Goal: Task Accomplishment & Management: Manage account settings

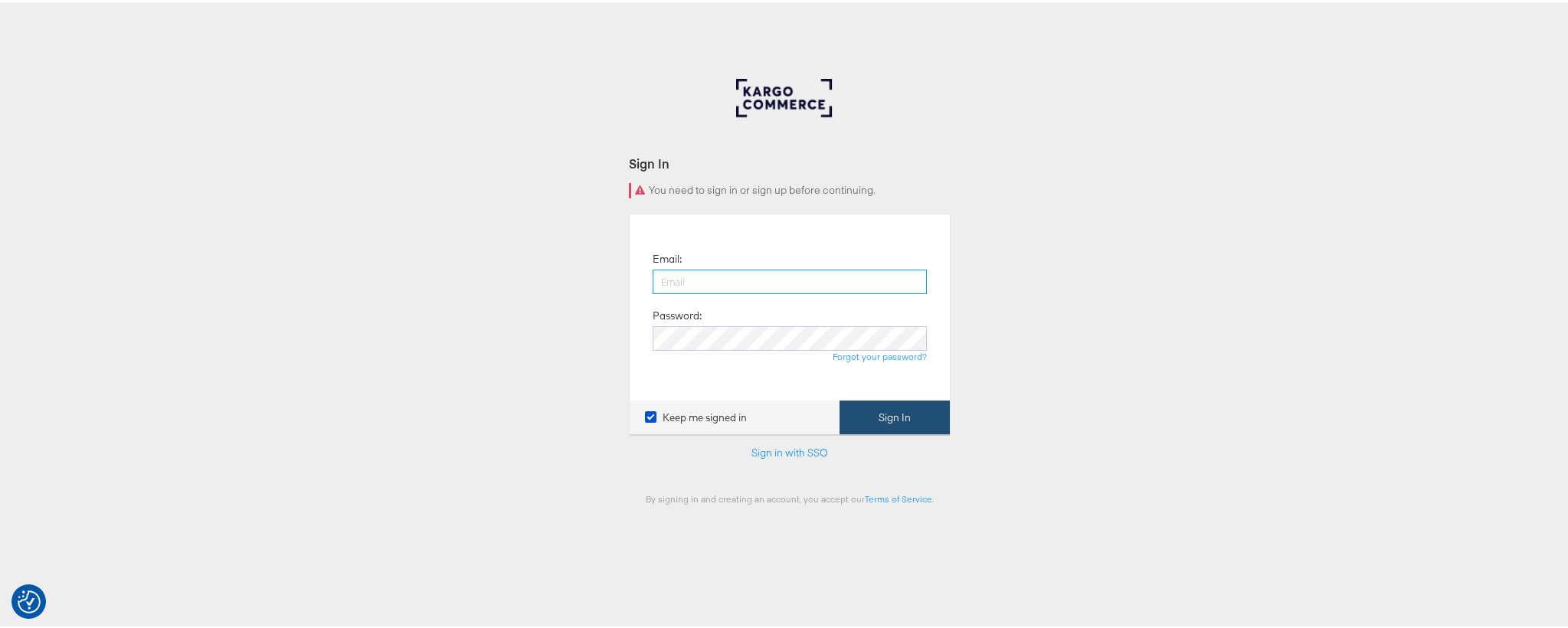
type input "michelle.munera@kargo.com"
click at [895, 402] on button "Sign In" at bounding box center [895, 415] width 110 height 35
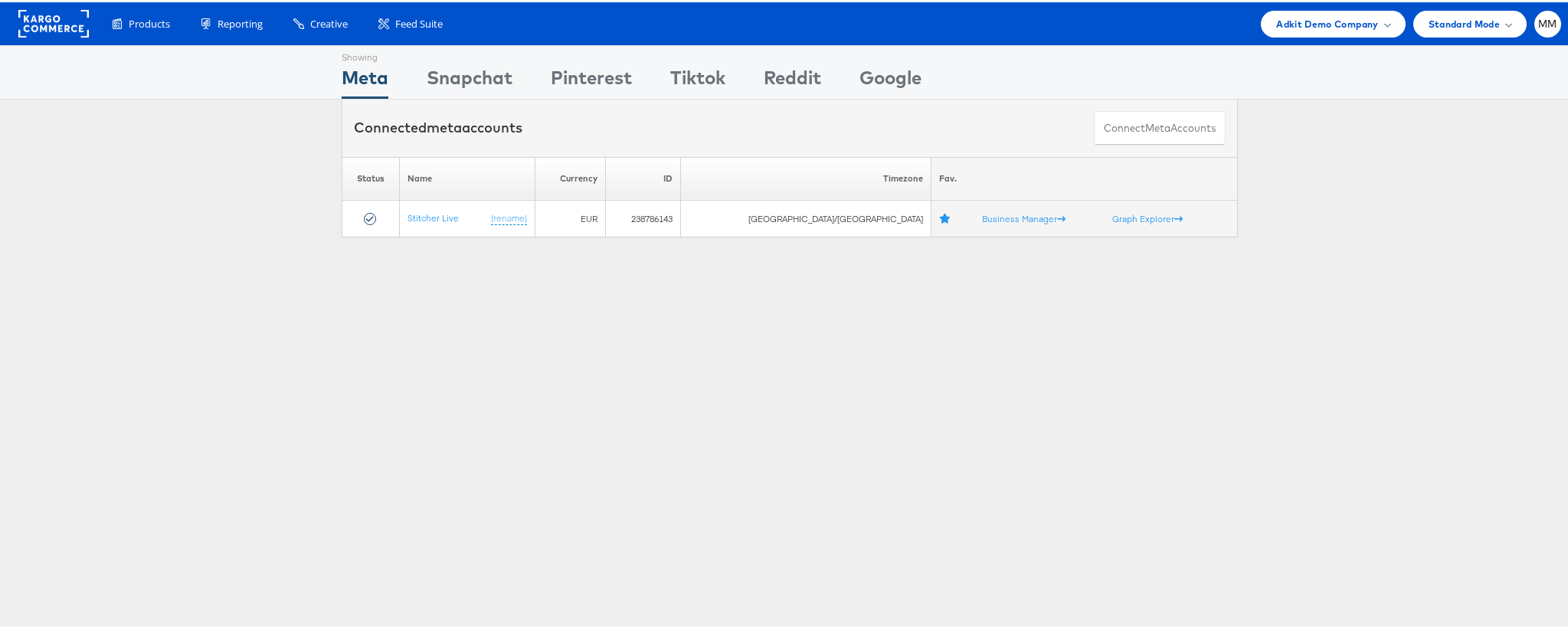
click at [169, 225] on div "Please Wait Loading Accounts .... Status Name Currency ID Timezone Fav. Stitche…" at bounding box center [790, 195] width 1580 height 81
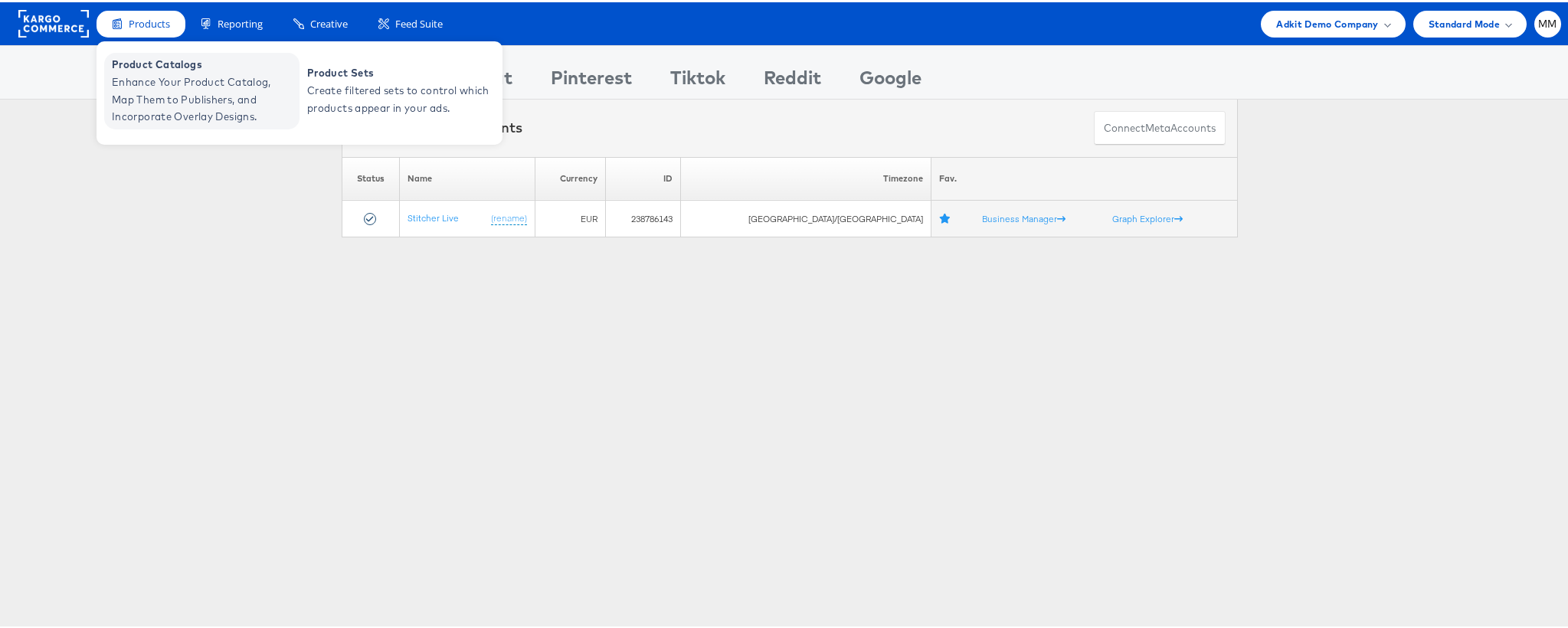
click at [194, 73] on span "Enhance Your Product Catalog, Map Them to Publishers, and Incorporate Overlay D…" at bounding box center [204, 97] width 183 height 52
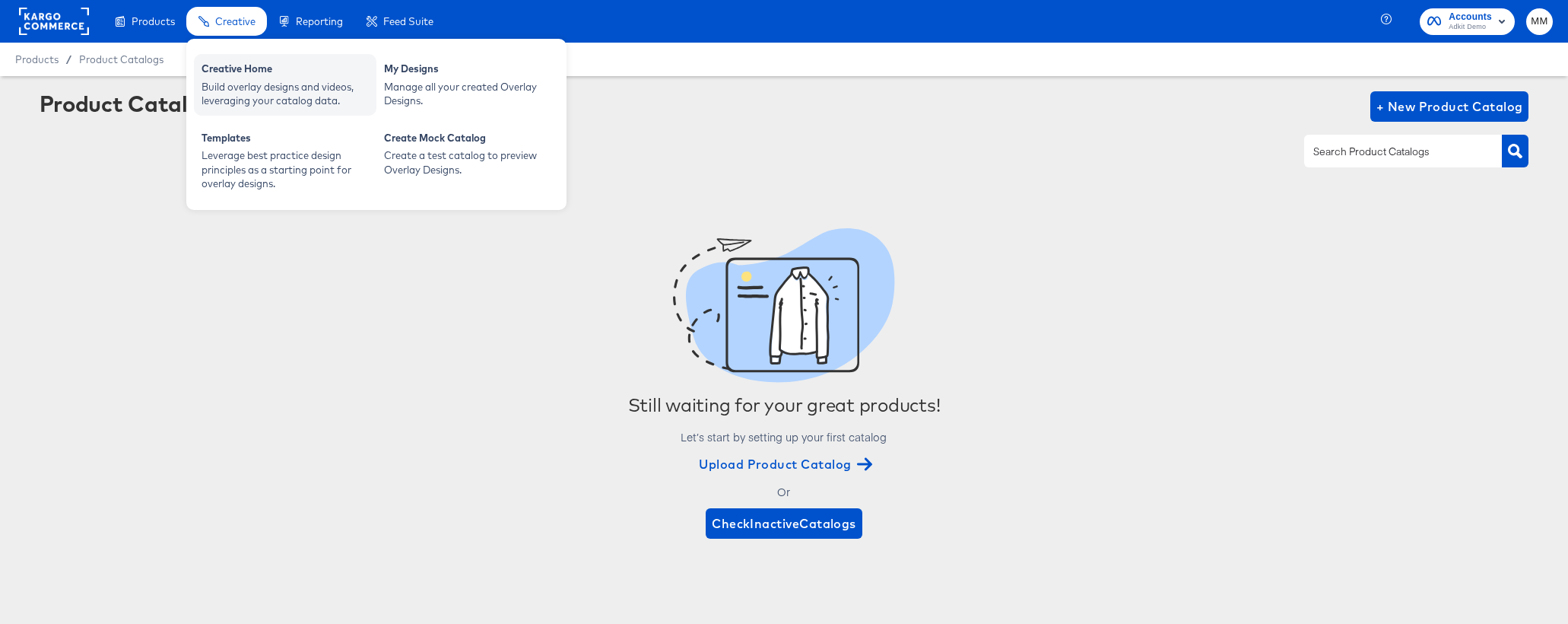
click at [252, 111] on div "Creative Home Build overlay designs and videos, leveraging your catalog data." at bounding box center [285, 85] width 182 height 62
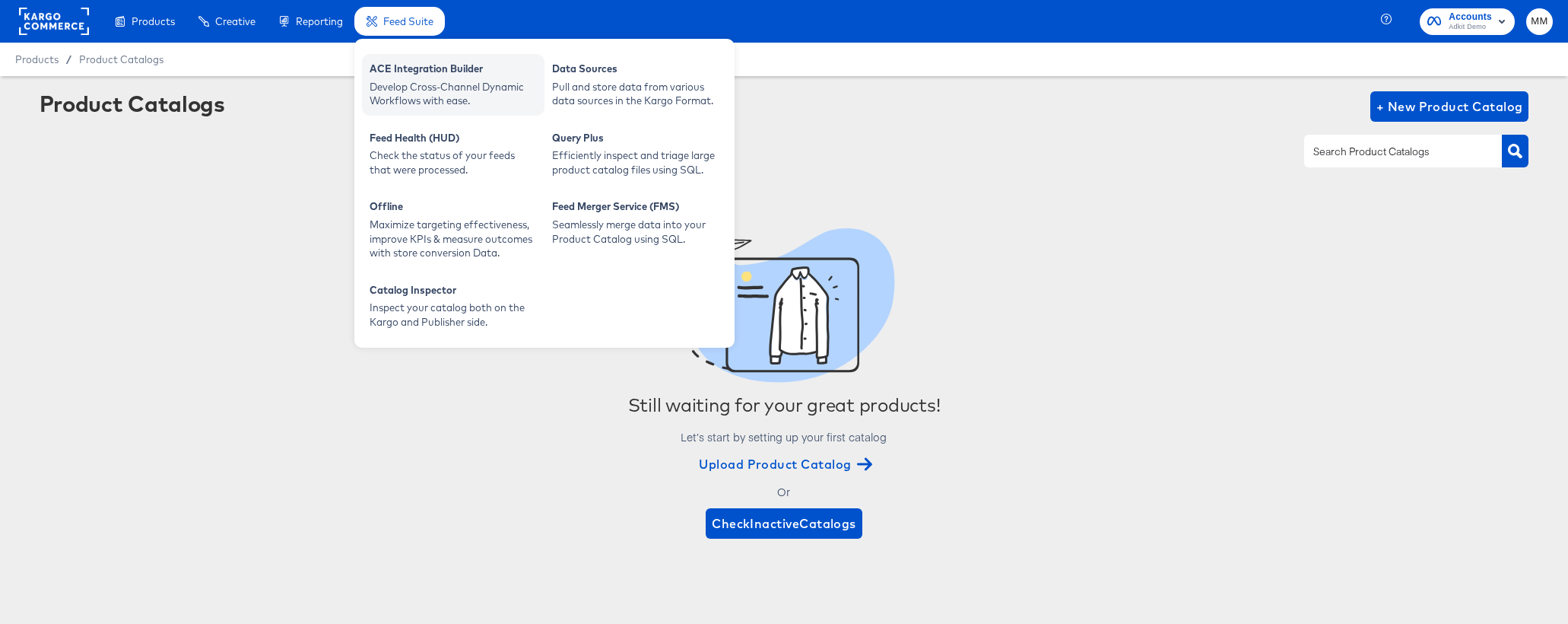
click at [404, 77] on div "ACE Integration Builder" at bounding box center [453, 71] width 168 height 18
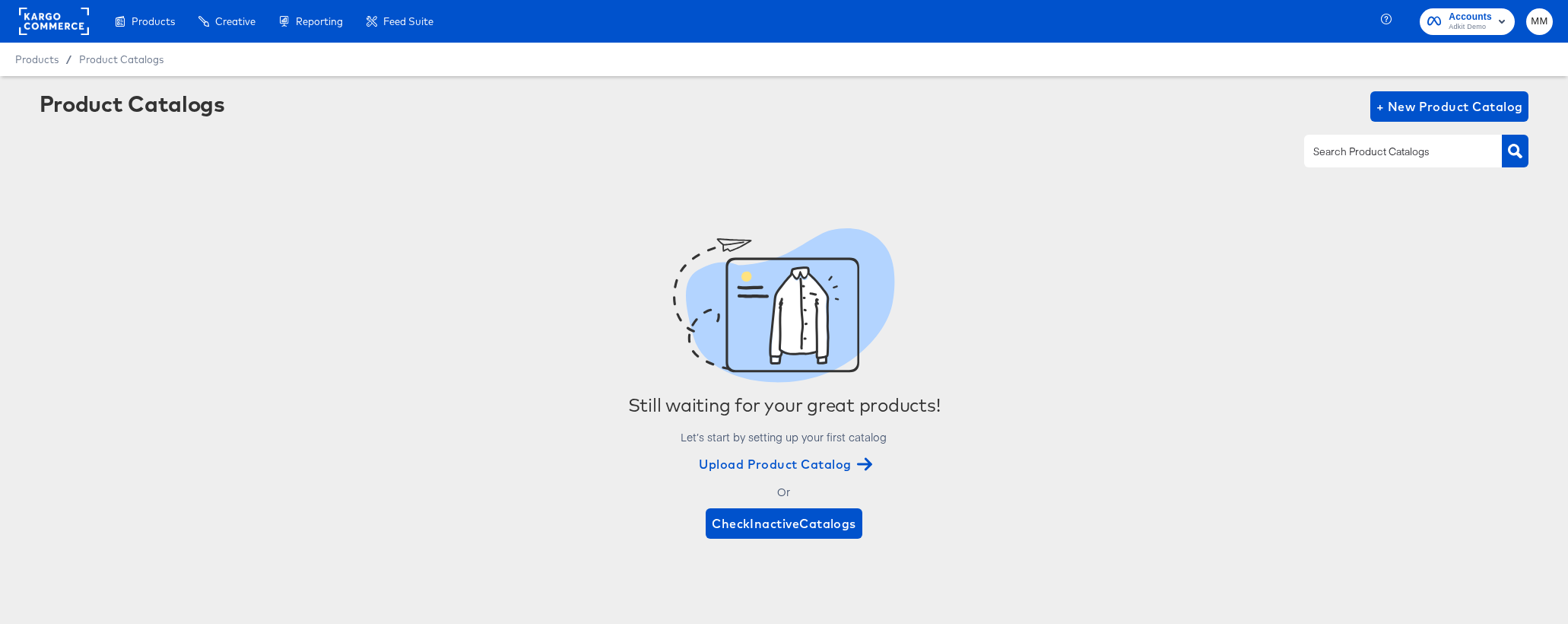
click at [1461, 34] on button "Accounts Adkit Demo" at bounding box center [1467, 21] width 95 height 26
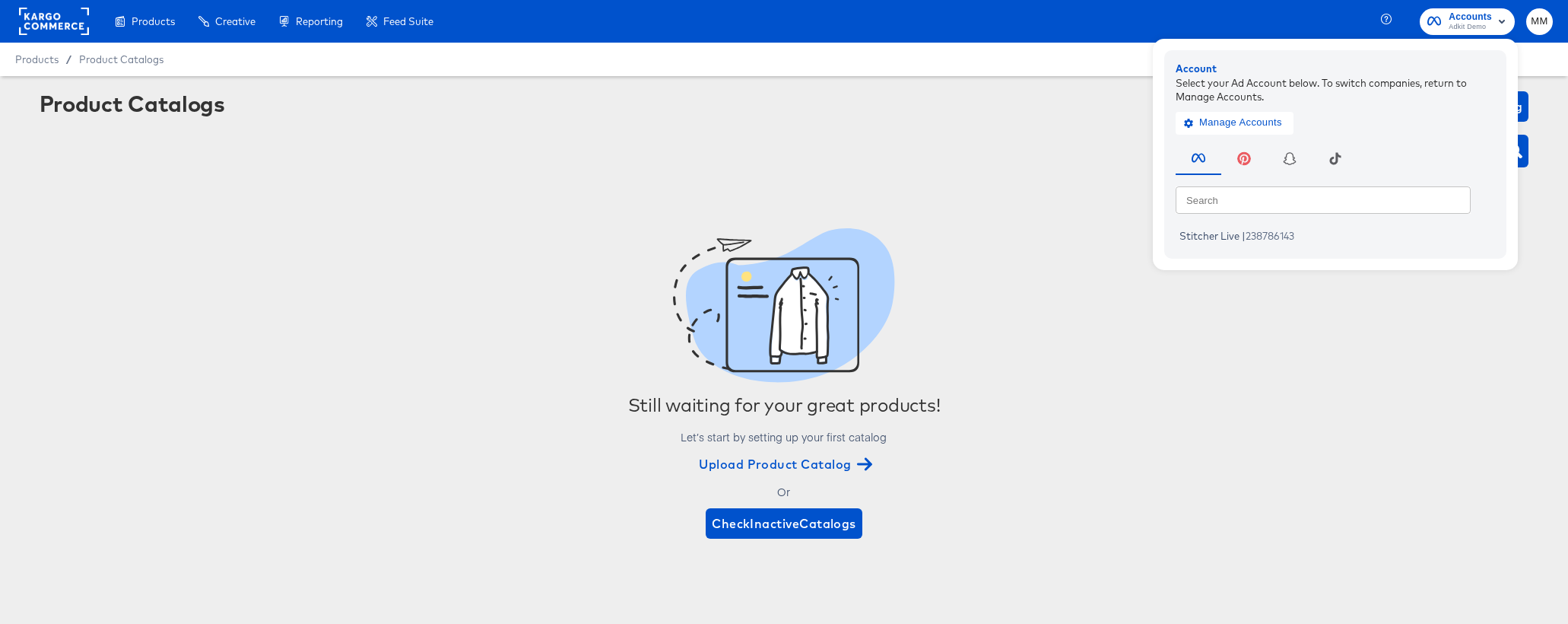
click at [1465, 28] on span "Adkit Demo" at bounding box center [1471, 26] width 44 height 12
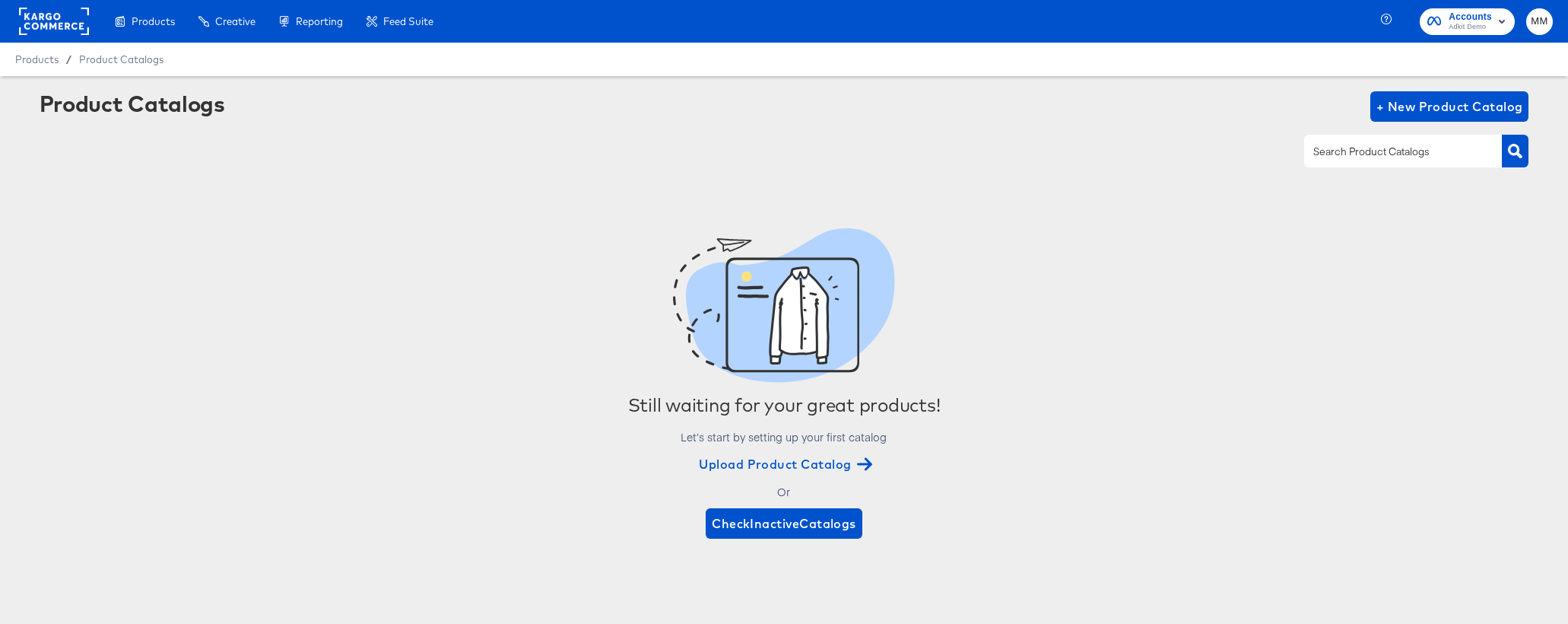
click at [1535, 25] on span "MM" at bounding box center [1540, 21] width 15 height 17
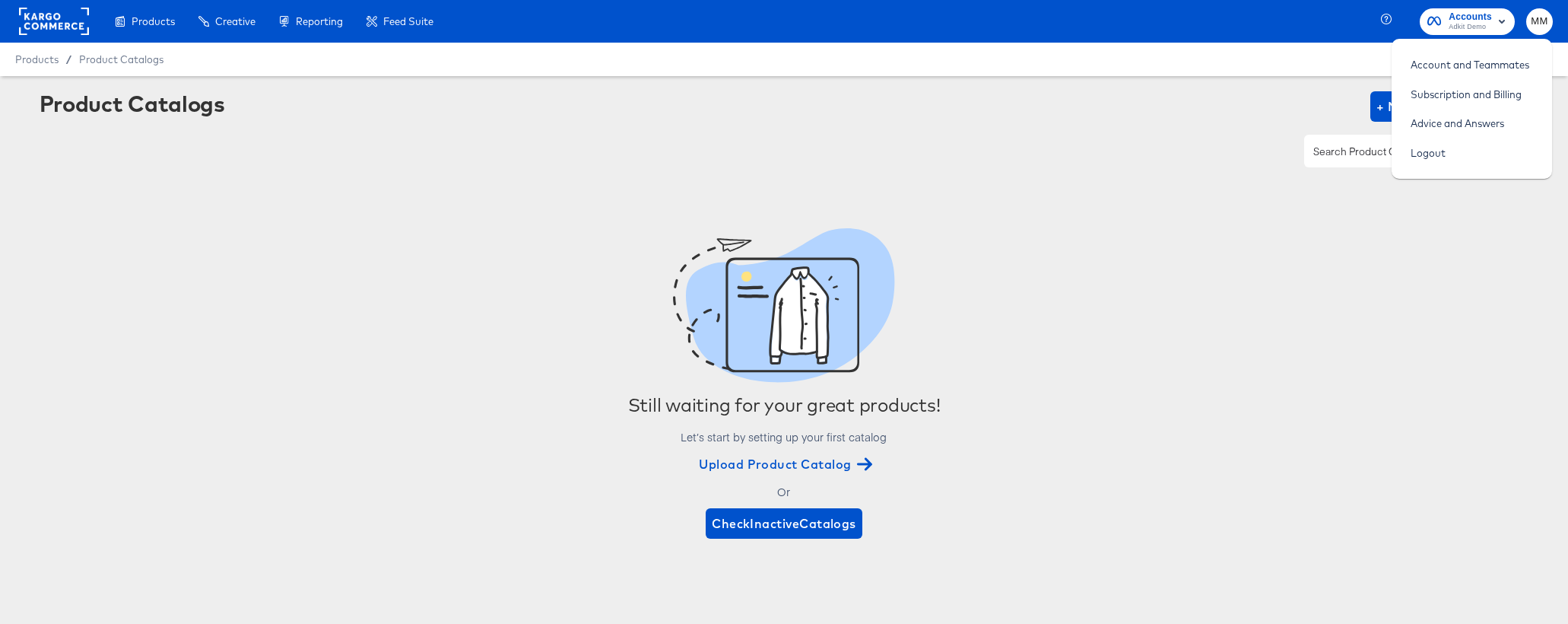
click at [1535, 25] on span "MM" at bounding box center [1540, 21] width 15 height 17
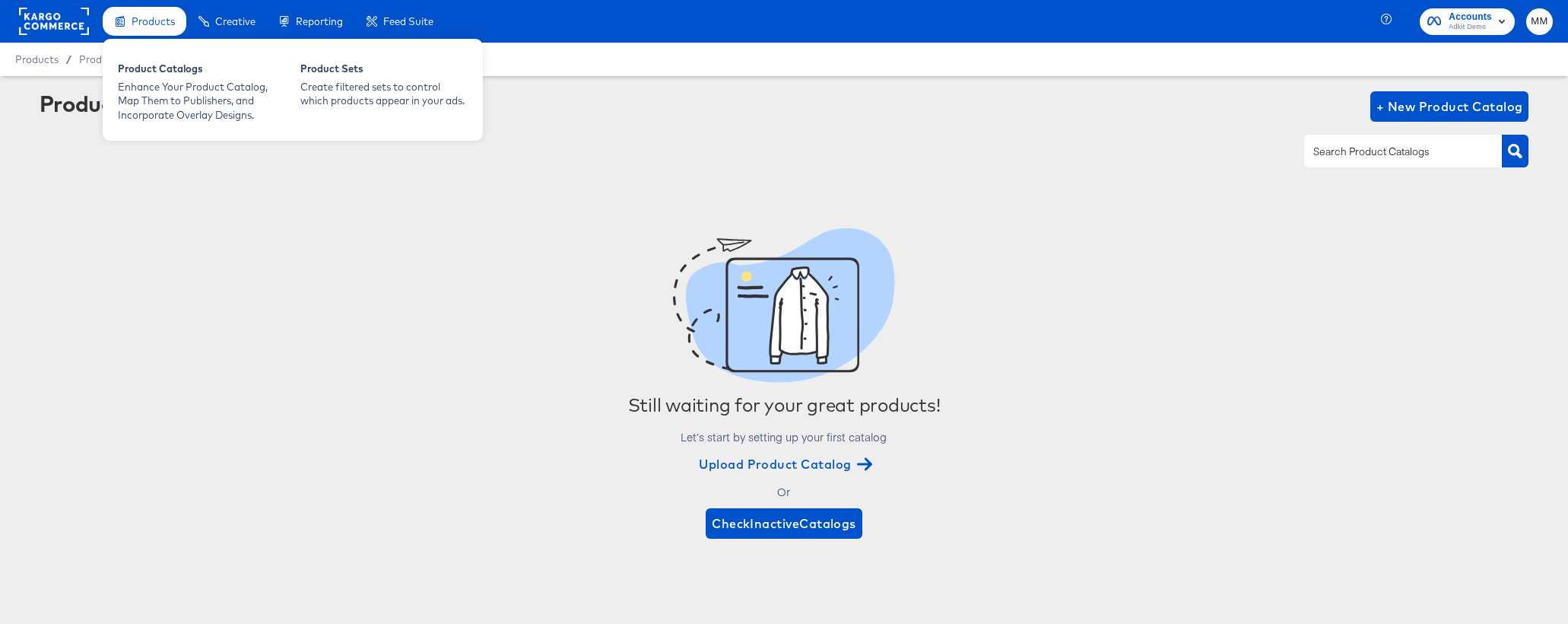
click at [124, 25] on icon at bounding box center [120, 22] width 9 height 11
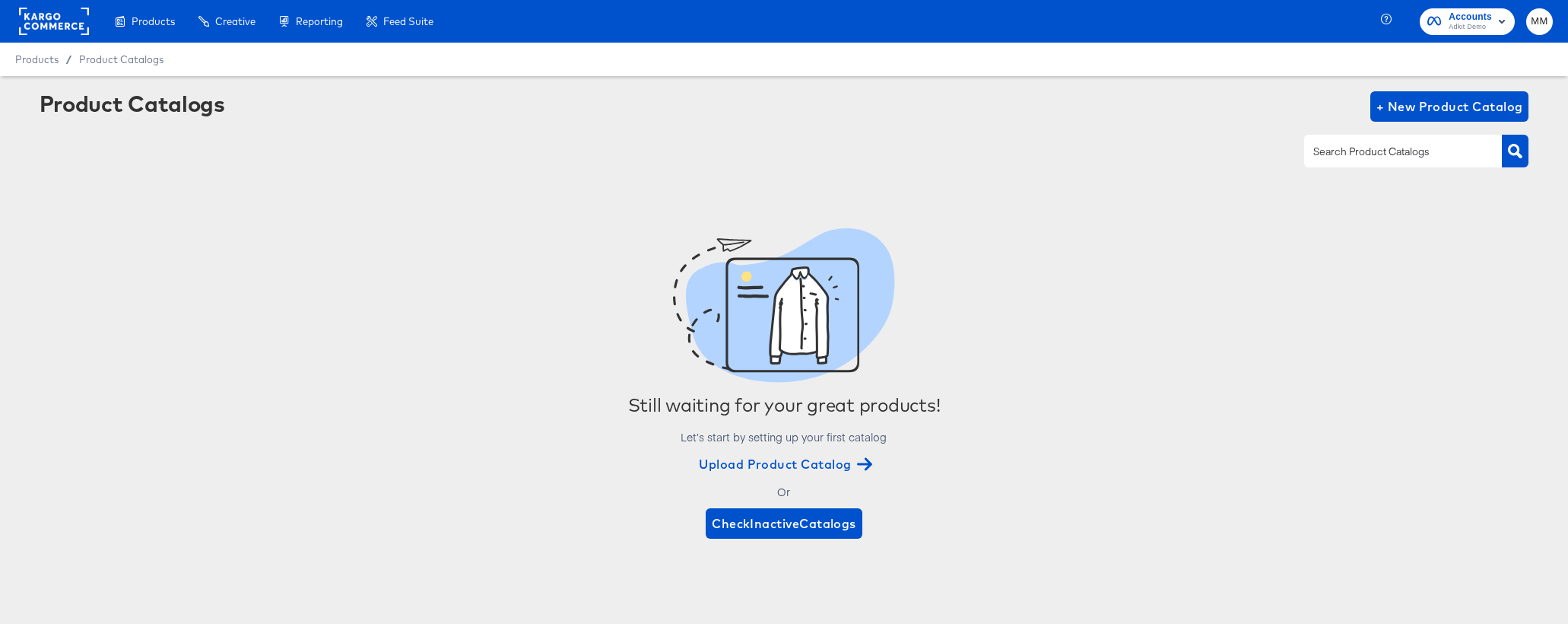
click at [81, 26] on rect at bounding box center [54, 21] width 70 height 27
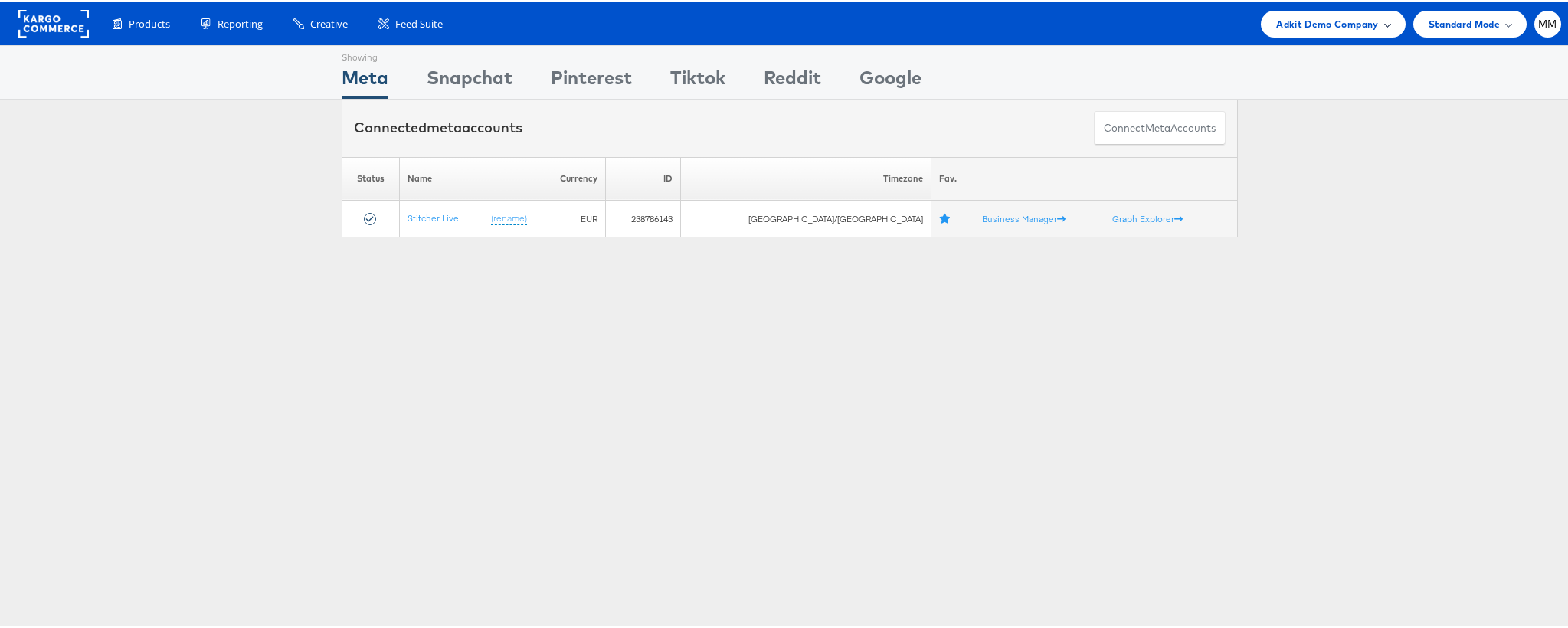
scroll to position [3, 0]
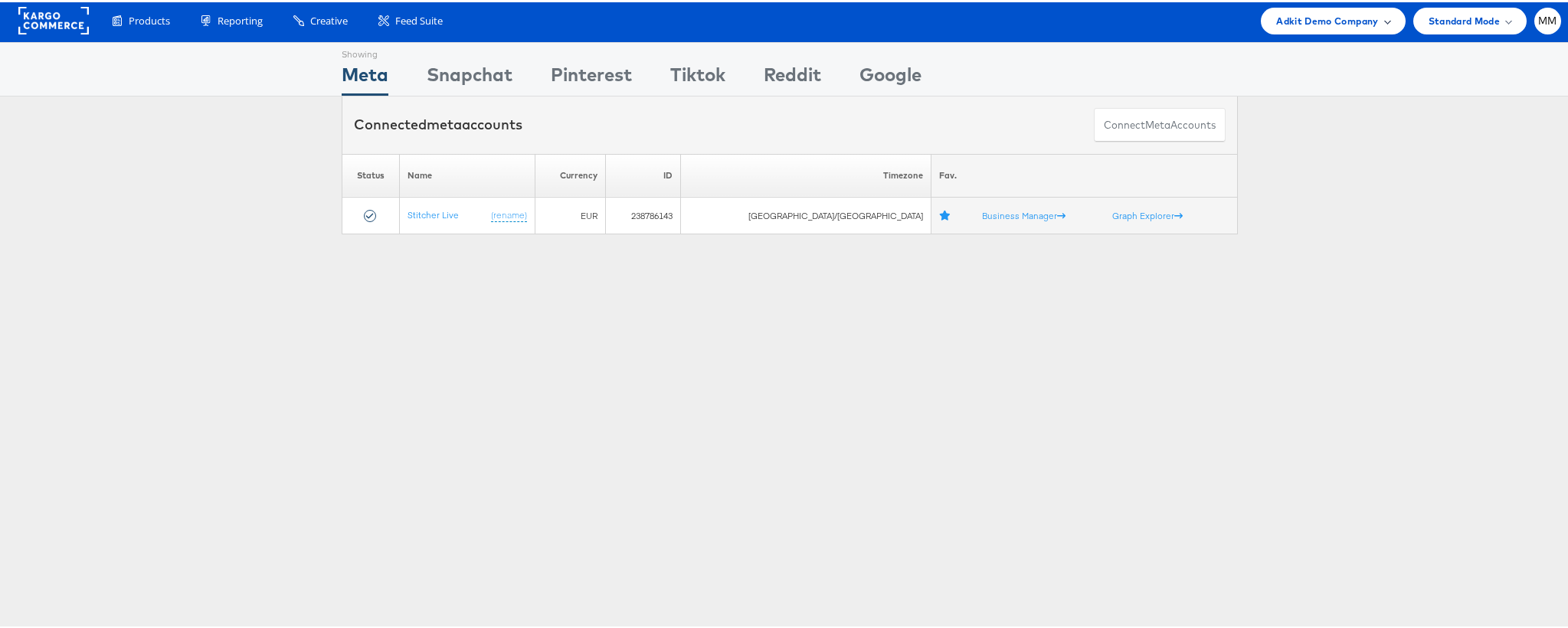
click at [1298, 12] on span "Adkit Demo Company" at bounding box center [1327, 19] width 102 height 17
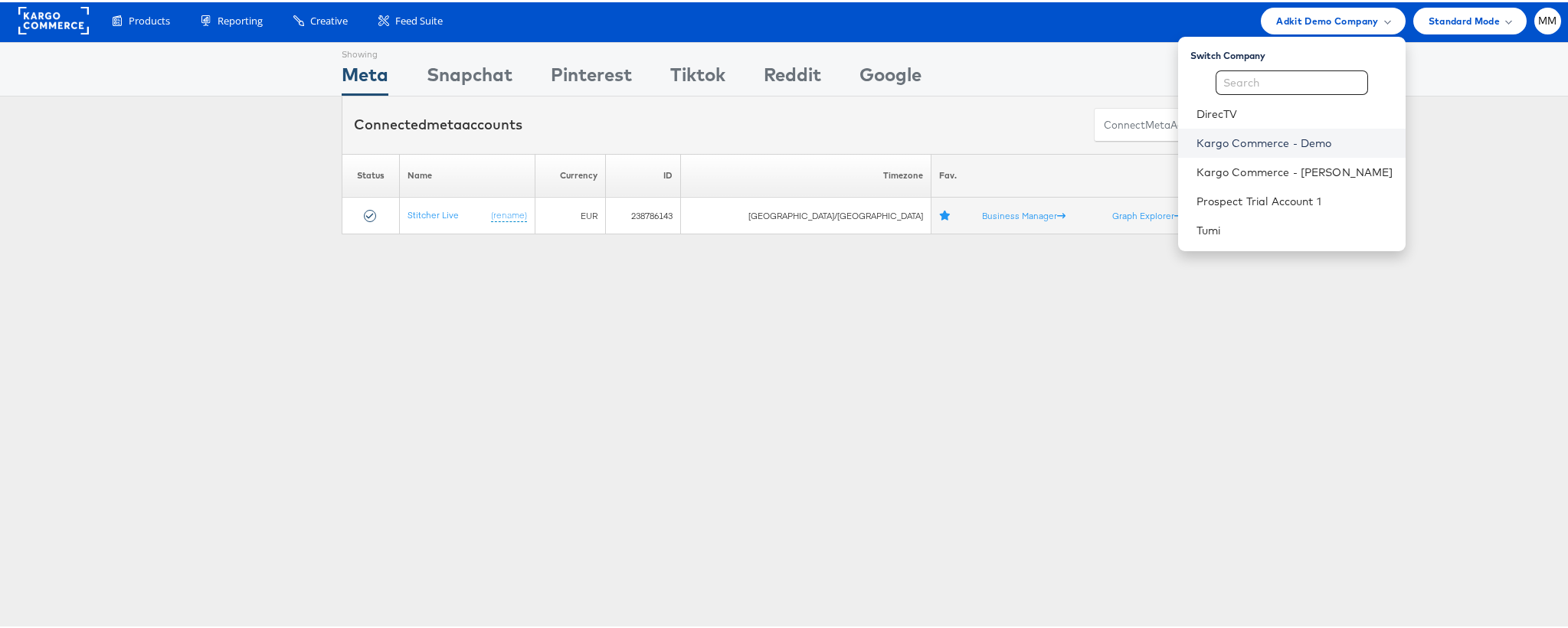
click at [1242, 138] on link "Kargo Commerce - Demo" at bounding box center [1295, 140] width 197 height 16
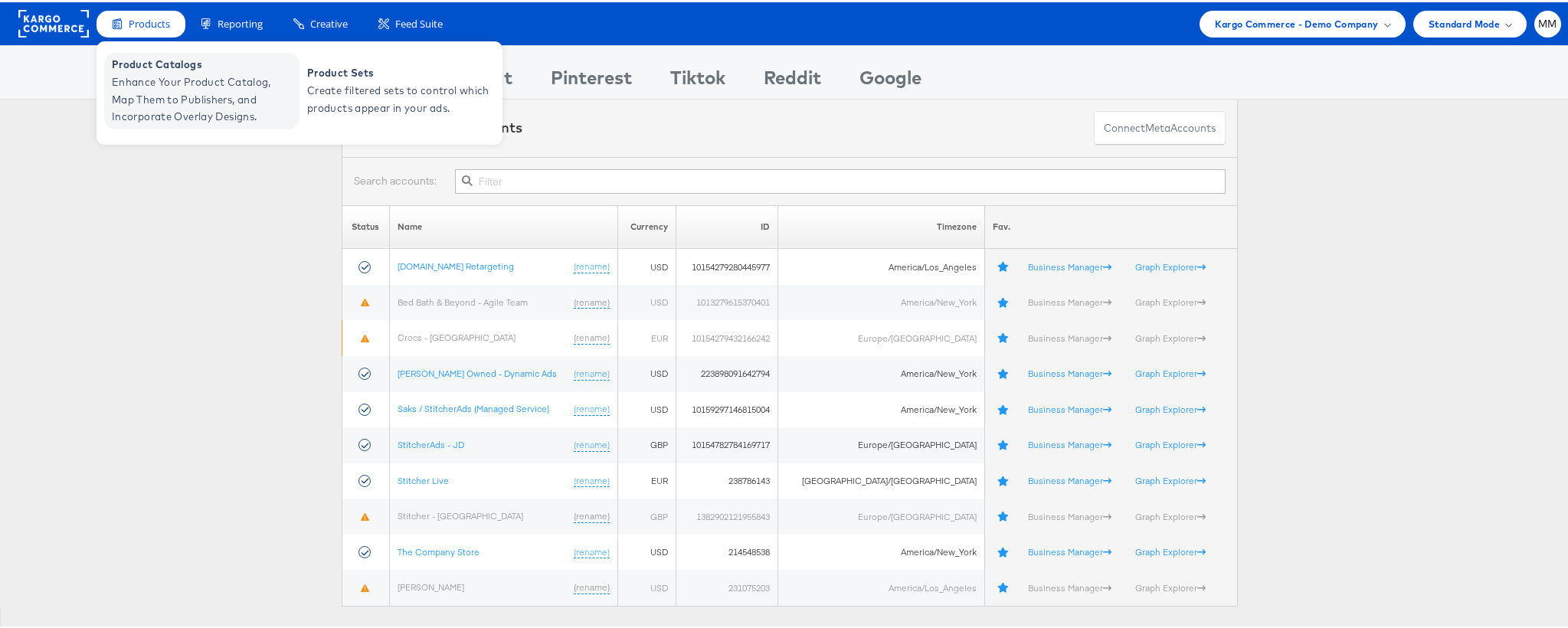
click at [165, 72] on span "Enhance Your Product Catalog, Map Them to Publishers, and Incorporate Overlay D…" at bounding box center [204, 97] width 183 height 52
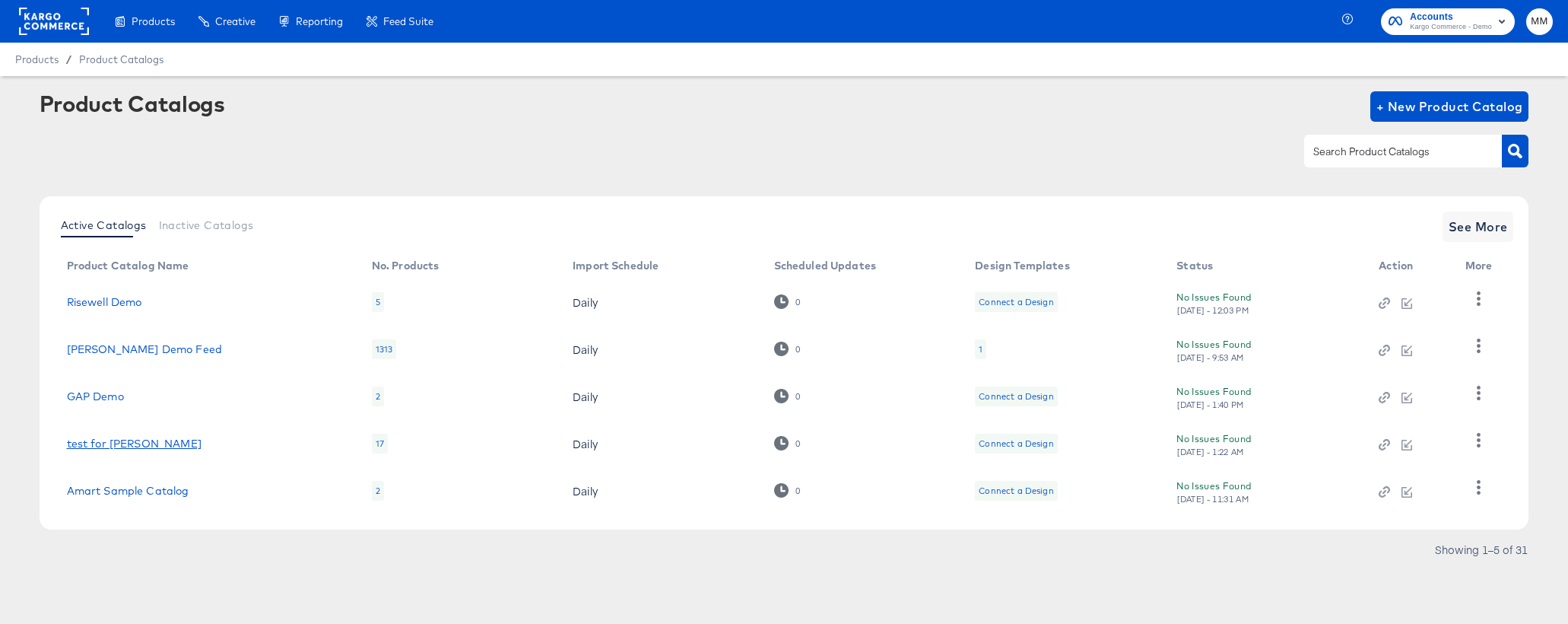
click at [80, 446] on link "test for [PERSON_NAME]" at bounding box center [134, 443] width 135 height 12
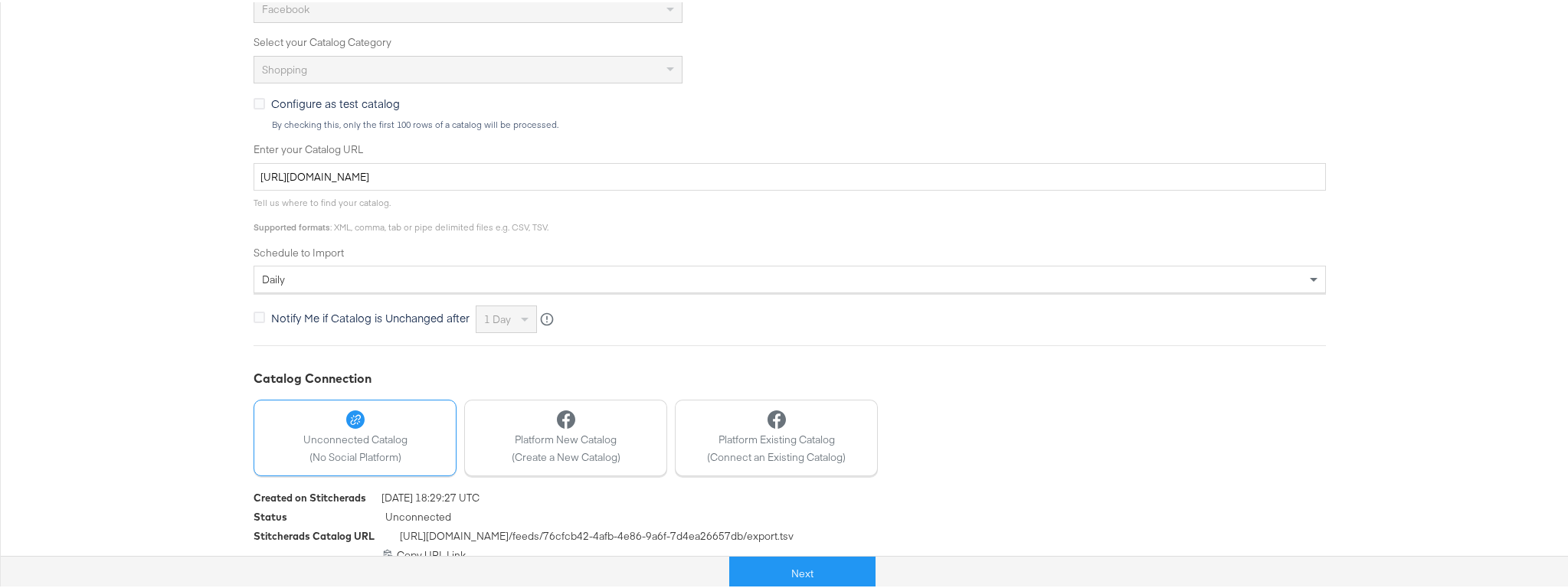
scroll to position [440, 0]
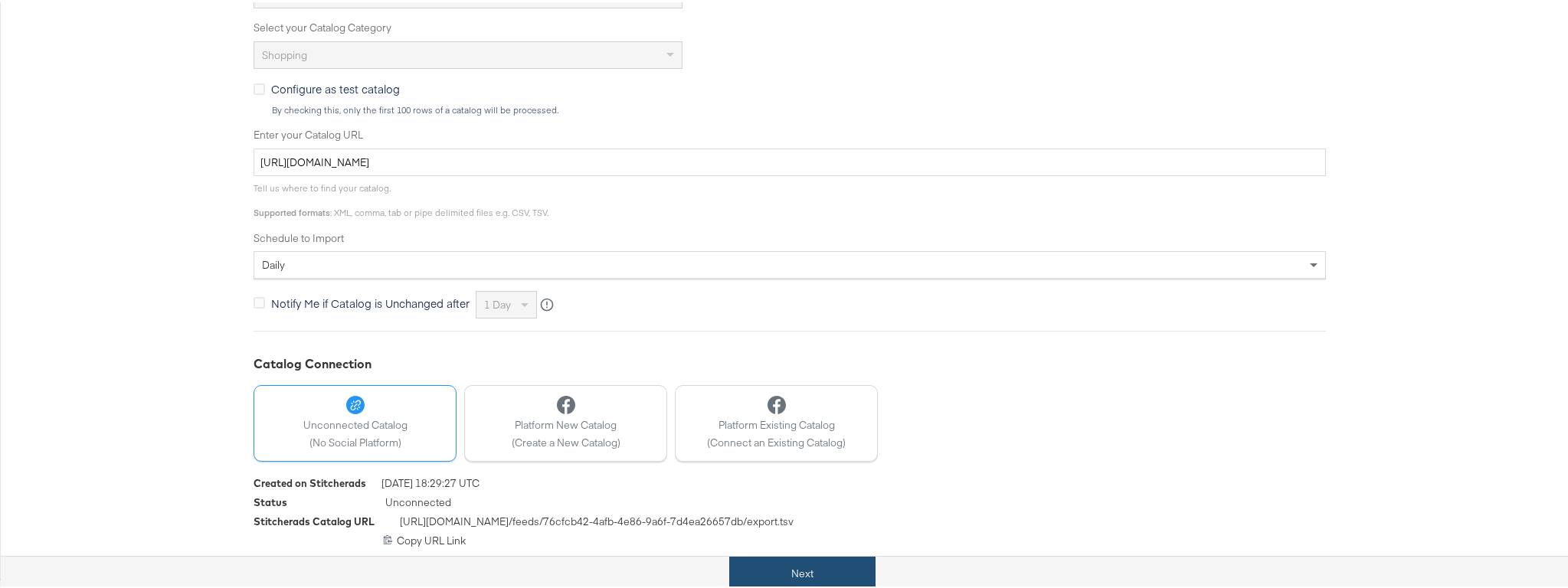
click at [808, 573] on button "Next" at bounding box center [802, 572] width 146 height 35
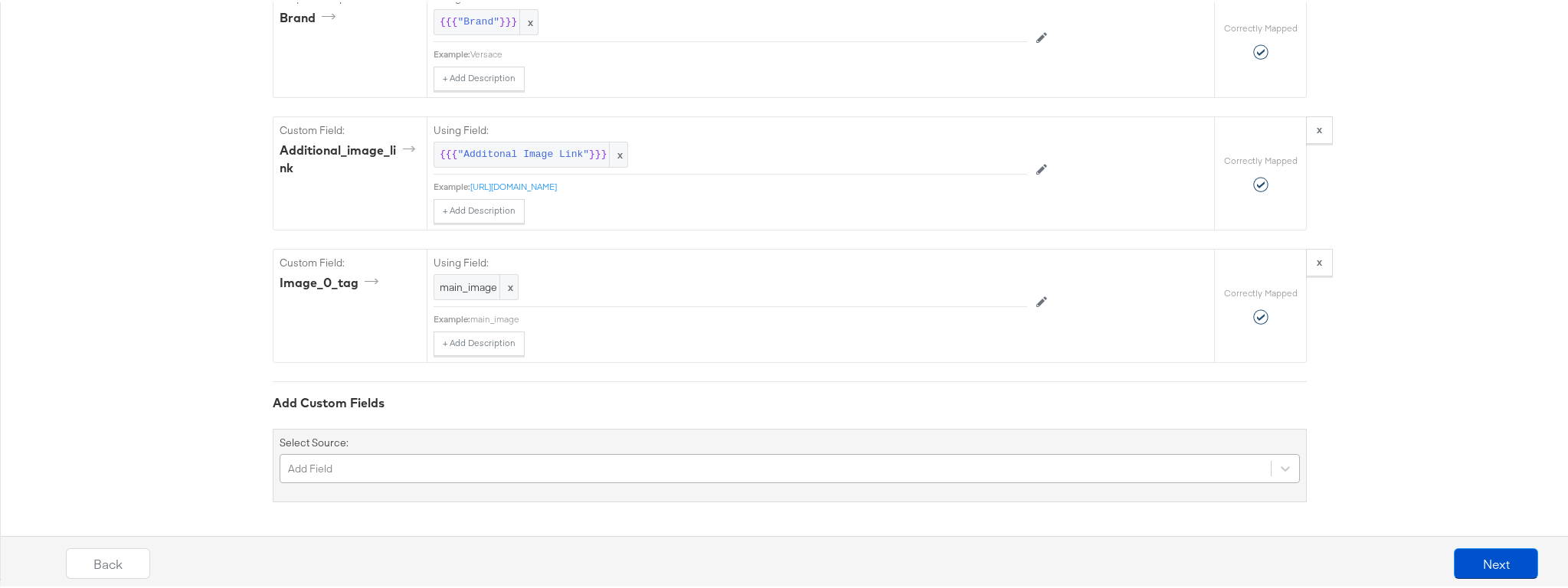
scroll to position [1584, 0]
click at [394, 465] on div "Add Field" at bounding box center [790, 467] width 1020 height 29
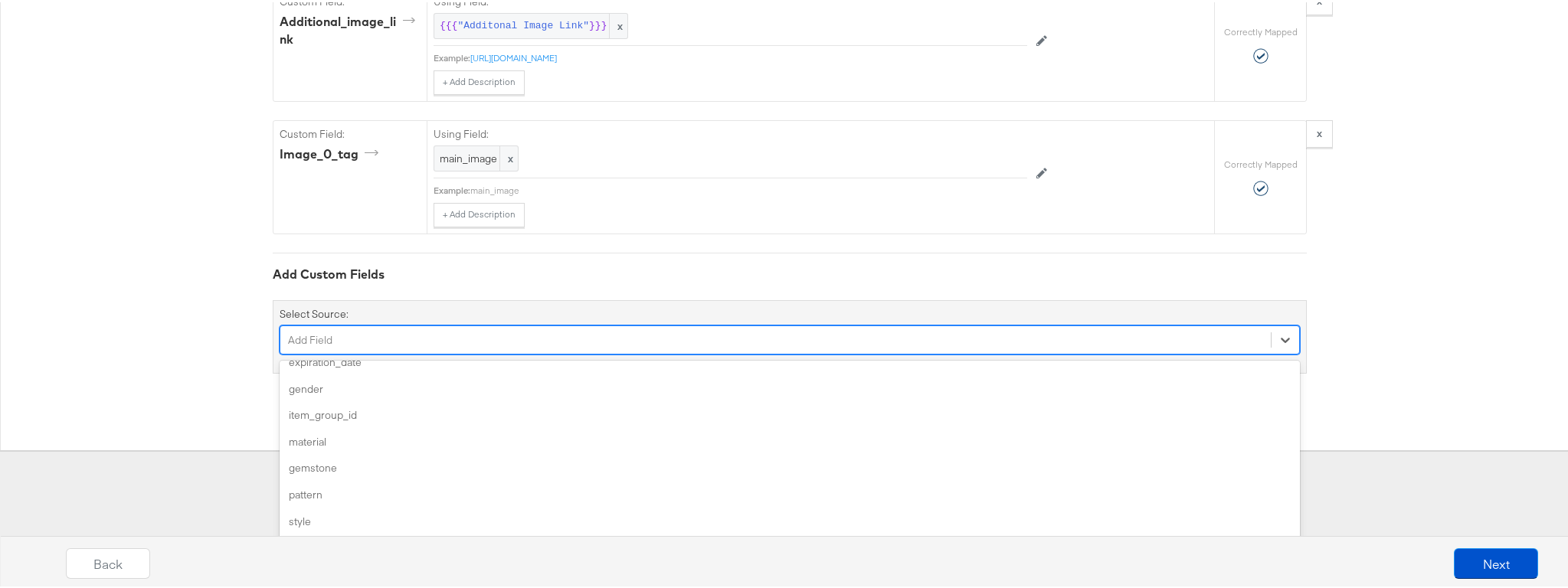
scroll to position [241, 0]
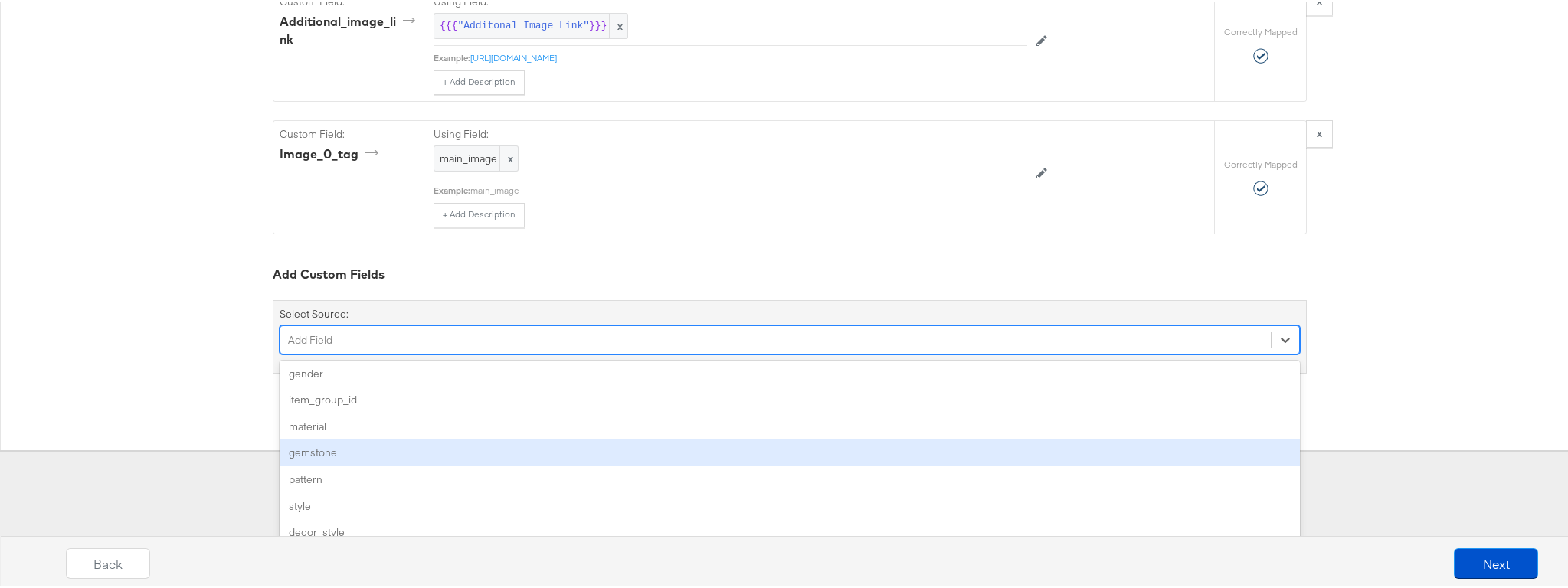
click at [344, 452] on div "gemstone" at bounding box center [790, 450] width 1020 height 27
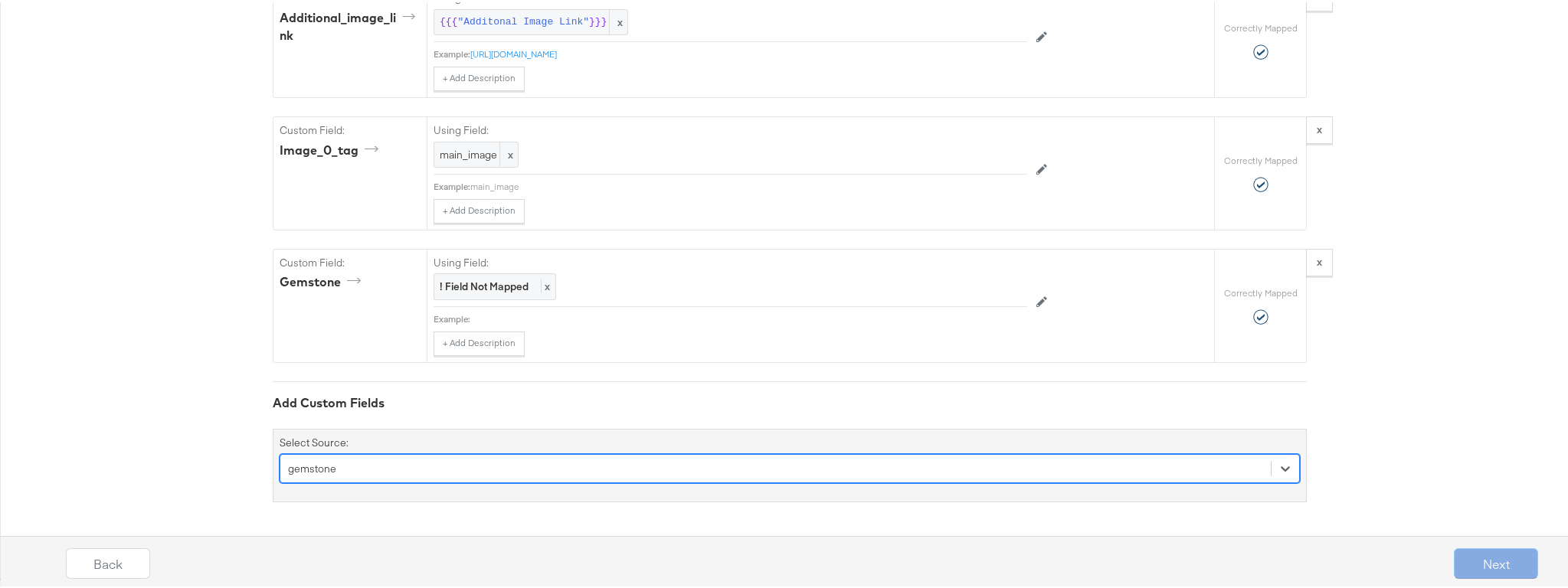
click at [1240, 459] on div "option gemstone, selected. Select is focused ,type to refine list, press Down t…" at bounding box center [790, 467] width 1020 height 29
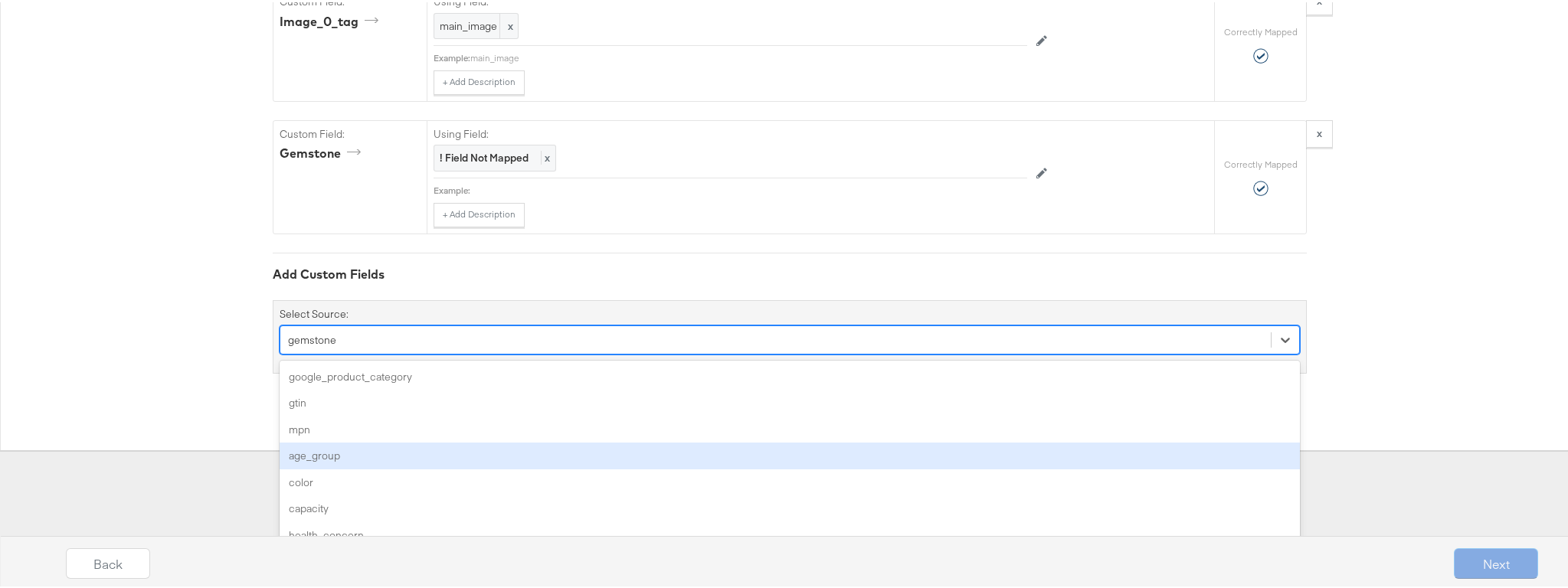
click at [307, 452] on div "age_group" at bounding box center [790, 453] width 1020 height 27
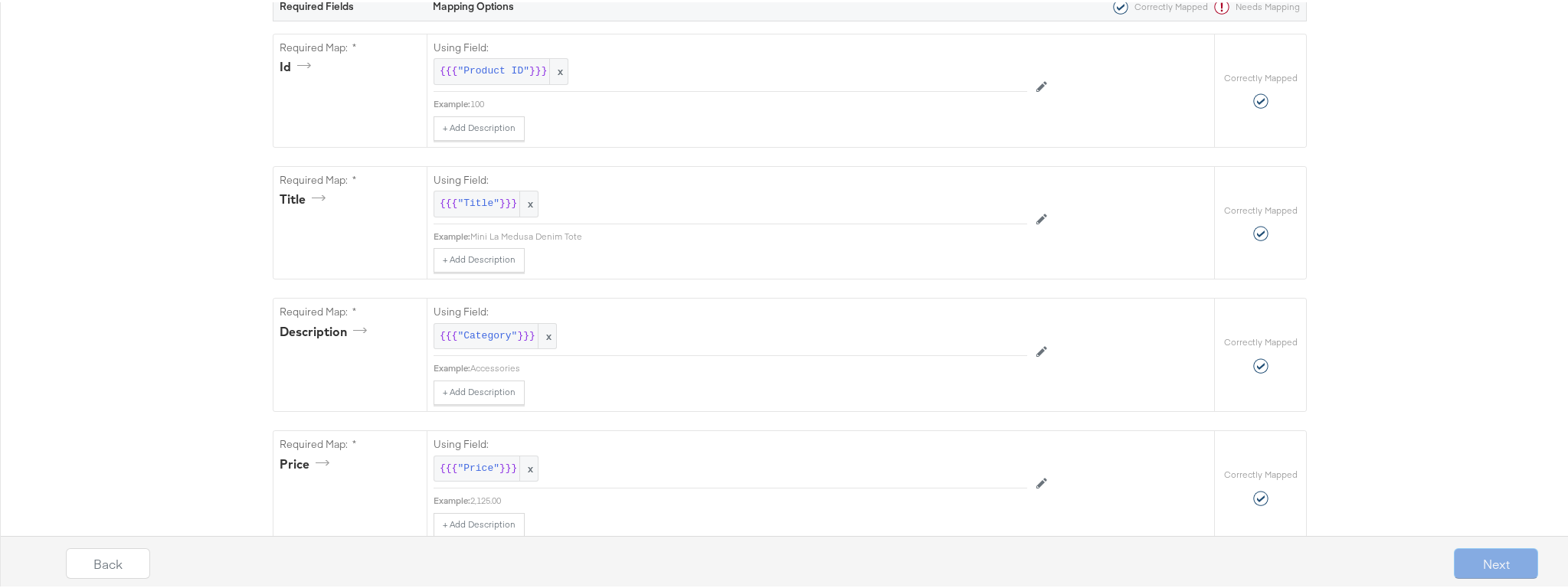
scroll to position [77, 0]
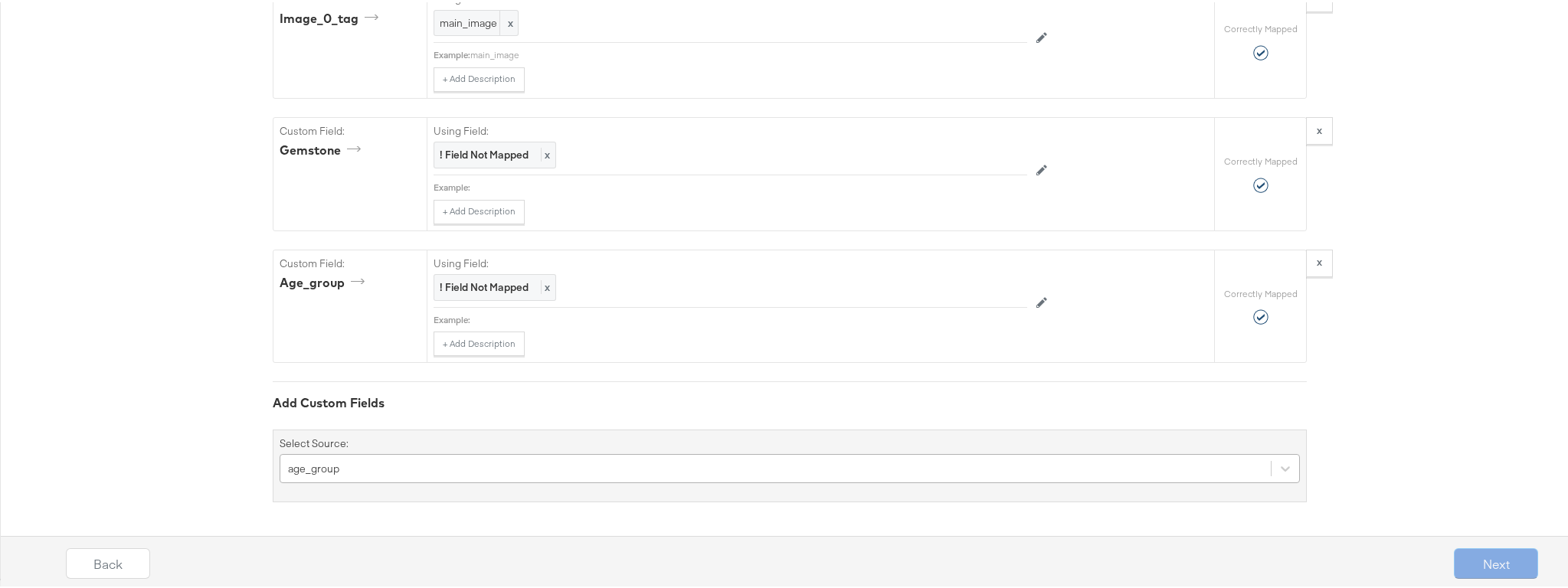
click at [357, 467] on div "age_group" at bounding box center [790, 467] width 1020 height 29
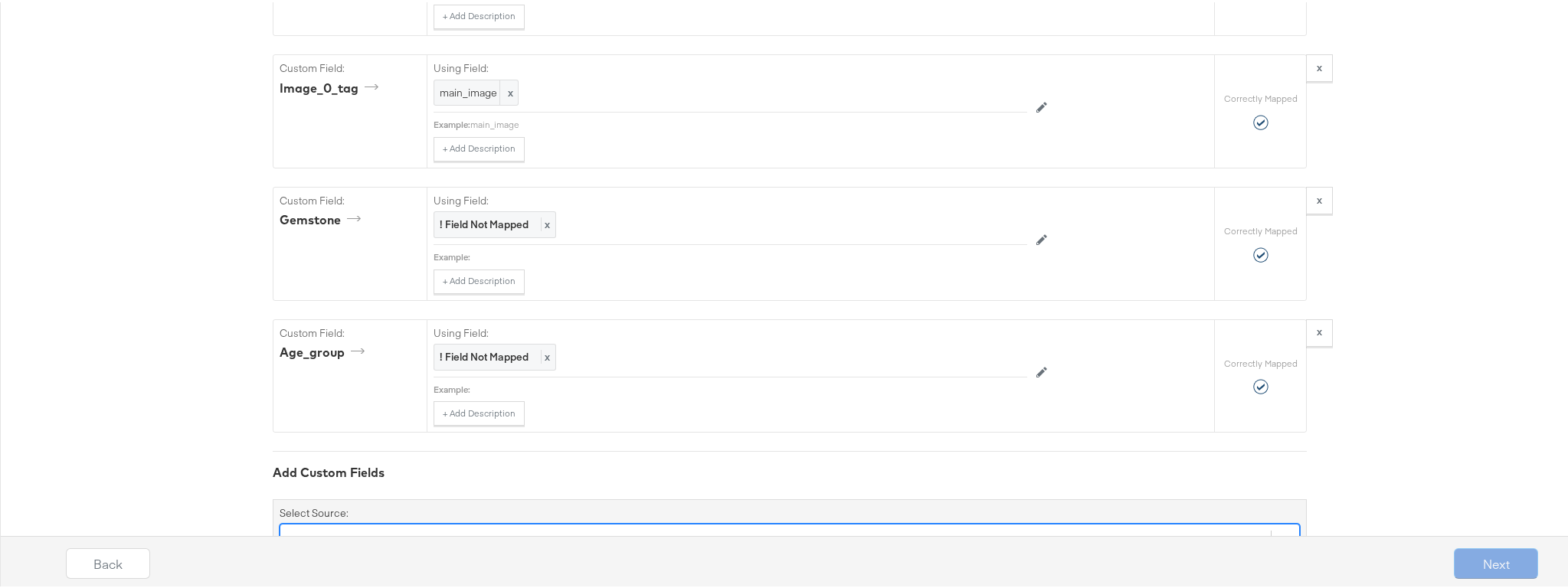
scroll to position [1613, 0]
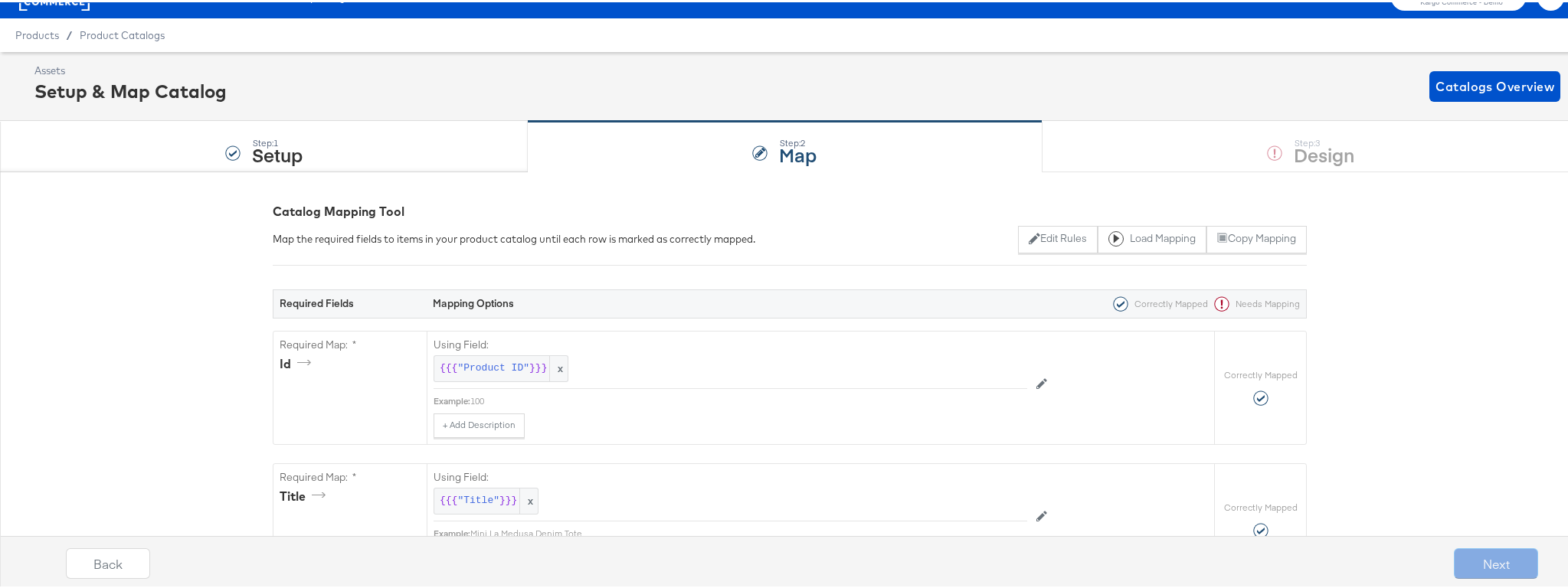
scroll to position [0, 0]
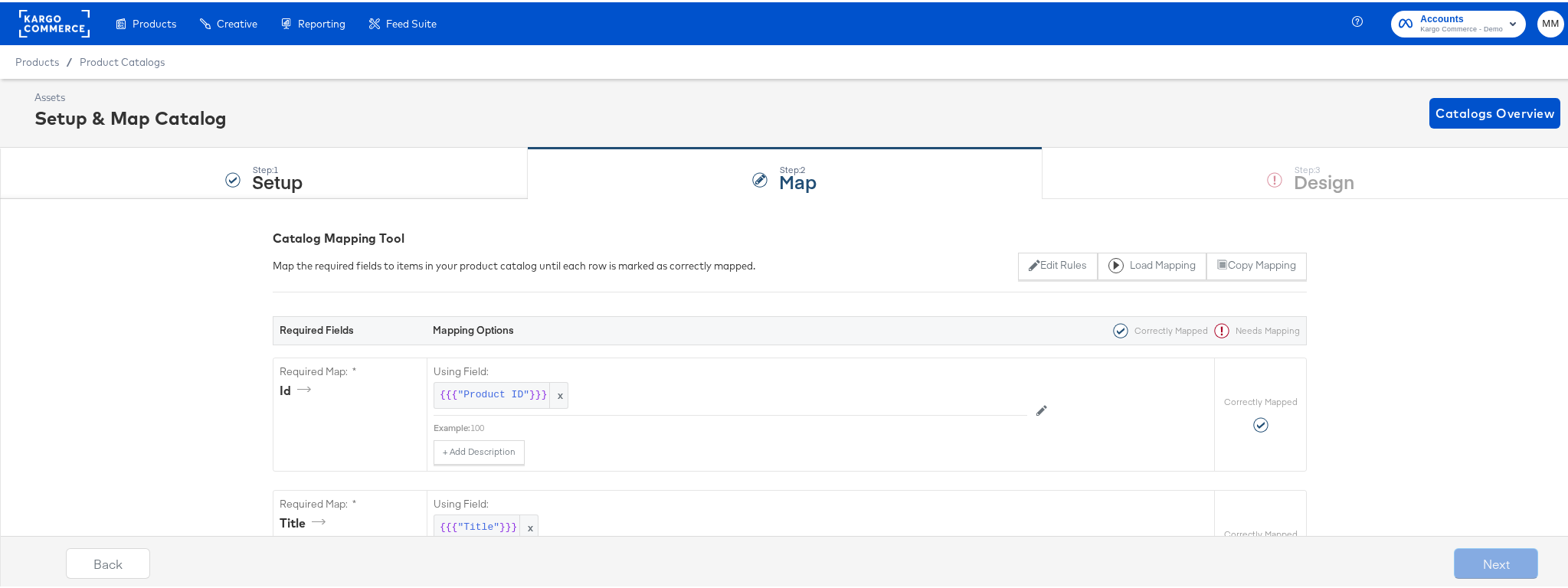
click at [1281, 146] on div "Step: 1 Setup Step: 2 Map Step: 3 Design" at bounding box center [790, 171] width 1580 height 50
click at [1039, 265] on button "Edit Rules" at bounding box center [1058, 264] width 79 height 28
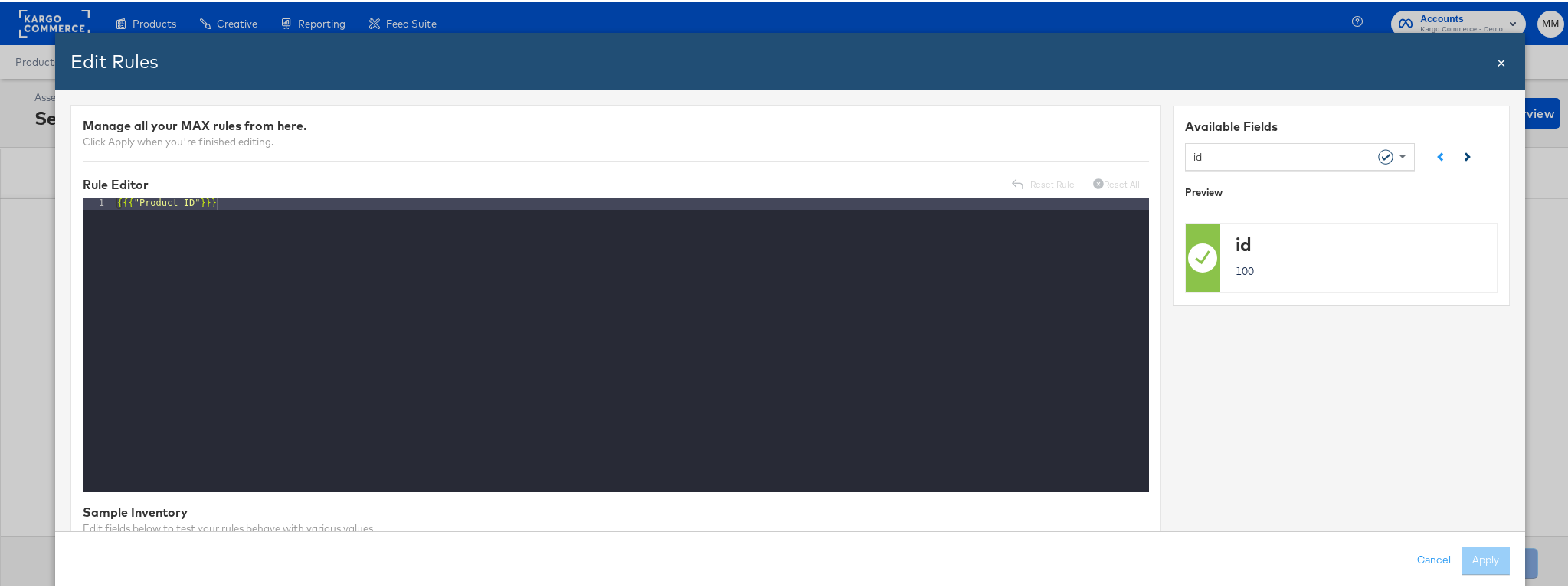
click at [1462, 150] on button at bounding box center [1462, 158] width 25 height 25
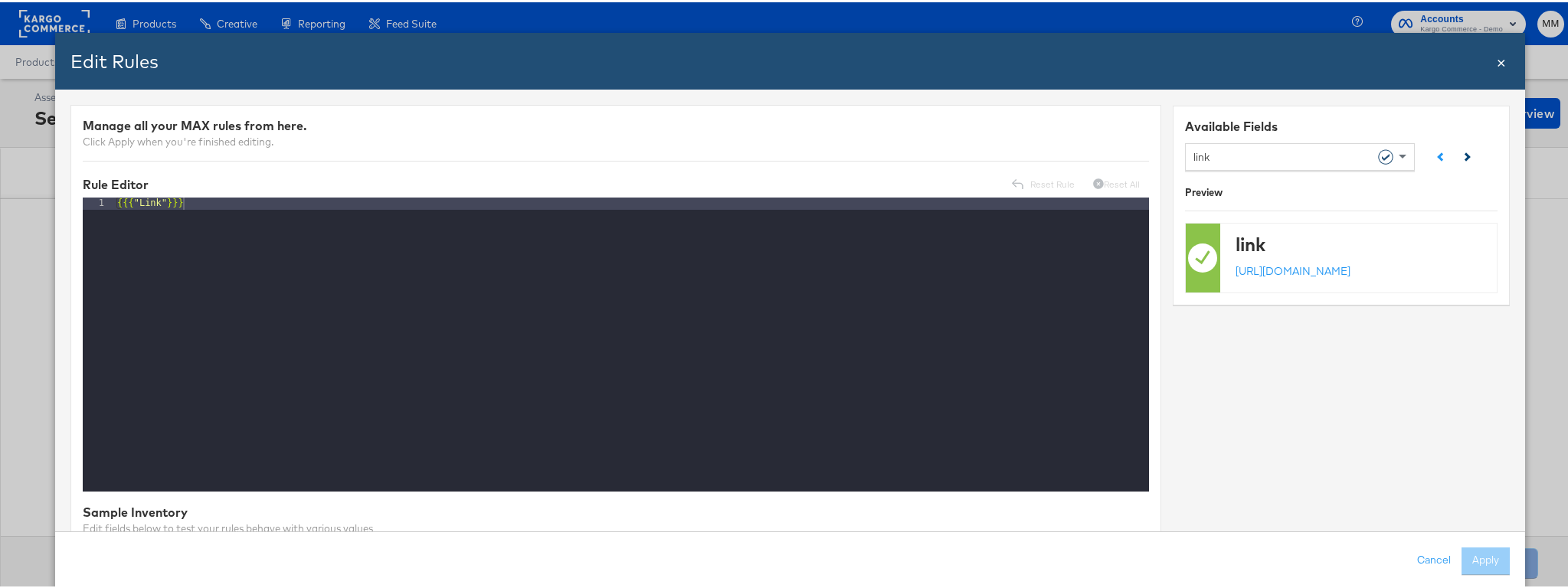
click at [1462, 150] on button at bounding box center [1462, 158] width 25 height 25
click at [1497, 64] on div "Edit Rules Close ×" at bounding box center [790, 59] width 1470 height 57
click at [1496, 64] on span "×" at bounding box center [1501, 59] width 9 height 21
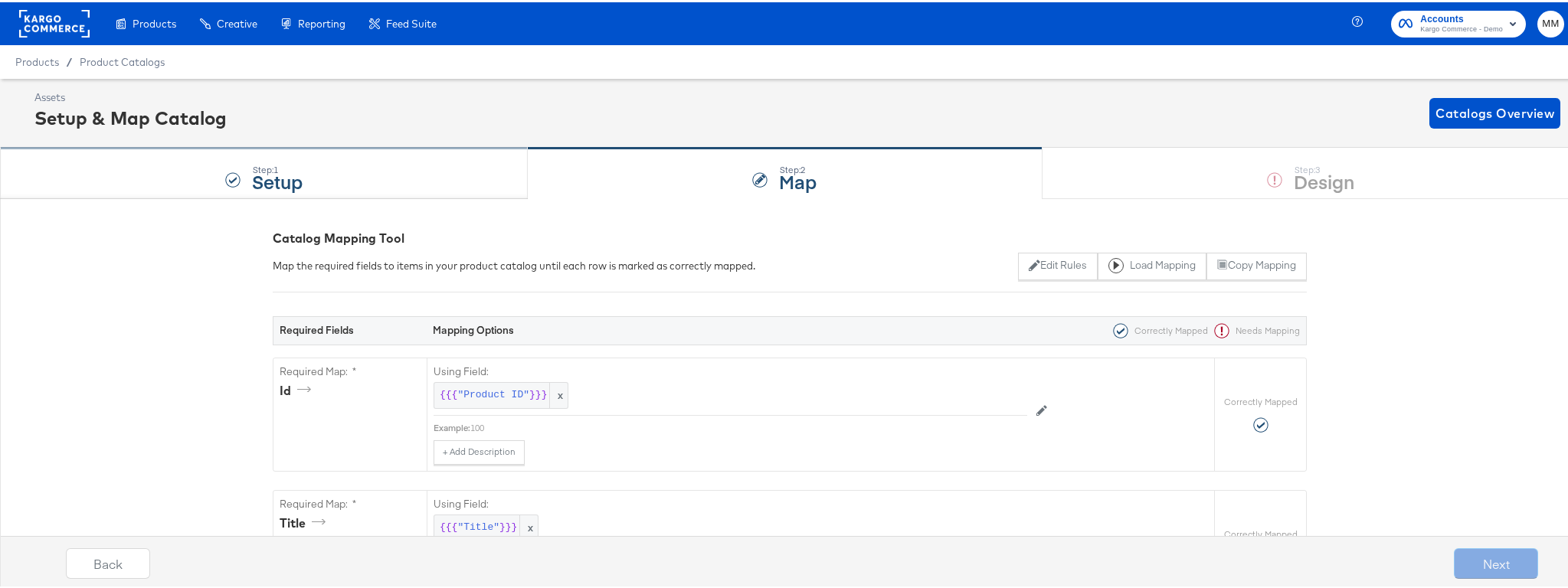
click at [357, 165] on div "Step: 1 Setup" at bounding box center [263, 171] width 528 height 50
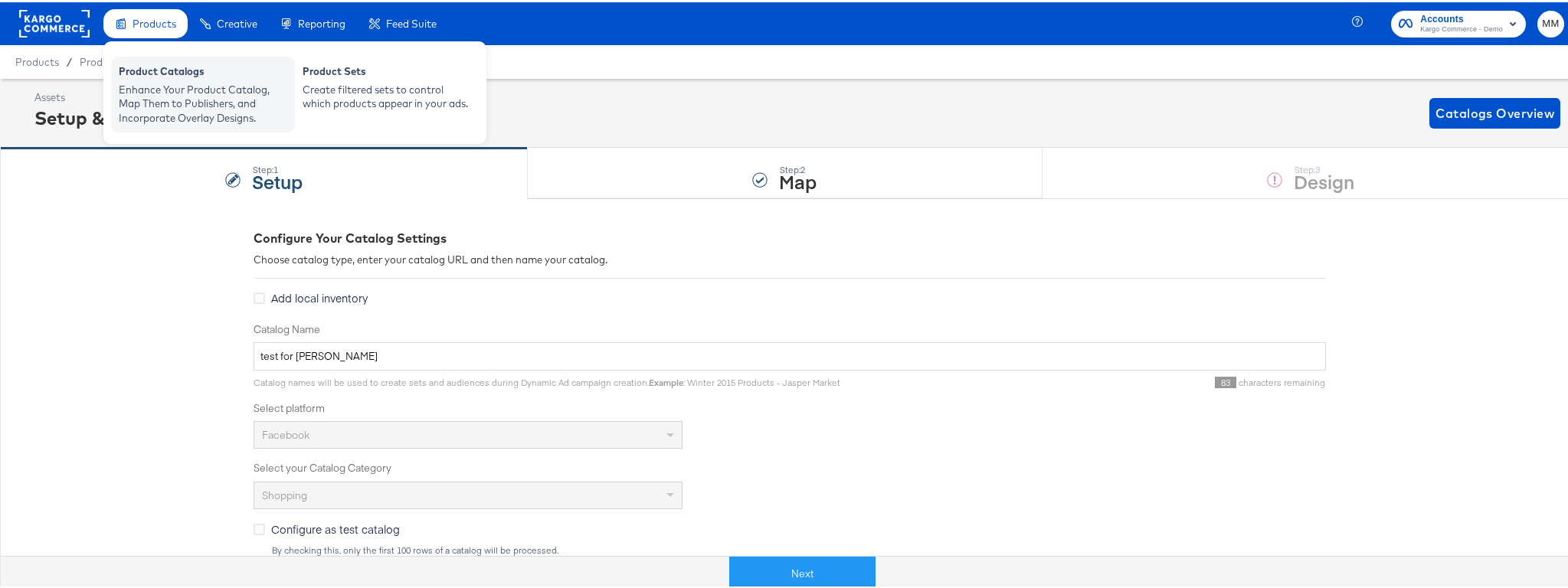
click at [202, 79] on div "Product Catalogs" at bounding box center [203, 72] width 169 height 18
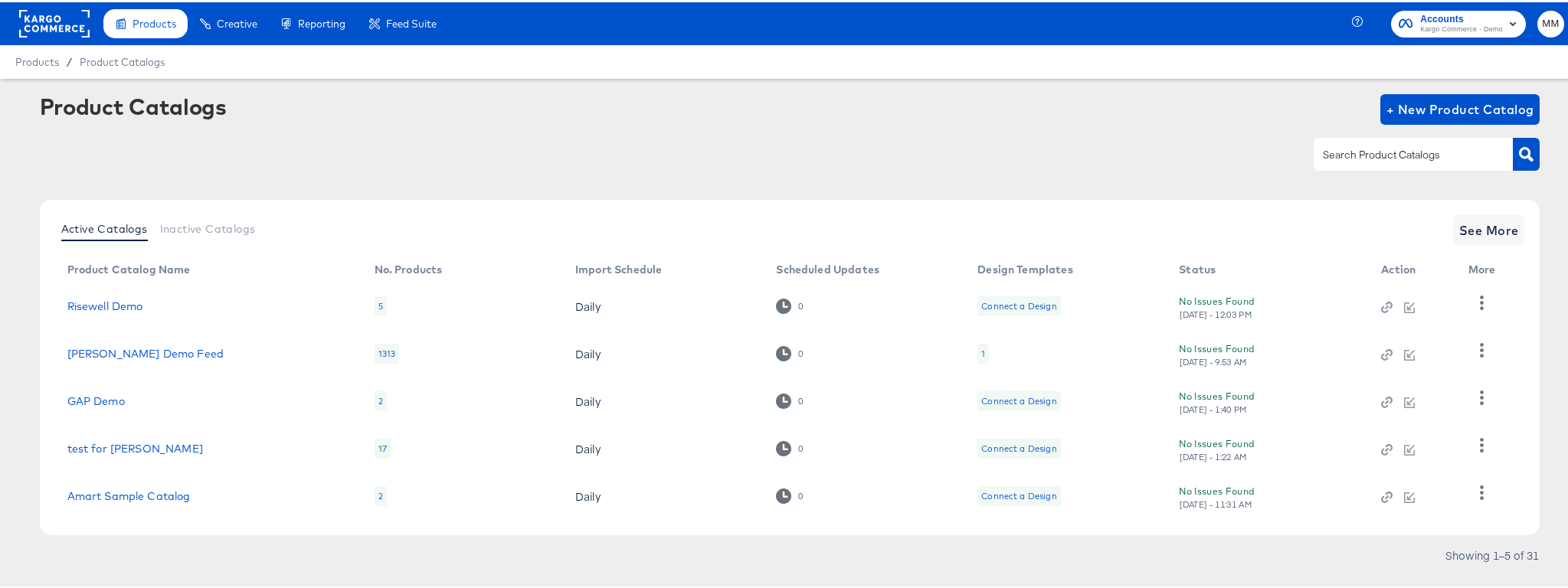
scroll to position [3, 0]
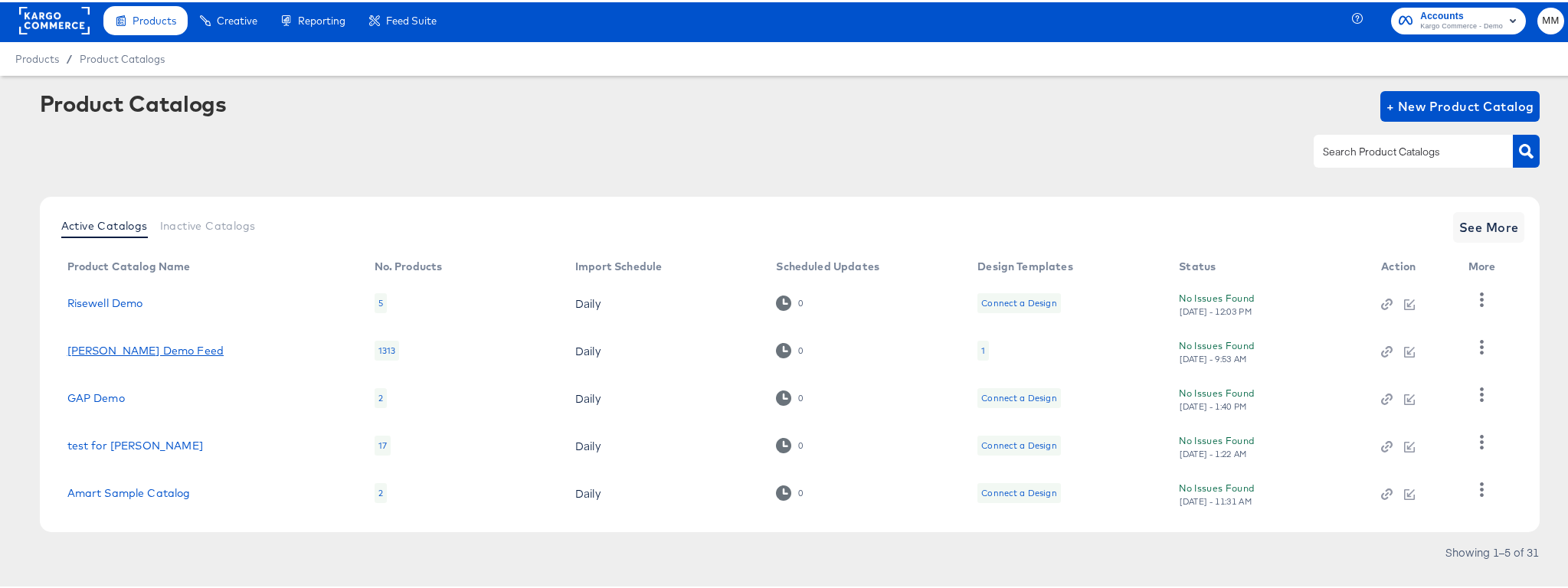
click at [120, 344] on link "Clipp Demo Feed" at bounding box center [145, 348] width 156 height 12
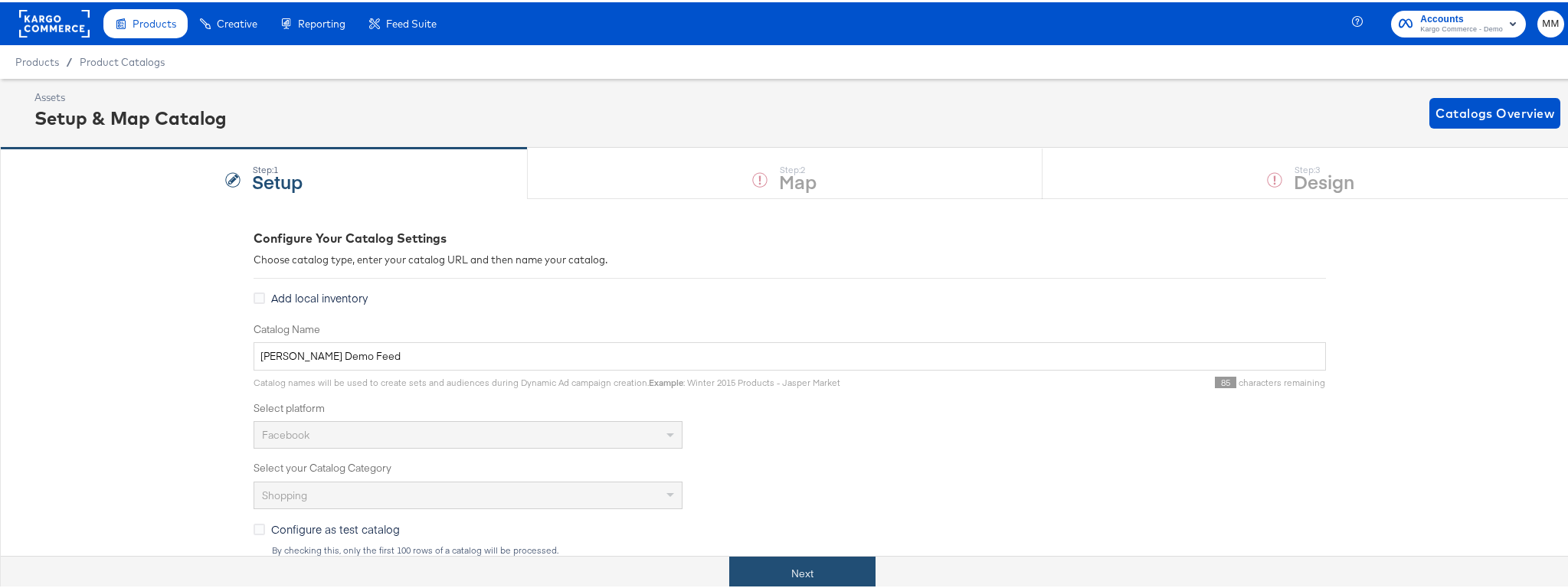
click at [801, 578] on button "Next" at bounding box center [802, 572] width 146 height 35
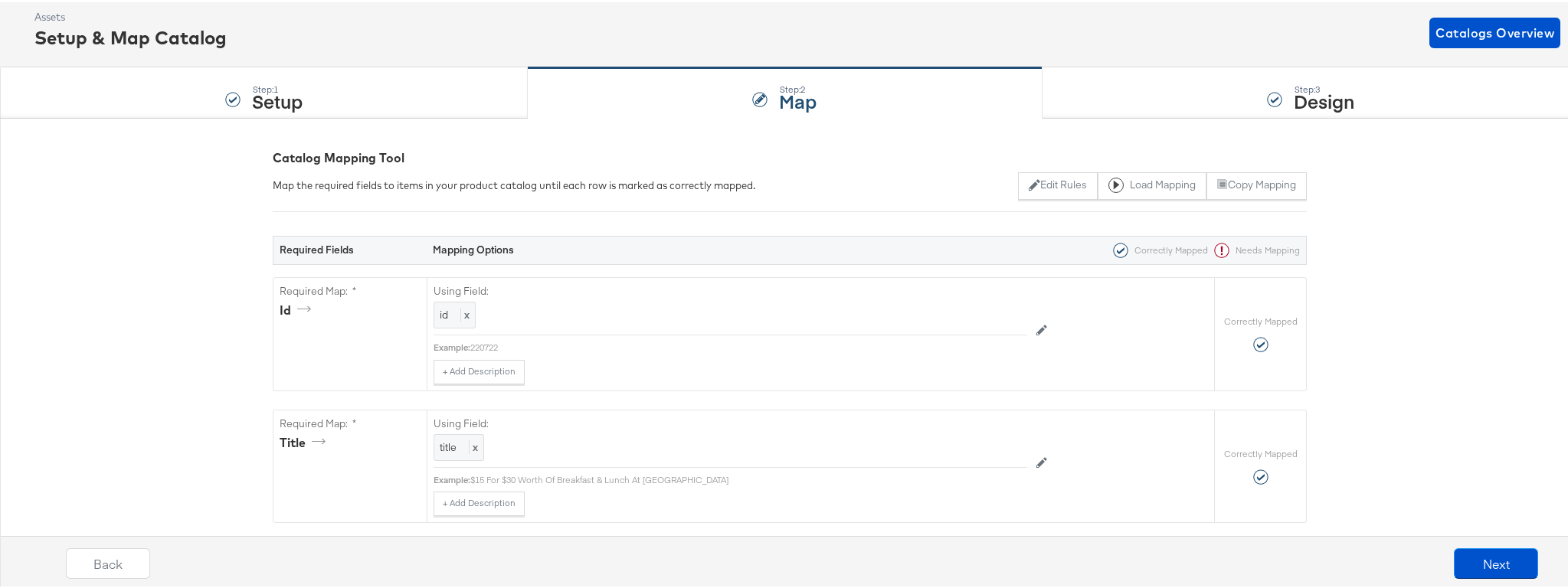
scroll to position [272, 0]
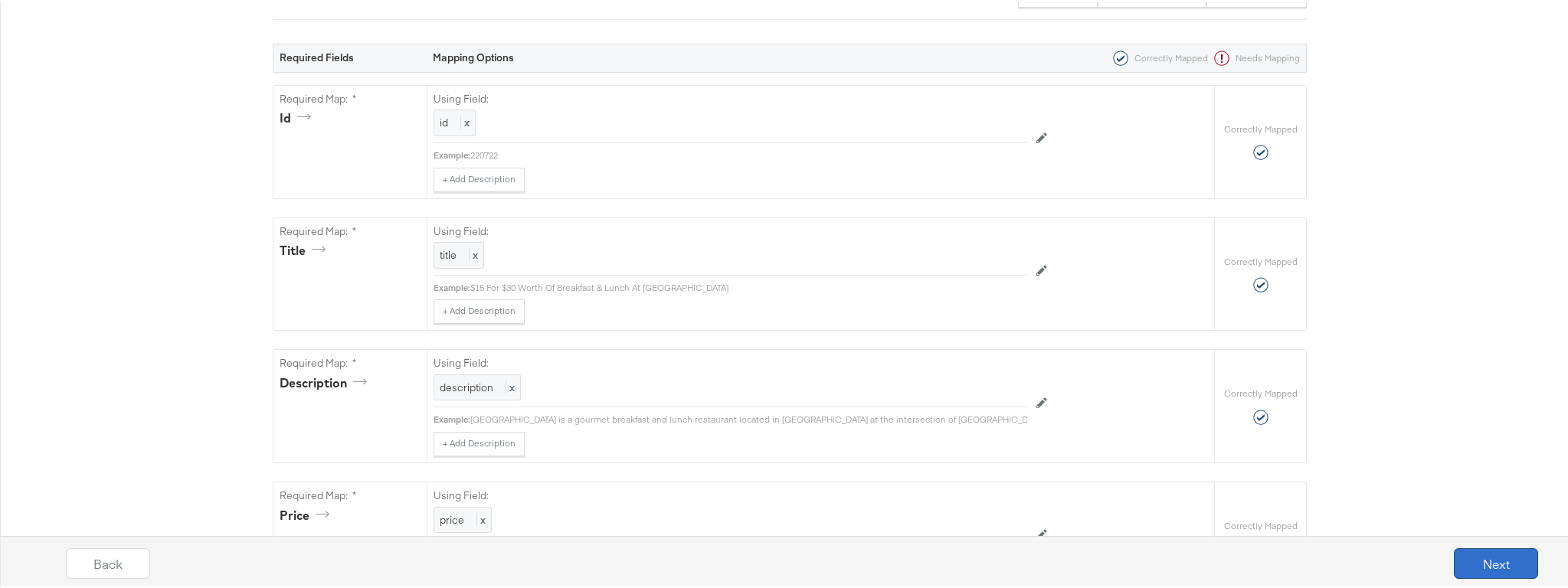
click at [1478, 566] on button "Next" at bounding box center [1496, 560] width 84 height 30
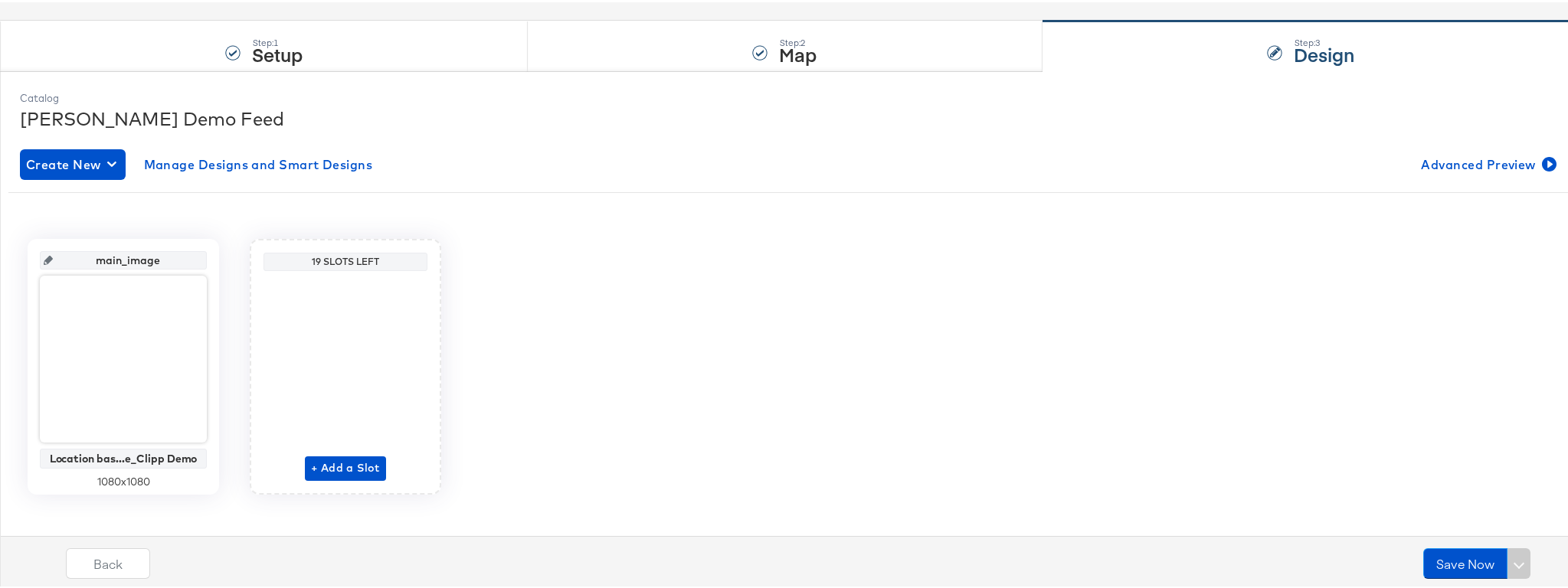
scroll to position [142, 0]
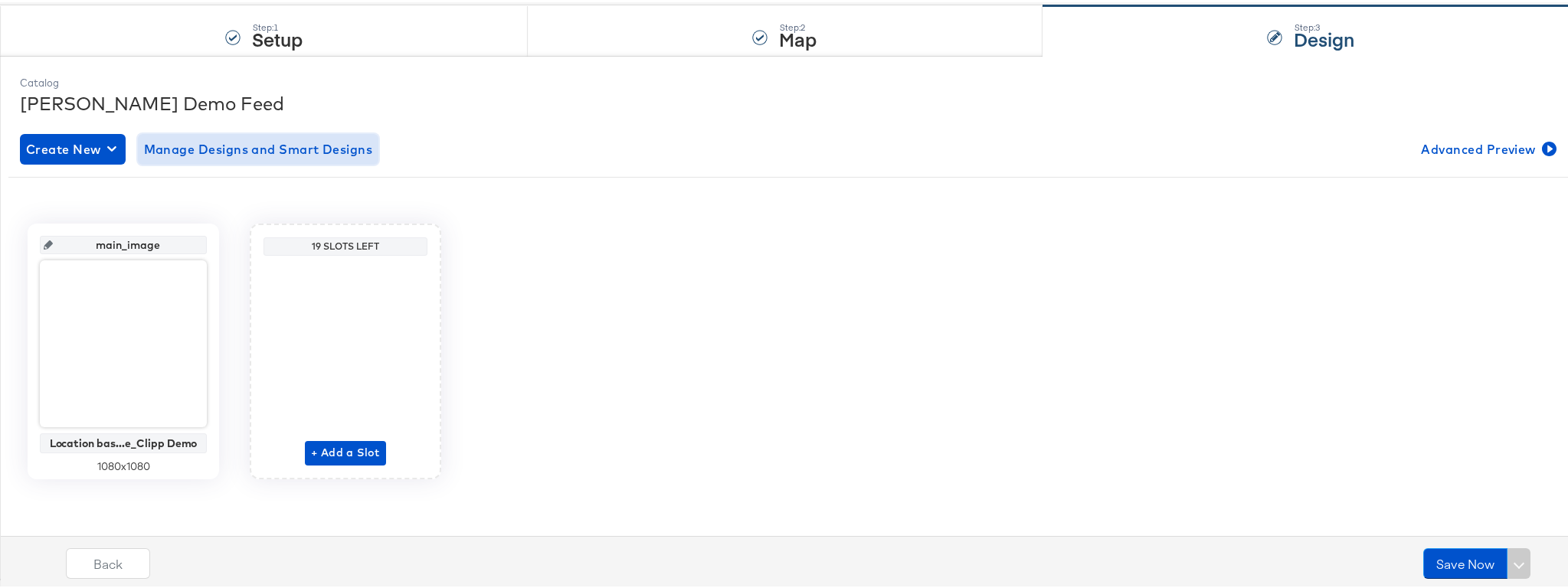
click at [200, 150] on span "Manage Designs and Smart Designs" at bounding box center [259, 147] width 229 height 21
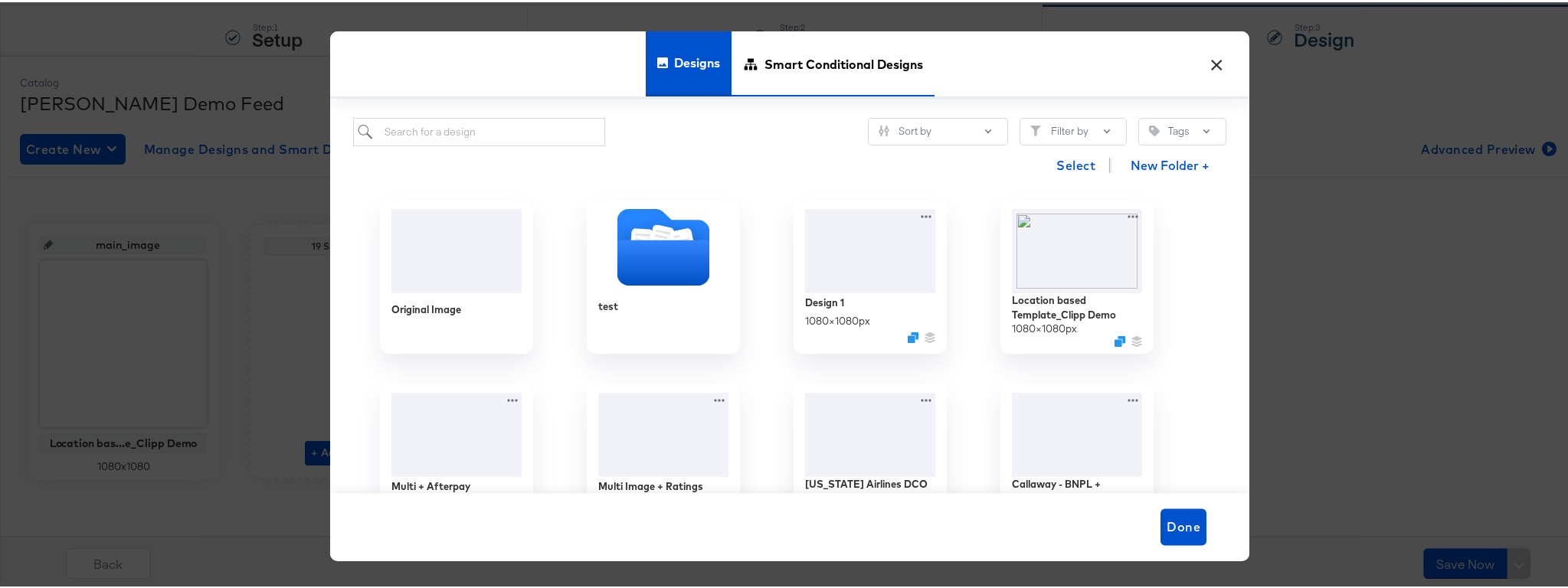
click at [811, 53] on span "Smart Conditional Designs" at bounding box center [843, 61] width 159 height 67
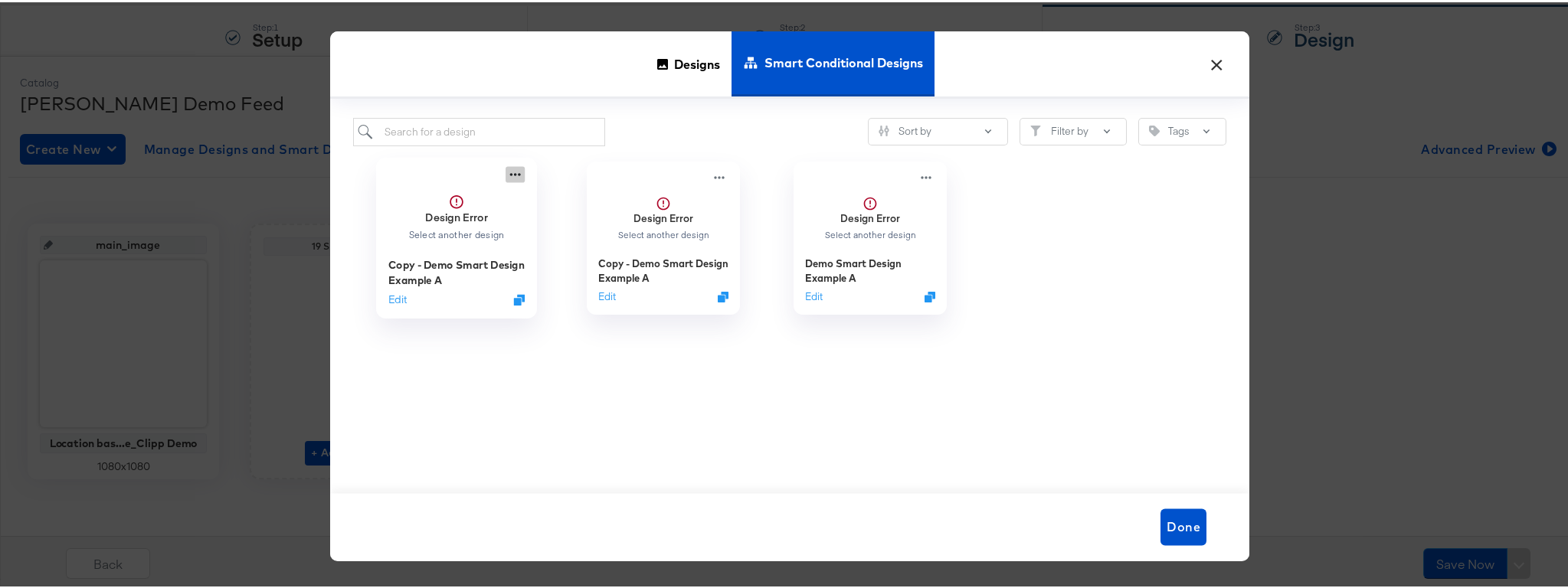
click at [513, 174] on icon at bounding box center [515, 173] width 19 height 17
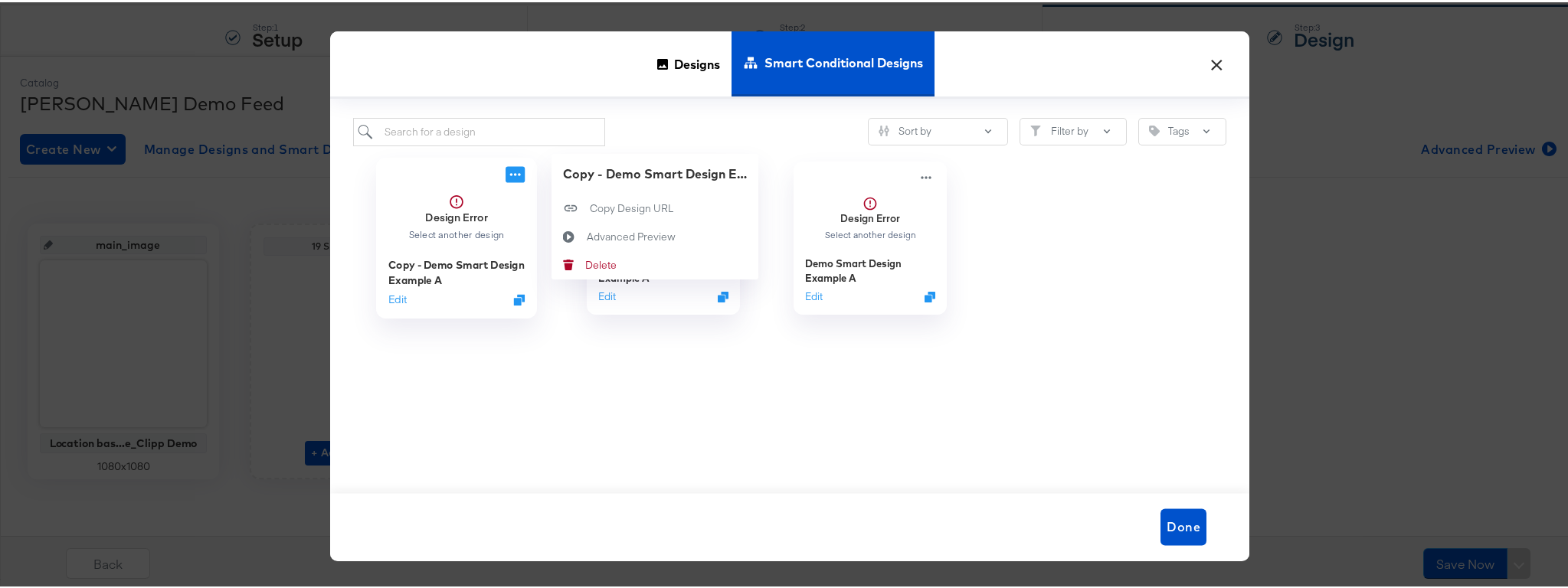
click at [433, 222] on div "Design Error Select another design" at bounding box center [456, 215] width 97 height 47
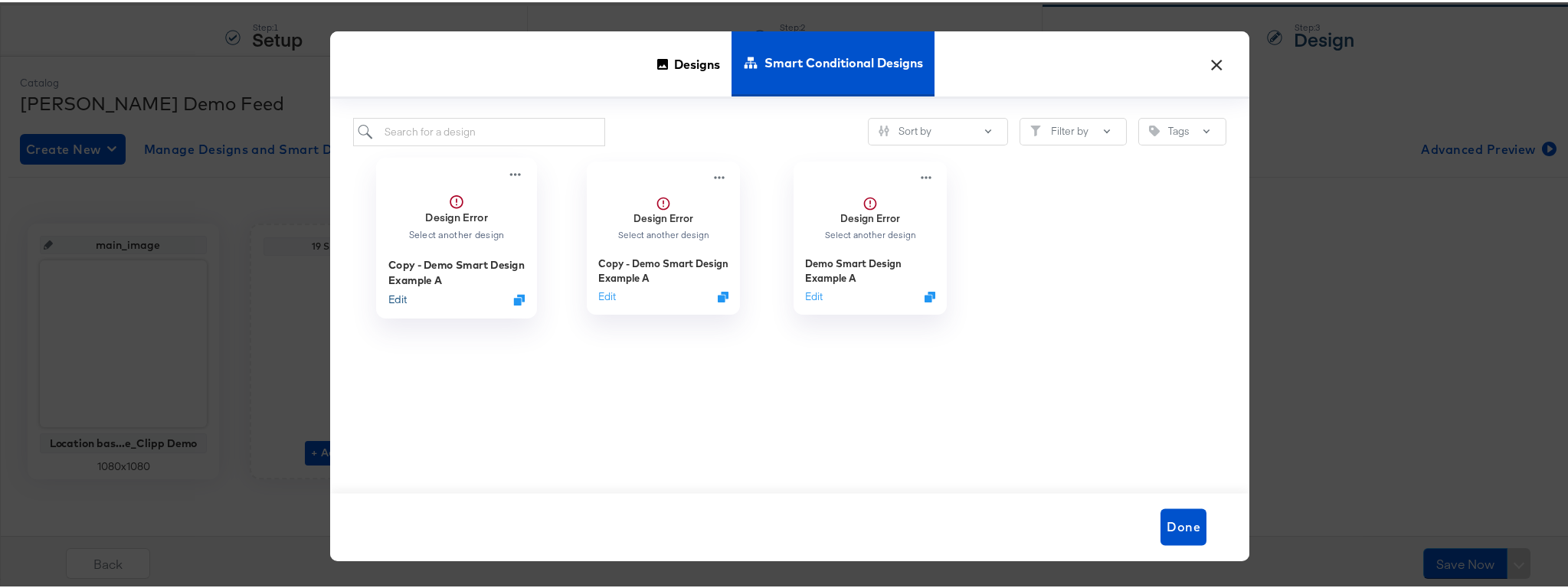
click at [395, 296] on button "Edit" at bounding box center [397, 297] width 18 height 15
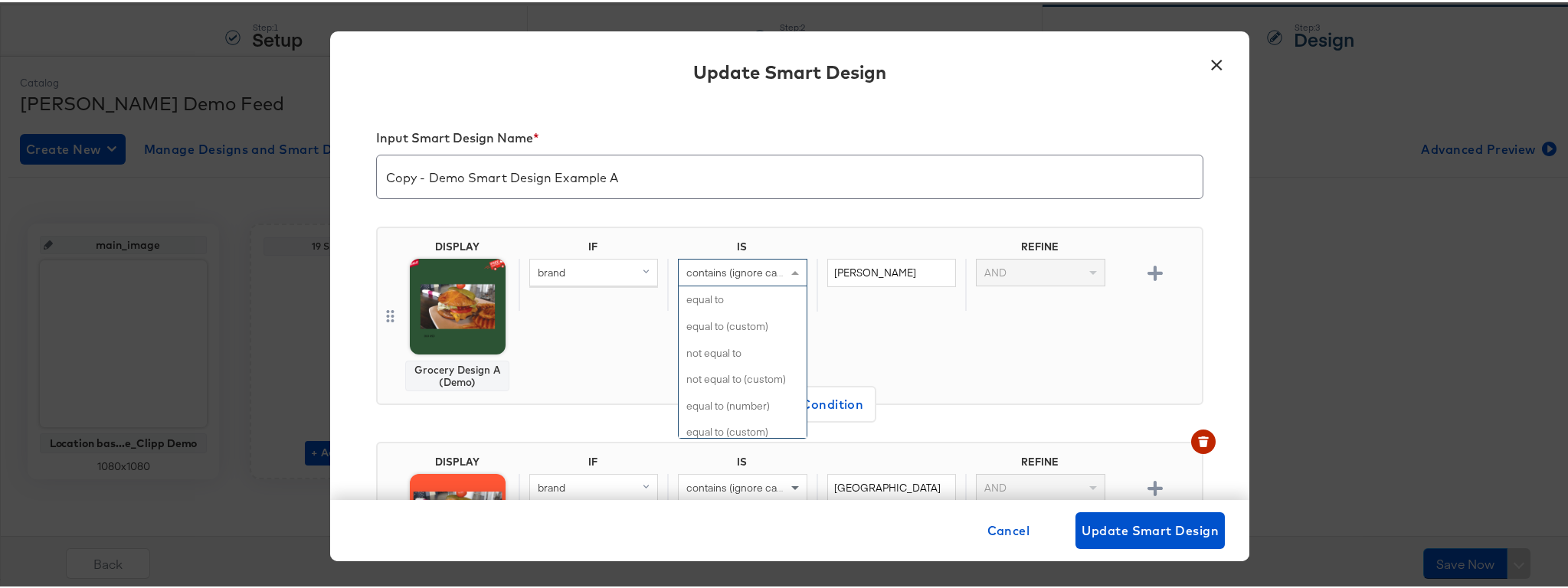
click at [740, 265] on span "contains (ignore case)" at bounding box center [739, 270] width 105 height 14
click at [932, 338] on div "IF IS REFINE brand contains (ignore case) equal to equal to (custom) not equal …" at bounding box center [857, 314] width 677 height 150
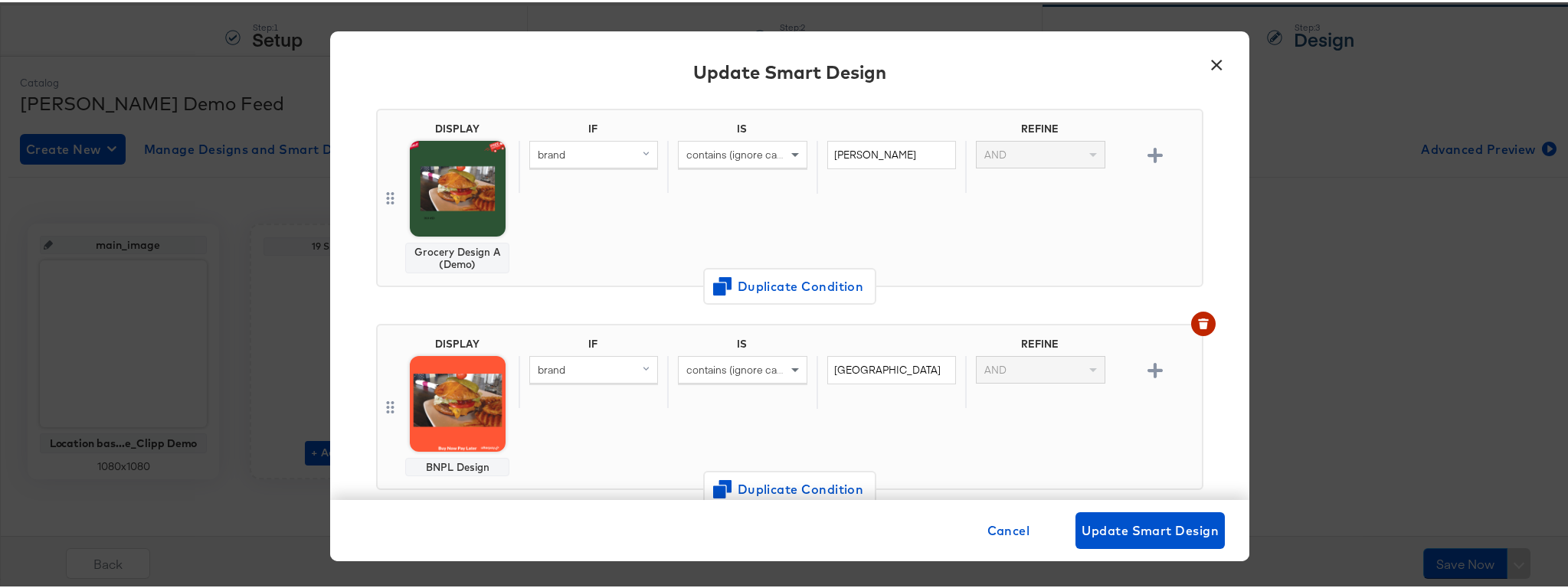
scroll to position [129, 0]
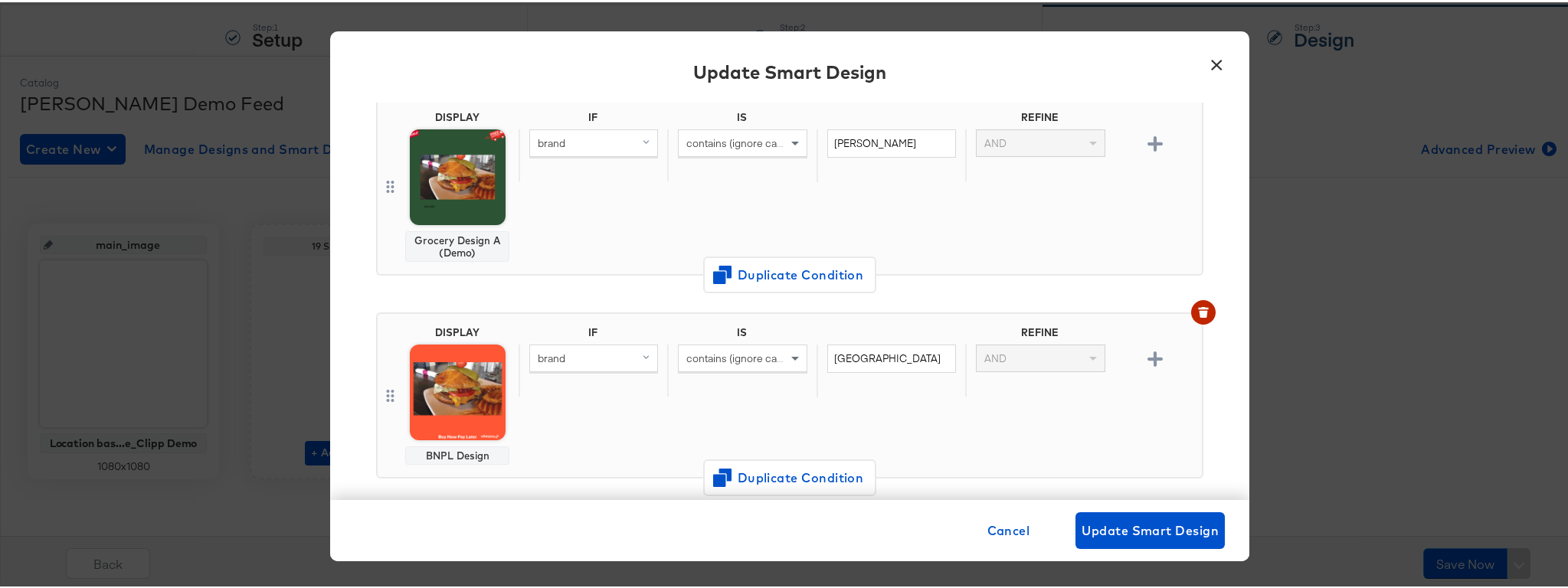
click at [639, 147] on span at bounding box center [648, 140] width 19 height 26
click at [592, 285] on div "availability" at bounding box center [593, 286] width 116 height 15
click at [699, 145] on span "contains (ignore case)" at bounding box center [739, 140] width 105 height 14
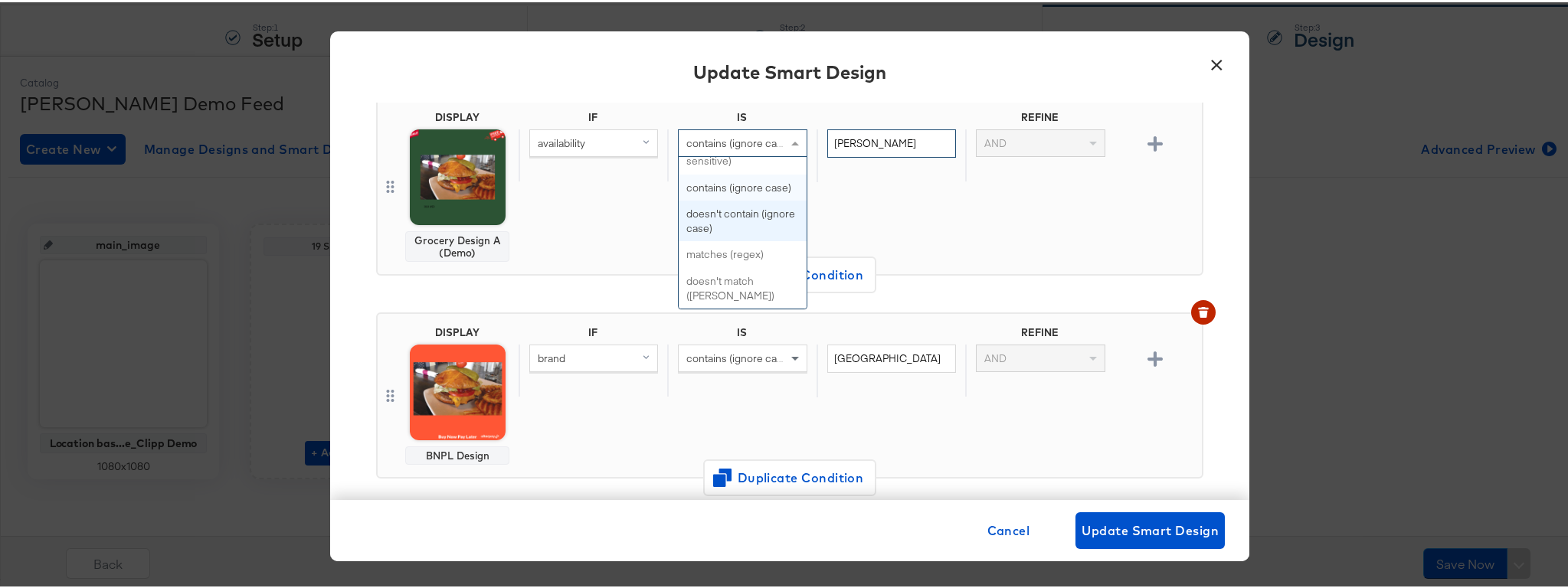
click at [843, 132] on input "traeger" at bounding box center [892, 141] width 128 height 28
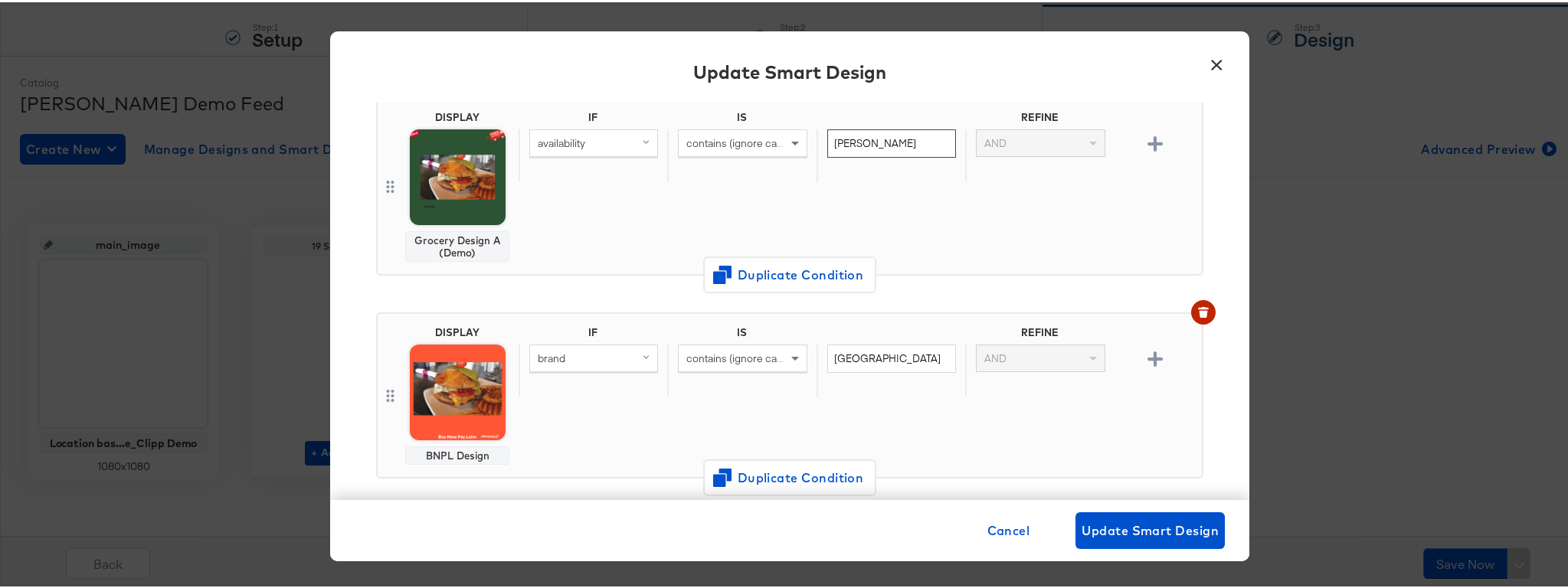
click at [842, 135] on input "traeger" at bounding box center [892, 141] width 128 height 28
type input "now"
click at [1019, 197] on div "IF IS REFINE availability contains (ignore case) now AND" at bounding box center [857, 184] width 677 height 150
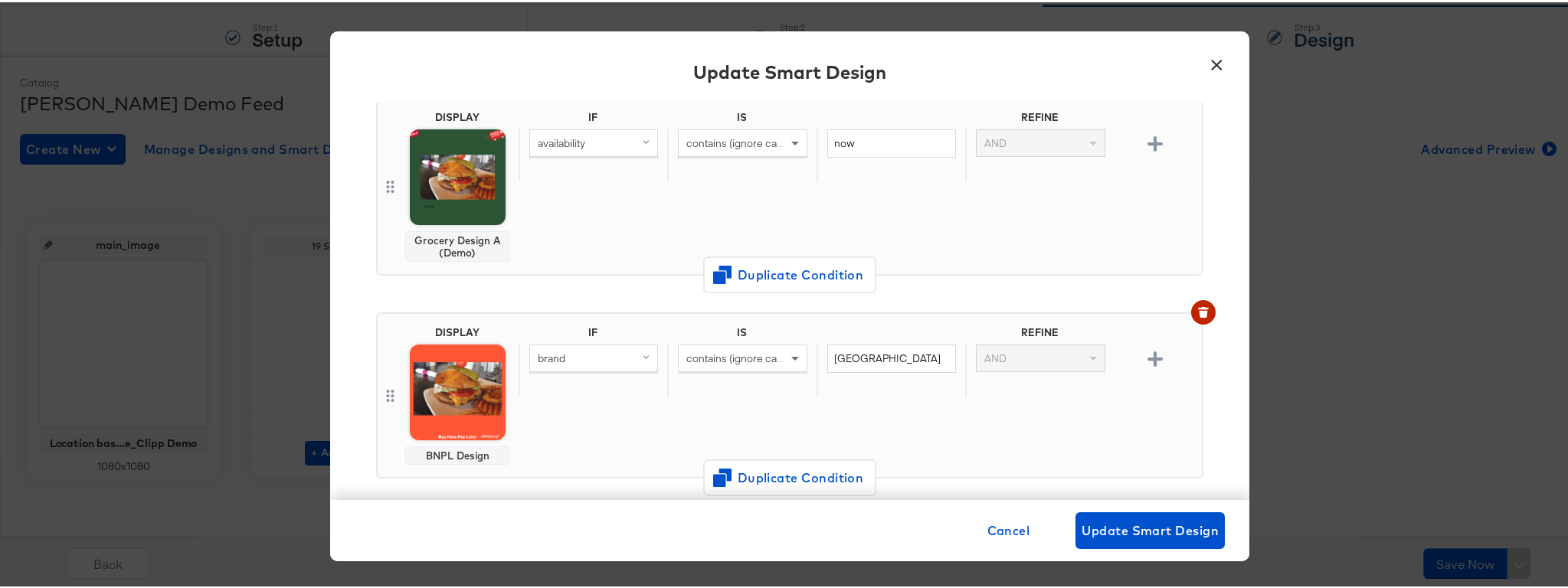
click at [555, 360] on span "brand" at bounding box center [551, 356] width 28 height 14
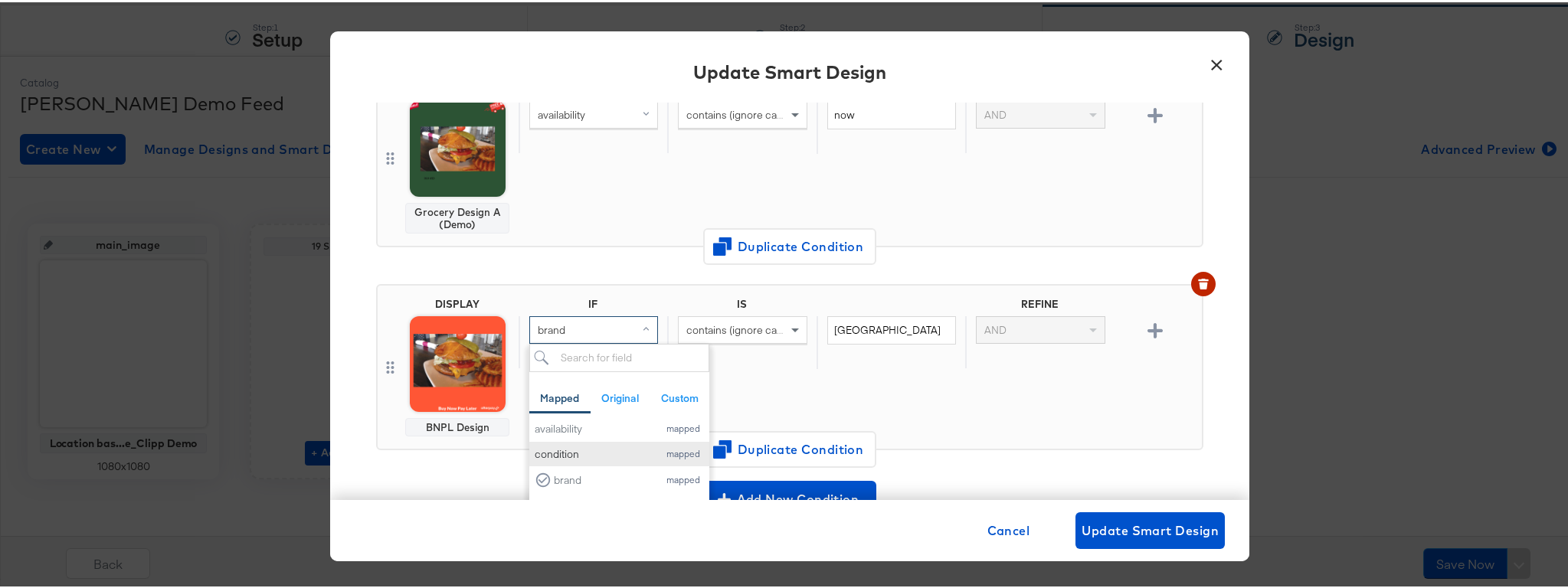
scroll to position [181, 0]
click at [571, 481] on div "sale_price" at bounding box center [593, 481] width 116 height 15
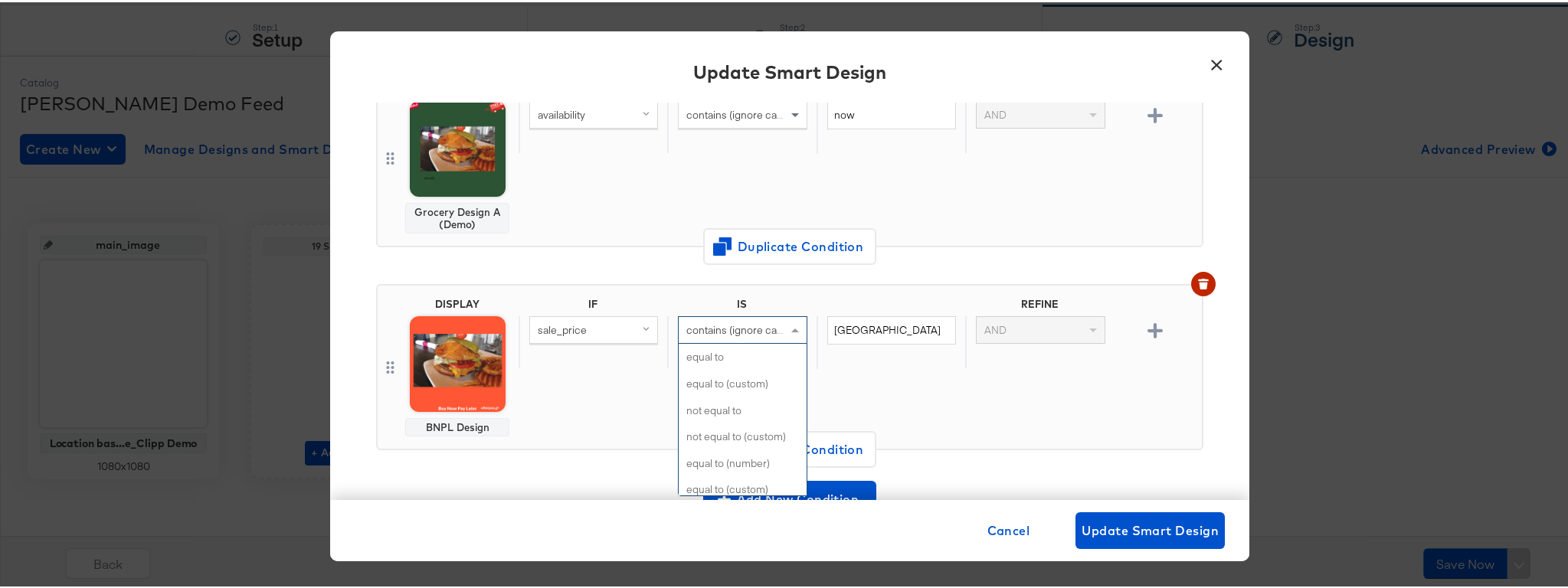
click at [737, 323] on span "contains (ignore case)" at bounding box center [739, 327] width 105 height 14
click at [848, 327] on input "milwaukee" at bounding box center [892, 327] width 128 height 28
click at [848, 328] on input "milwaukee" at bounding box center [892, 327] width 128 height 28
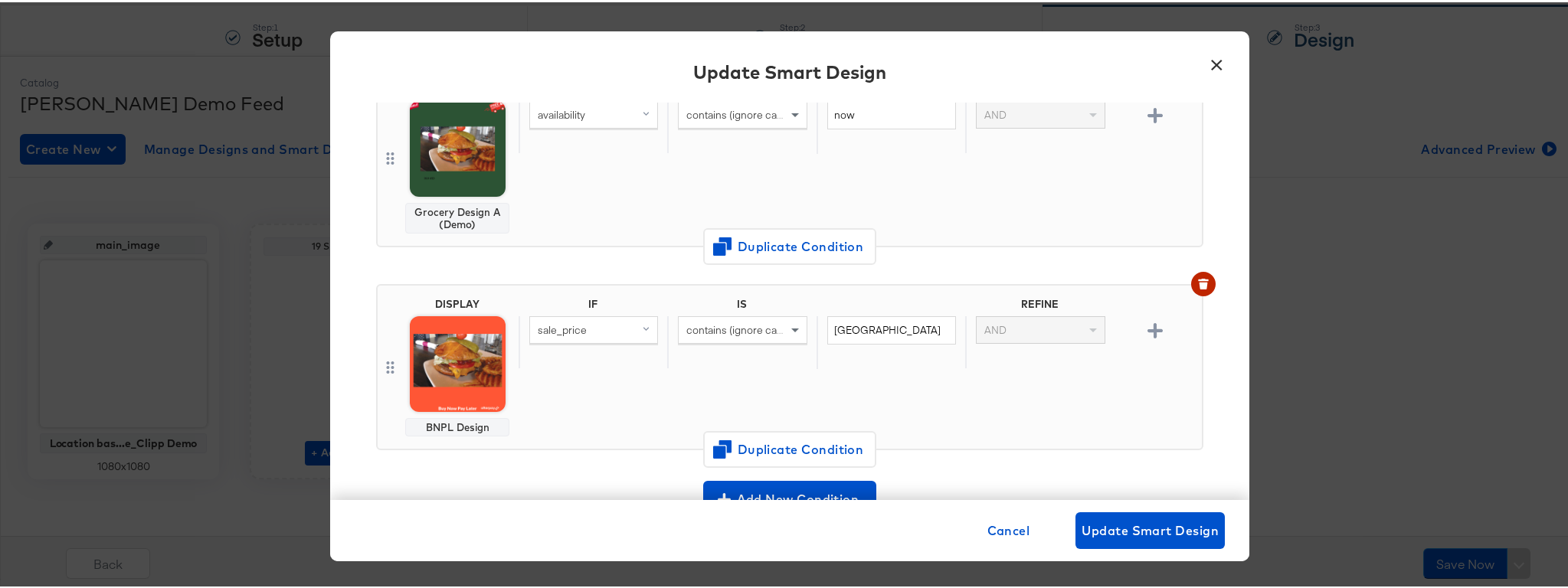
click at [695, 319] on div "contains (ignore case)" at bounding box center [742, 327] width 128 height 26
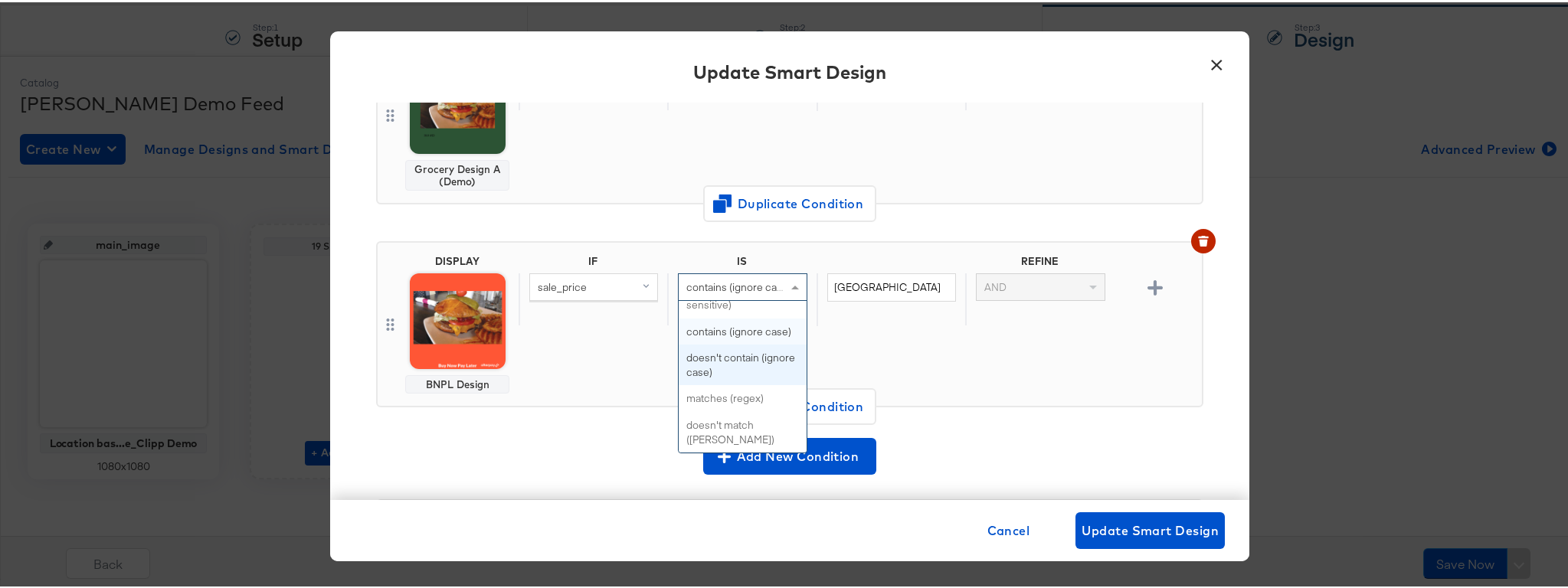
scroll to position [261, 0]
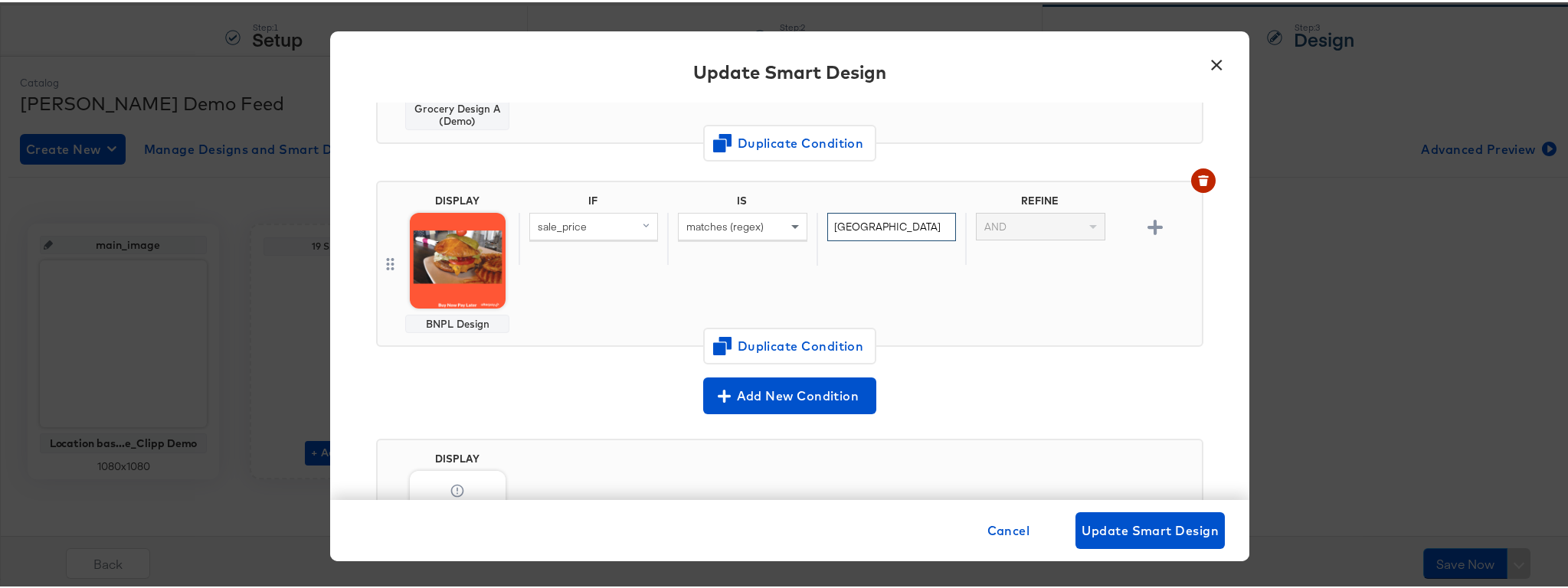
click at [858, 225] on input "milwaukee" at bounding box center [892, 225] width 128 height 28
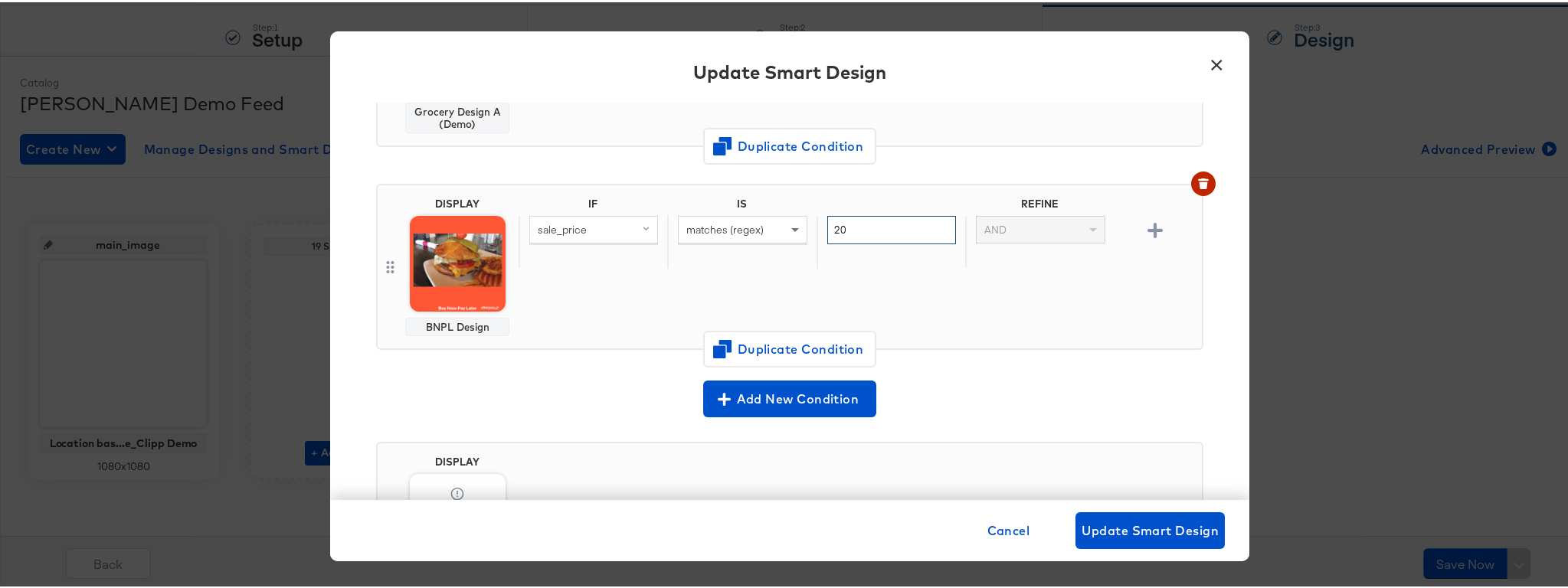
click at [852, 222] on input "20" at bounding box center [892, 227] width 128 height 28
type input "500"
click at [920, 272] on div "IF IS REFINE sale_price matches (regex) 500 AND" at bounding box center [857, 264] width 677 height 139
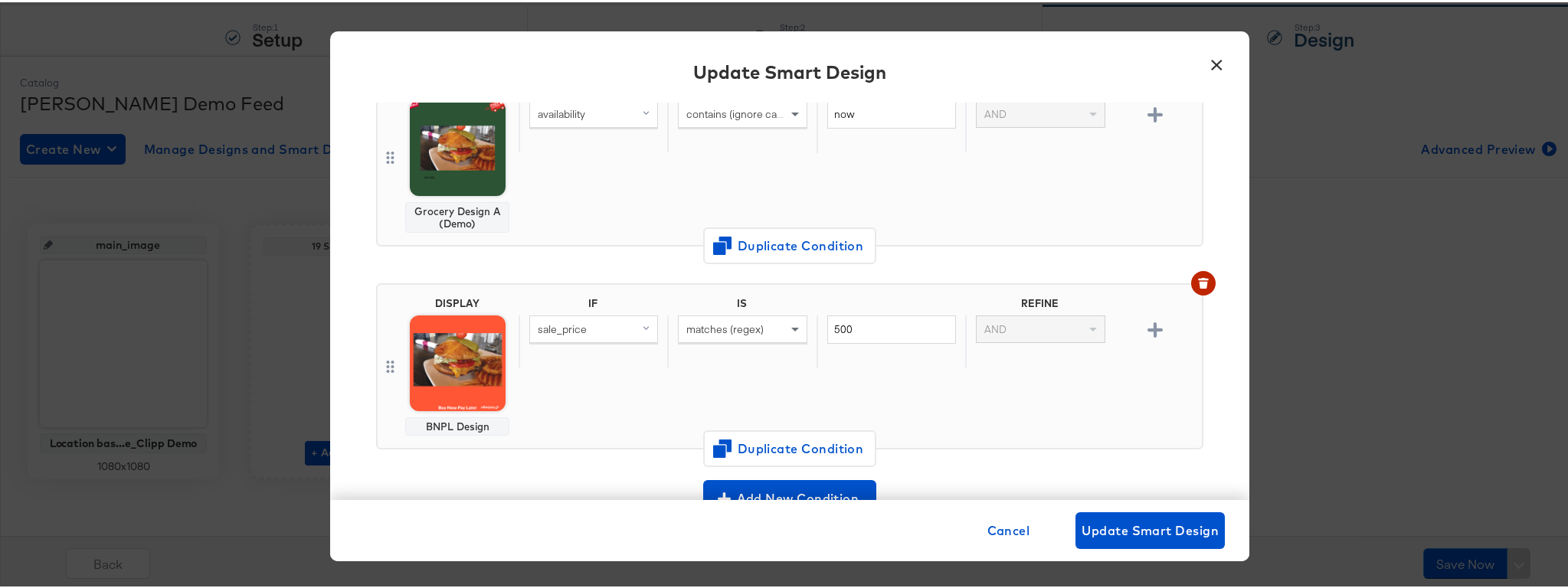
scroll to position [0, 0]
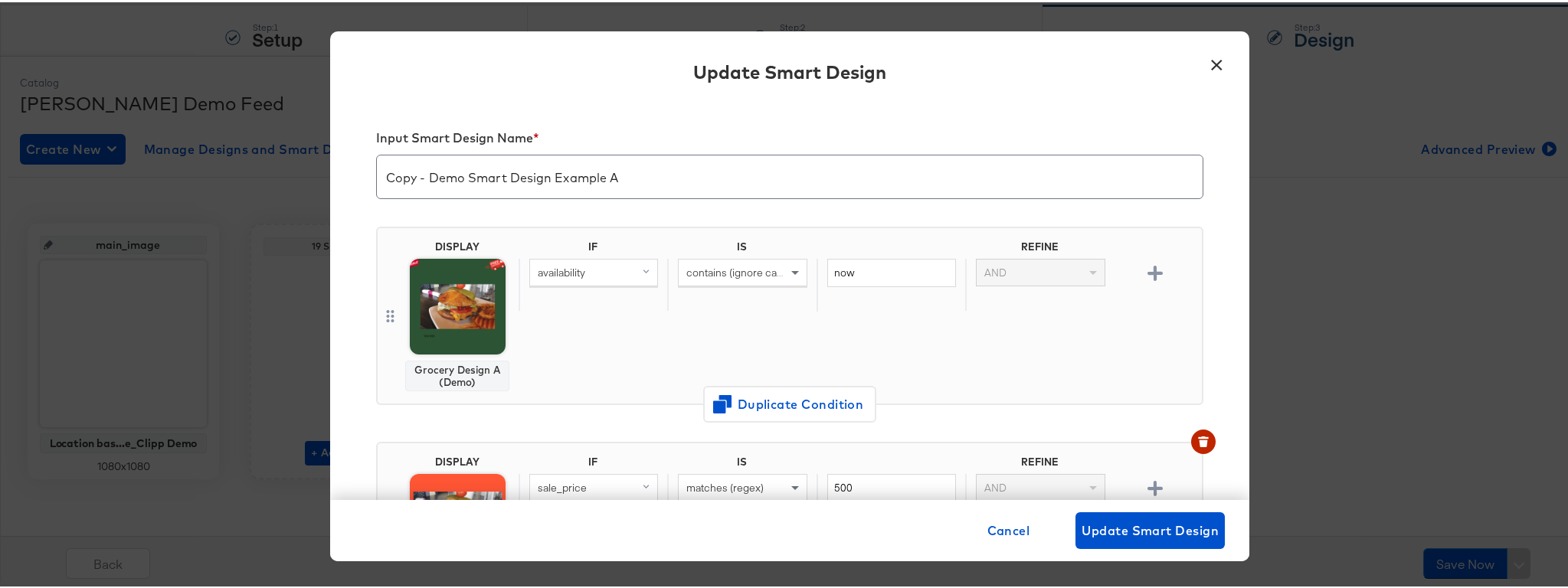
click at [1213, 58] on button "×" at bounding box center [1217, 58] width 28 height 28
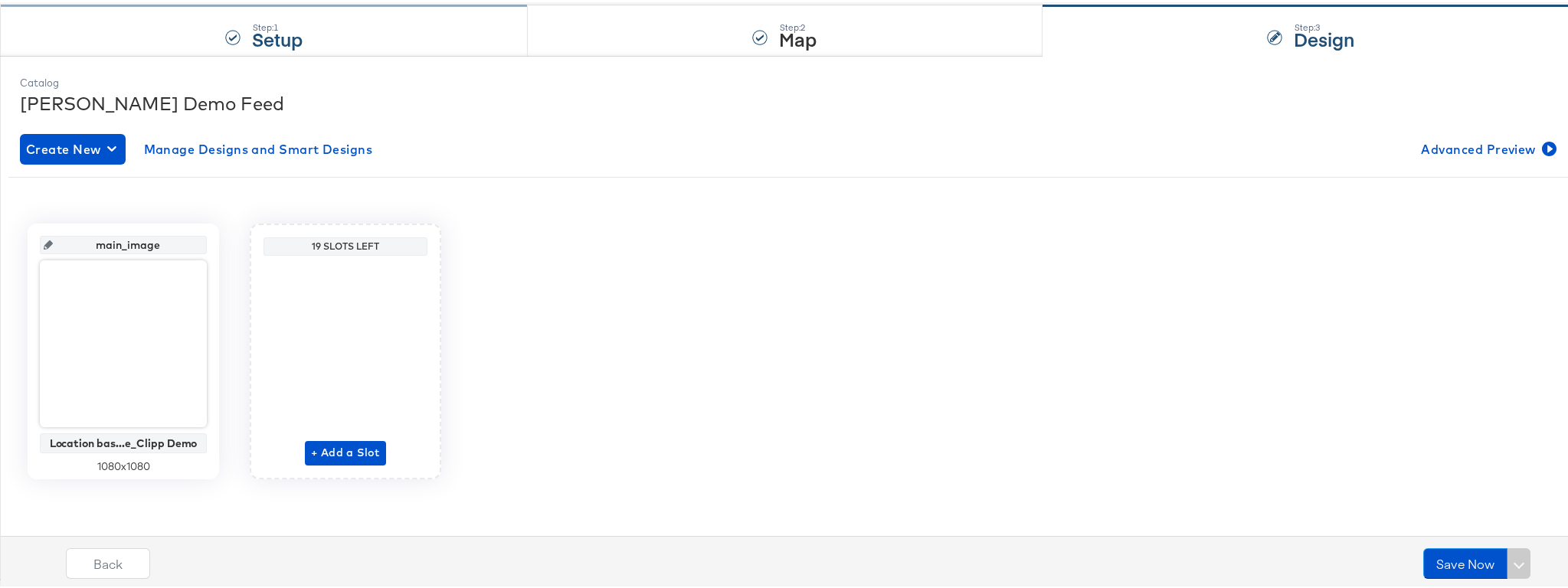
click at [295, 41] on strong "Setup" at bounding box center [277, 37] width 50 height 26
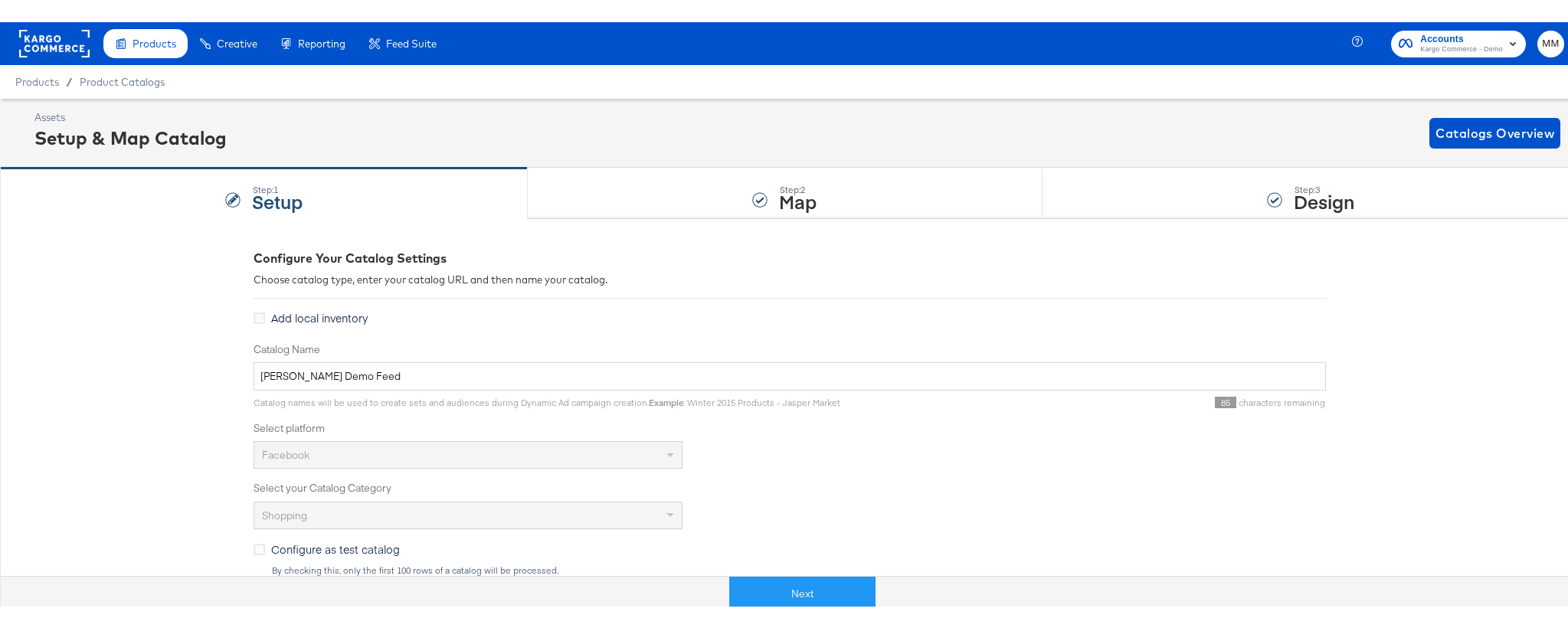
scroll to position [3, 0]
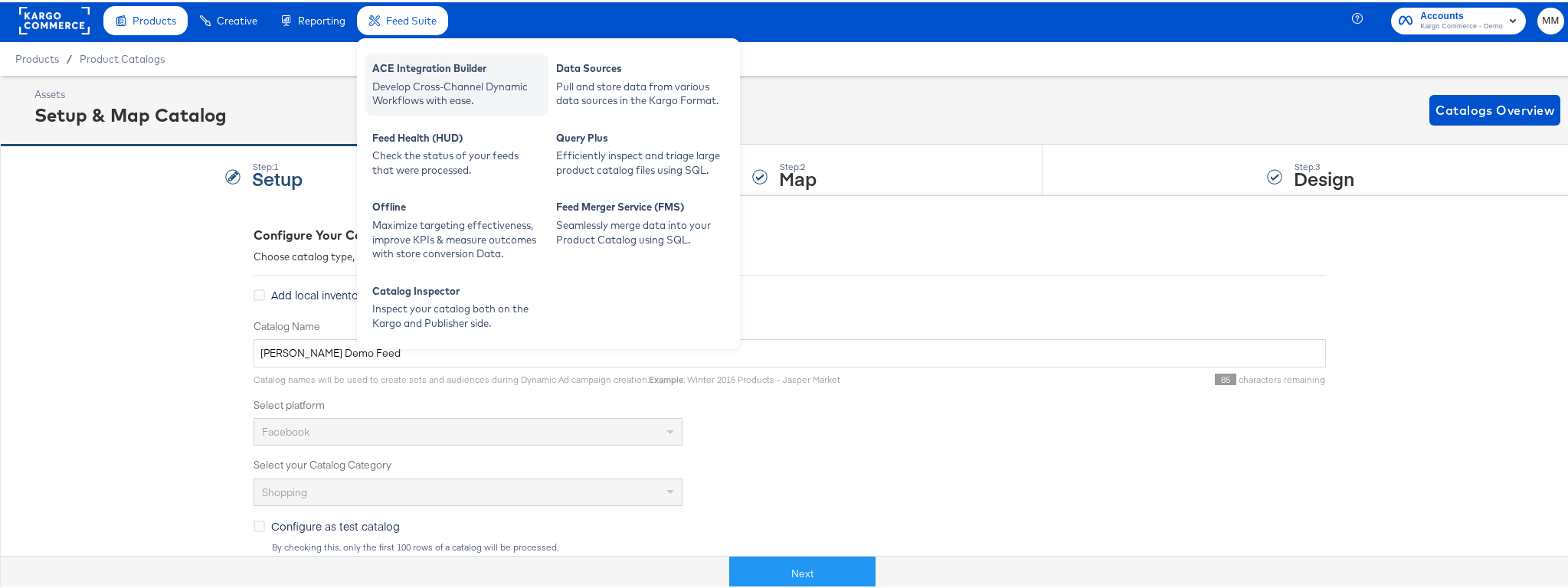
click at [403, 70] on div "ACE Integration Builder" at bounding box center [457, 68] width 169 height 18
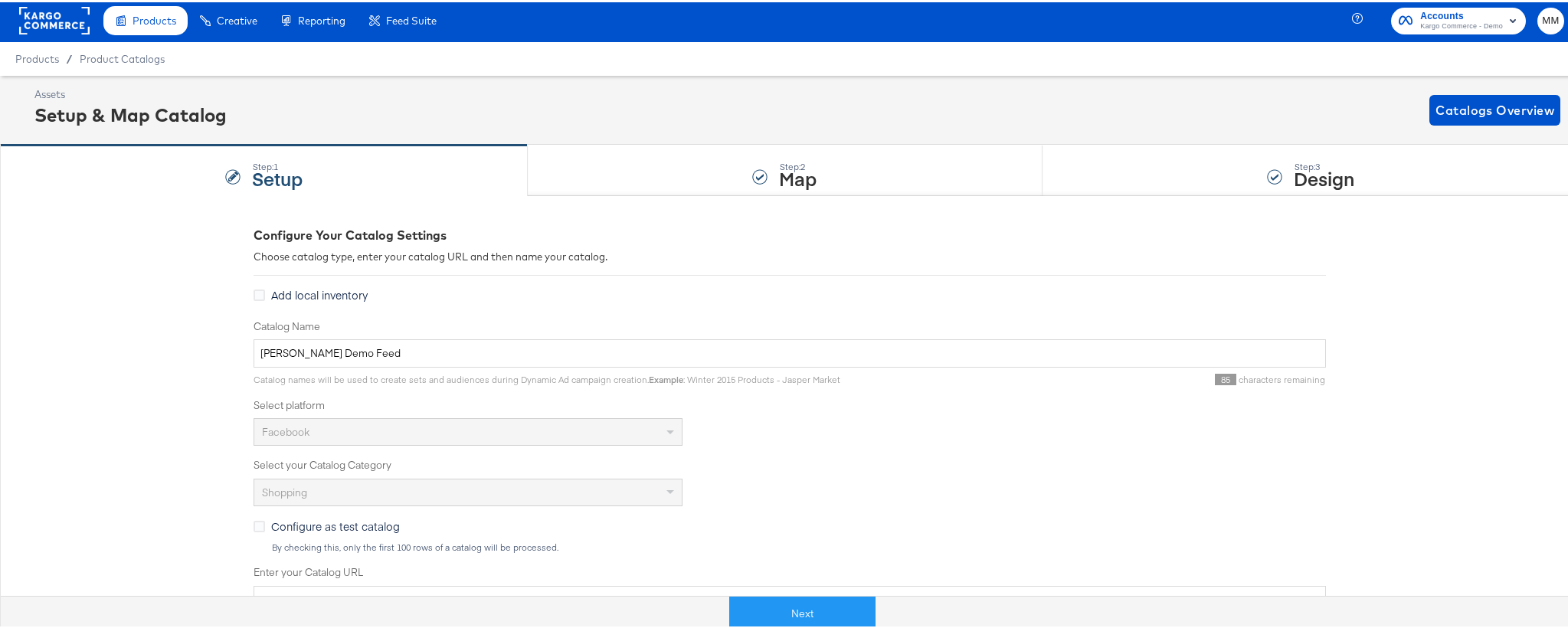
click at [1465, 30] on span "Kargo Commerce - Demo" at bounding box center [1462, 24] width 83 height 12
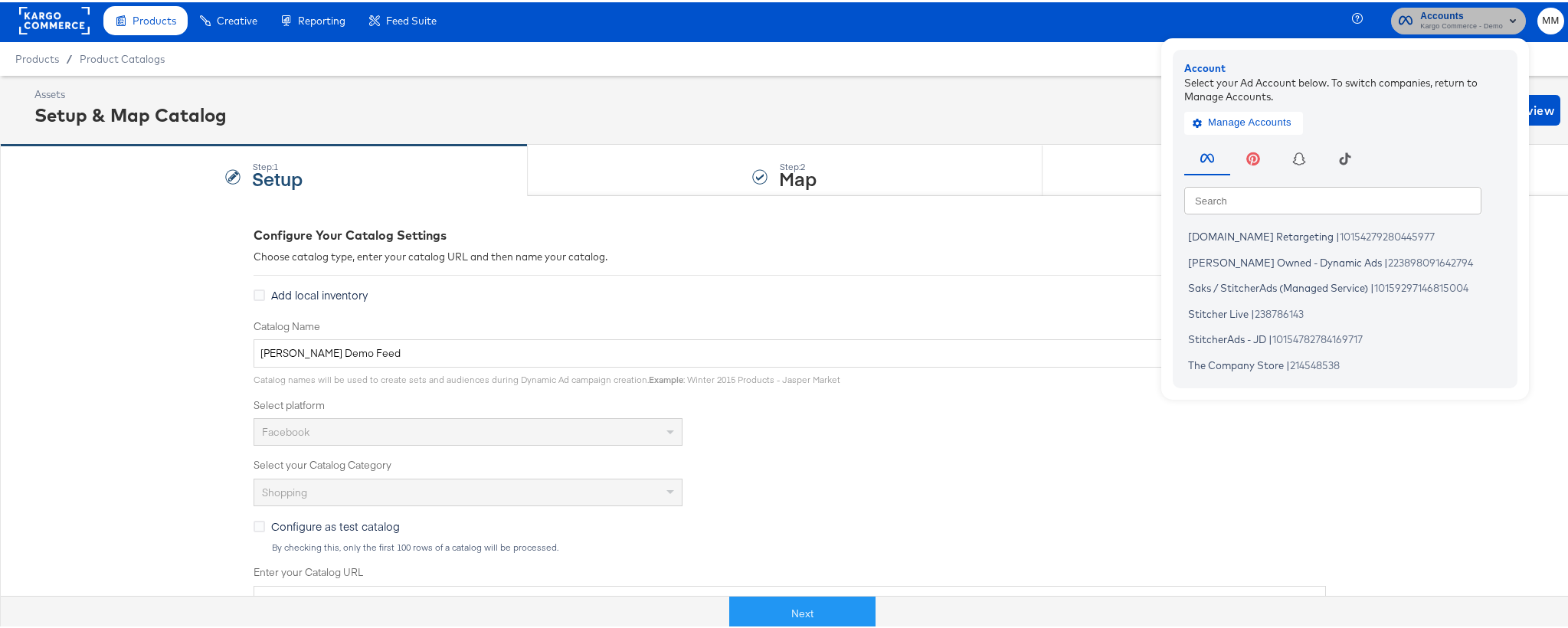
click at [1466, 23] on span "Kargo Commerce - Demo" at bounding box center [1462, 24] width 83 height 12
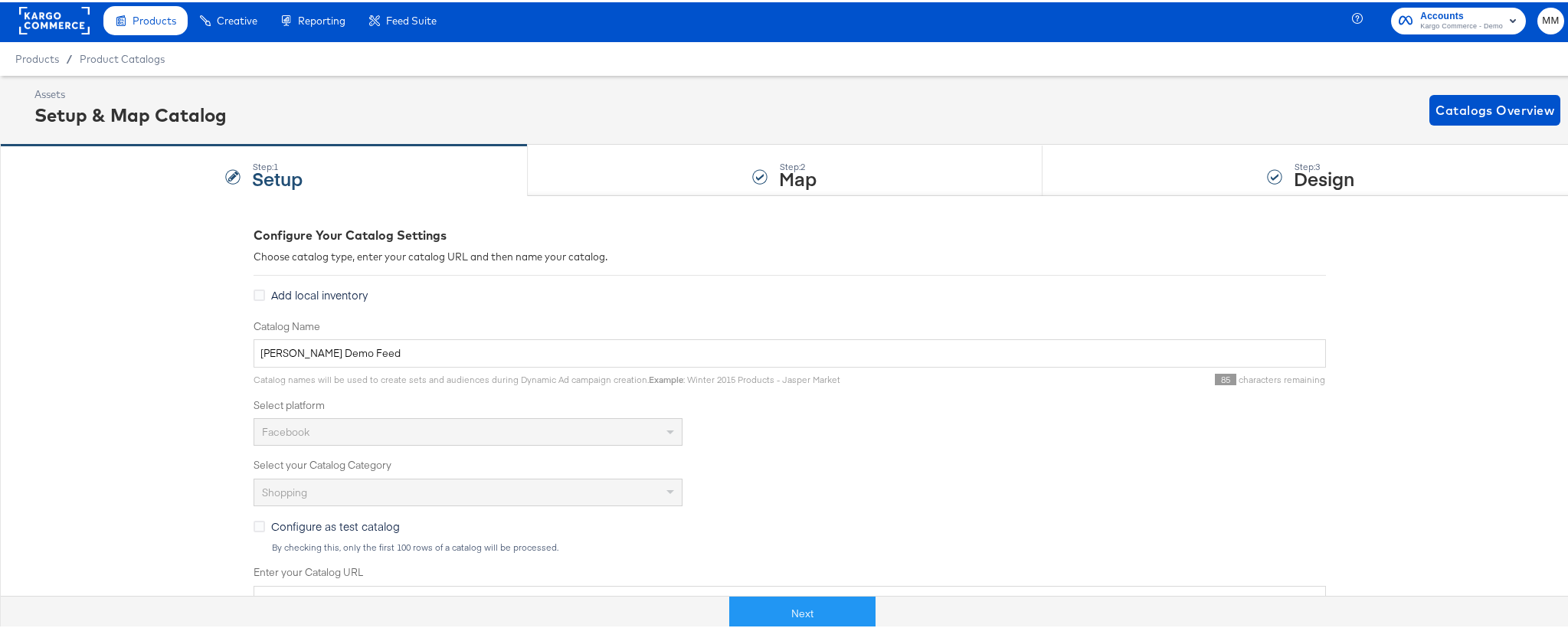
click at [1475, 18] on span "Kargo Commerce - Demo" at bounding box center [1462, 24] width 83 height 12
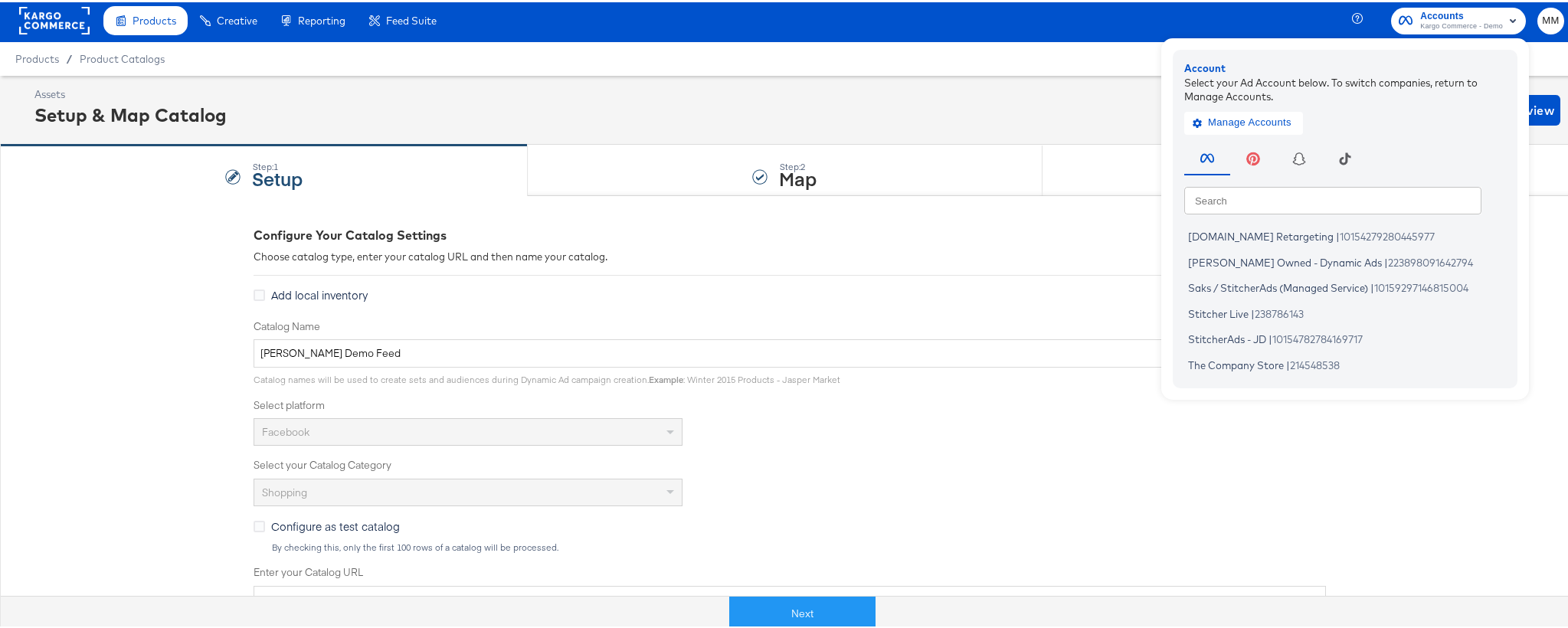
click at [1525, 17] on div "Accounts Kargo Commerce - Demo Account Select your Ad Account below. To switch …" at bounding box center [1469, 18] width 222 height 43
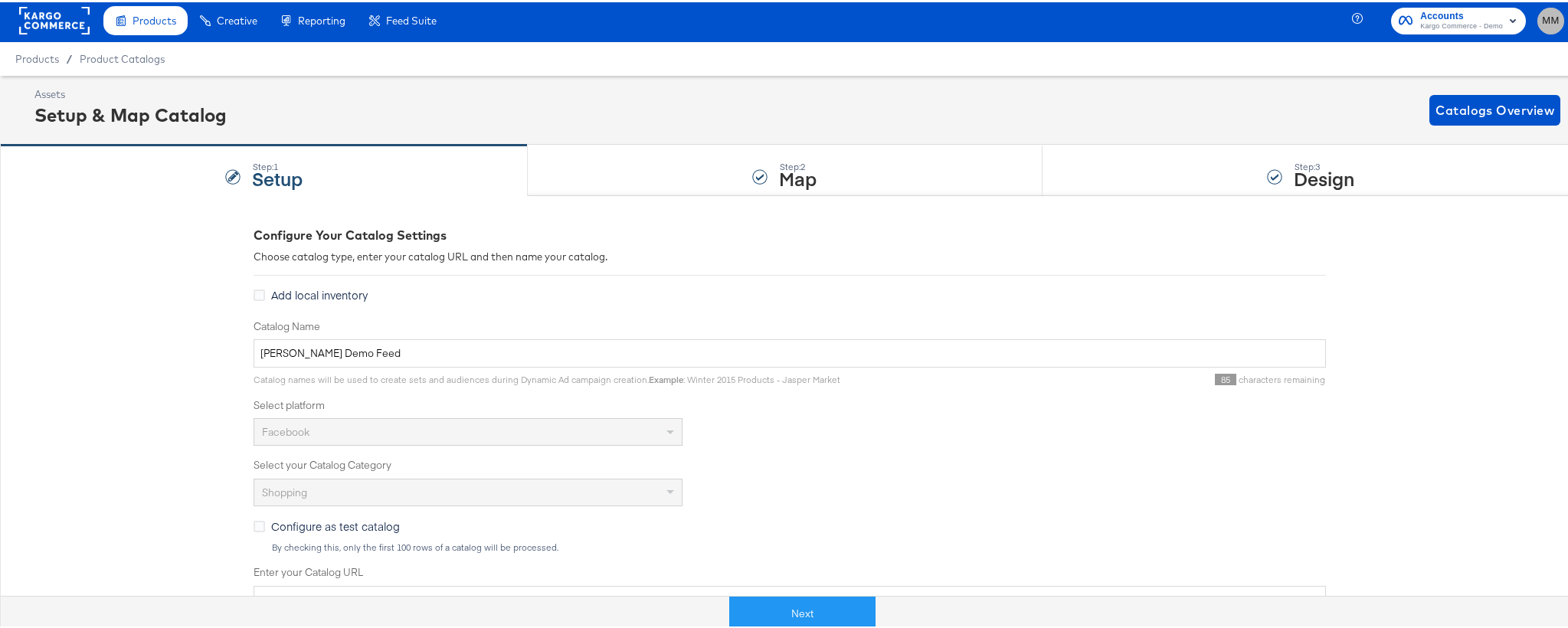
click at [1544, 16] on span "MM" at bounding box center [1551, 18] width 15 height 17
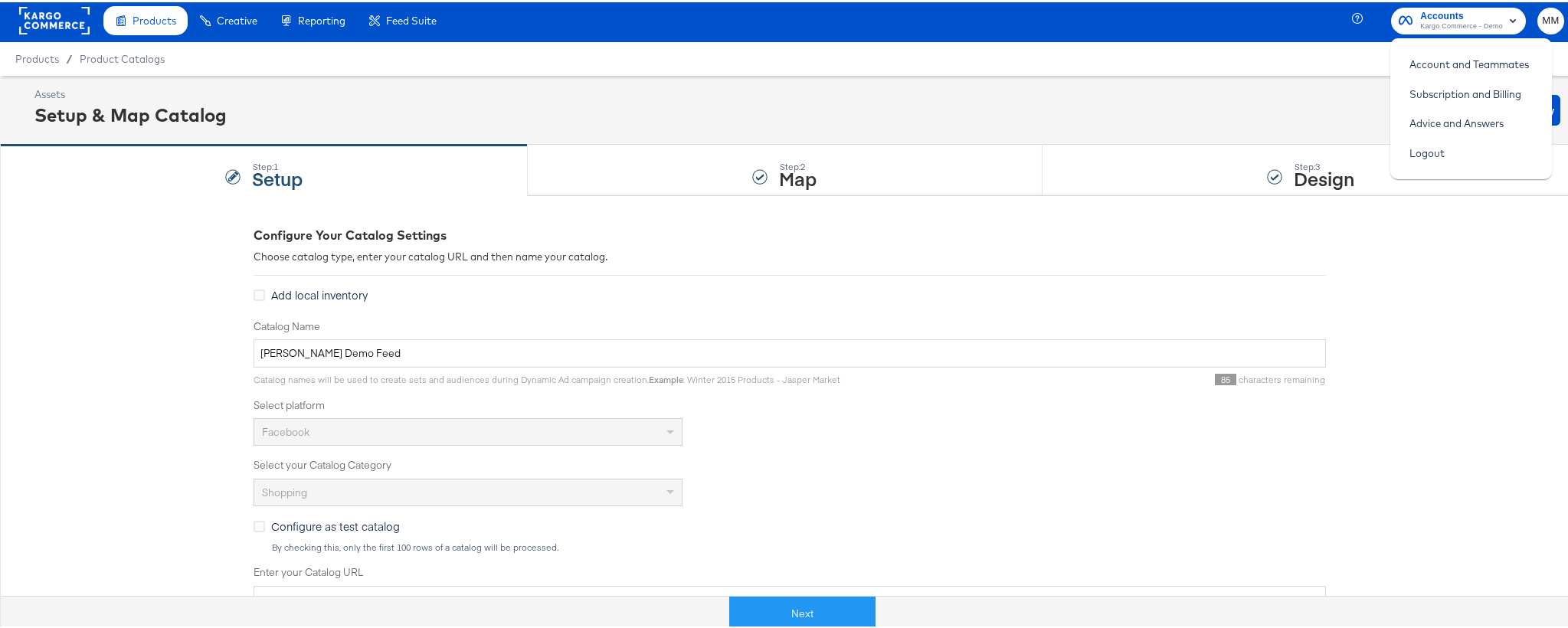
click at [1544, 16] on span "MM" at bounding box center [1551, 18] width 15 height 17
click at [1450, 26] on span "Kargo Commerce - Demo" at bounding box center [1462, 24] width 83 height 12
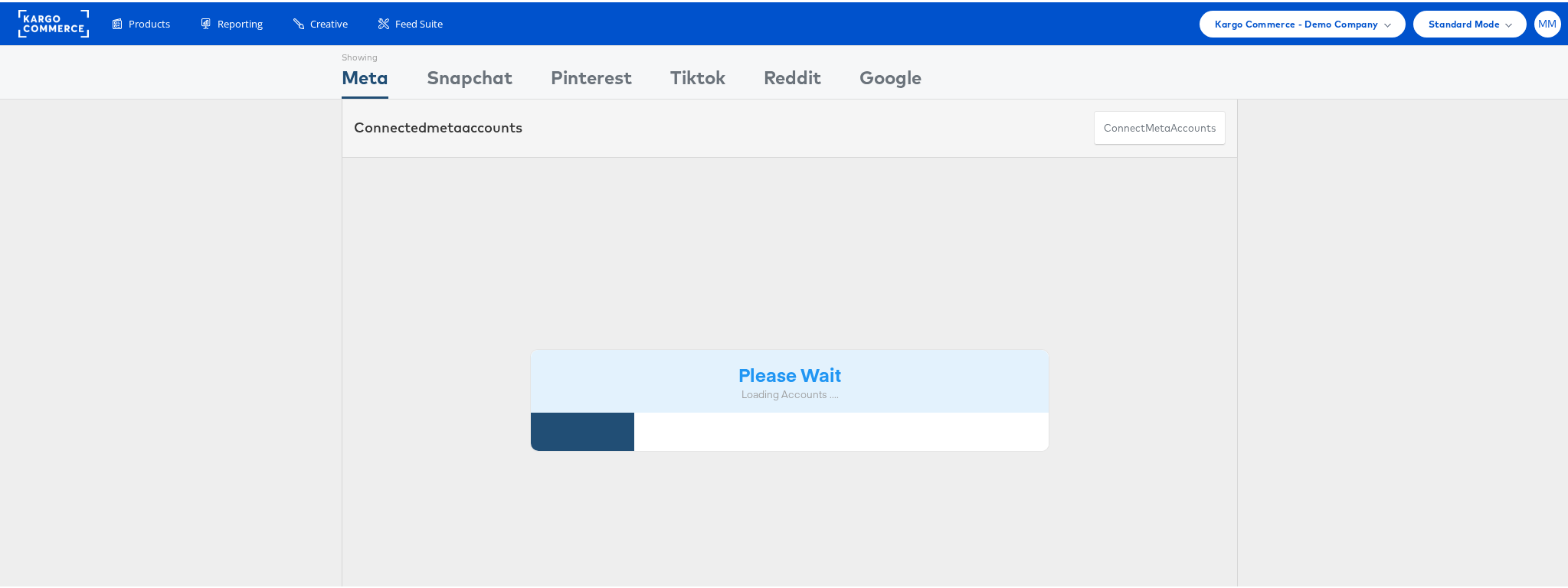
click at [1539, 26] on span "MM" at bounding box center [1548, 21] width 19 height 10
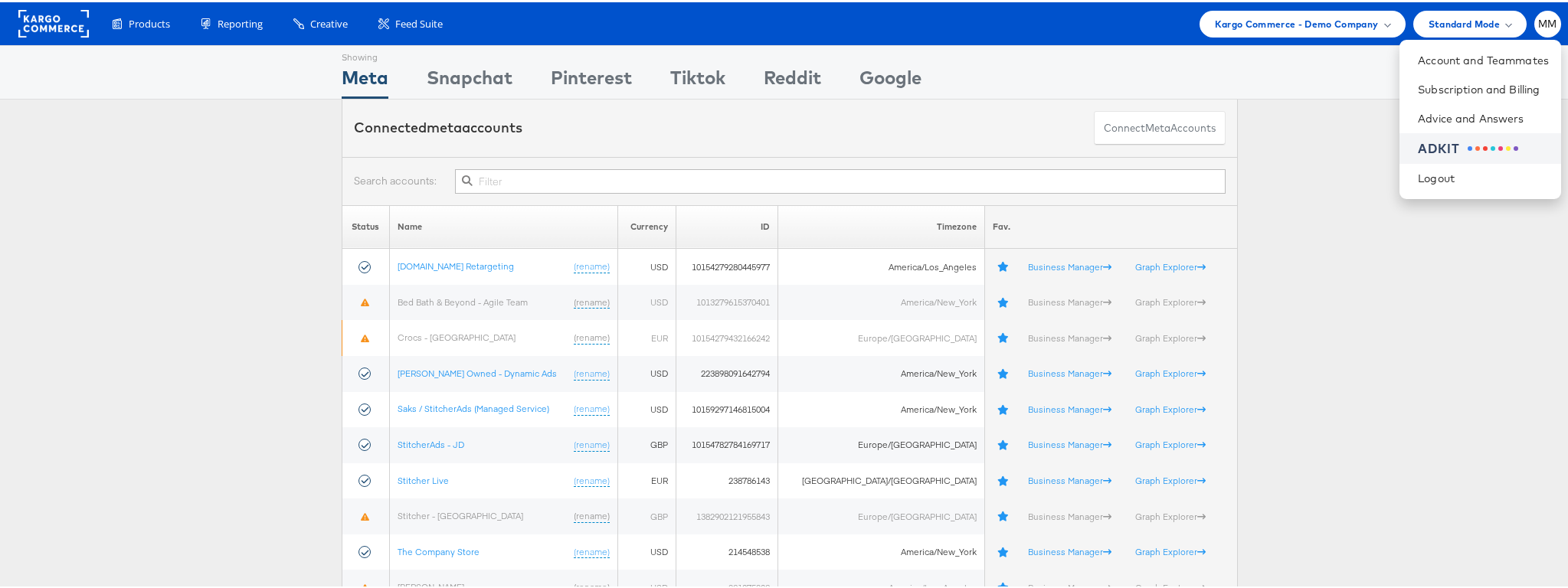
click at [1468, 144] on div at bounding box center [1493, 146] width 50 height 5
click at [1442, 465] on div "Status Name Currency ID Timezone Fav. Apartments.com Retargeting (rename) USD 1…" at bounding box center [790, 404] width 1580 height 402
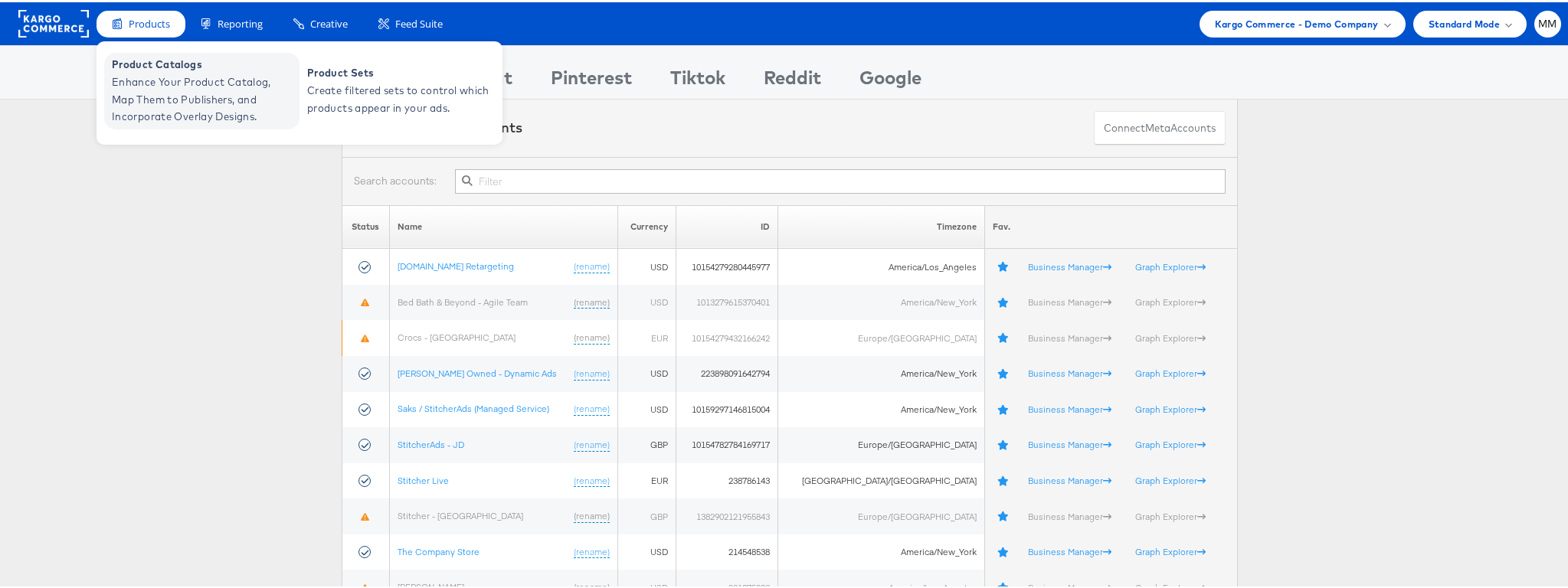
click at [147, 116] on span "Enhance Your Product Catalog, Map Them to Publishers, and Incorporate Overlay D…" at bounding box center [204, 97] width 183 height 52
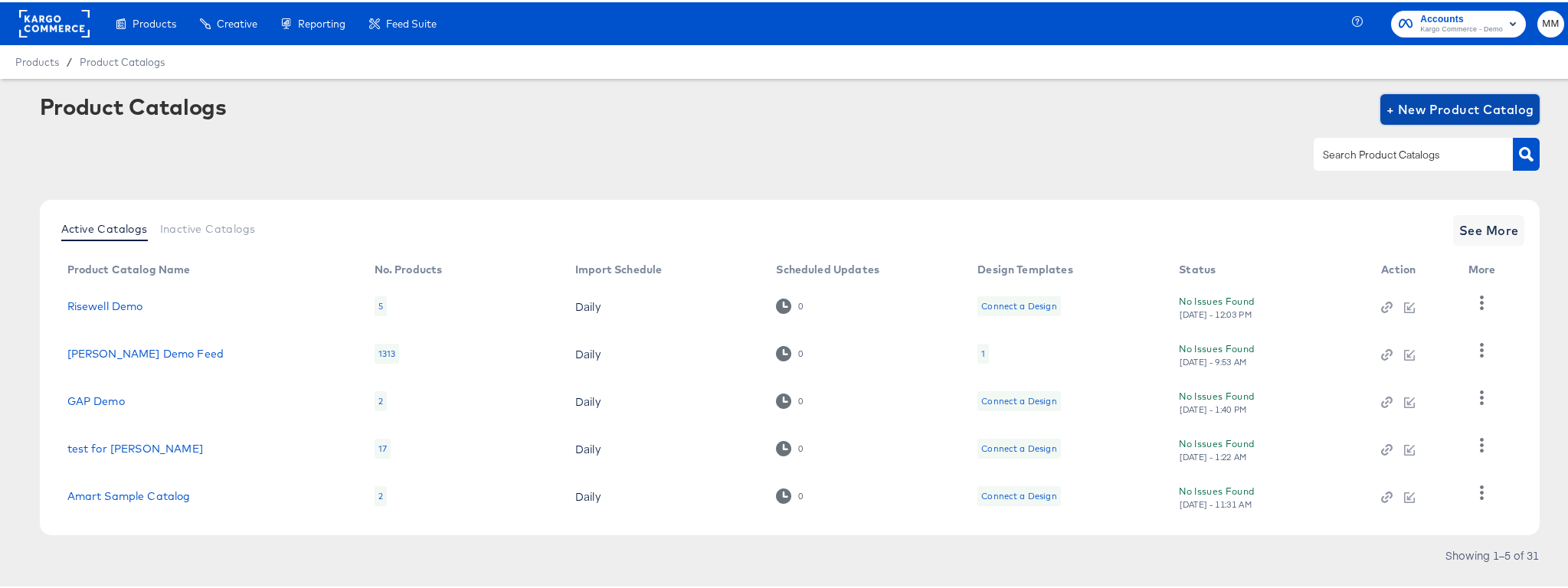
click at [1440, 103] on span "+ New Product Catalog" at bounding box center [1460, 106] width 148 height 21
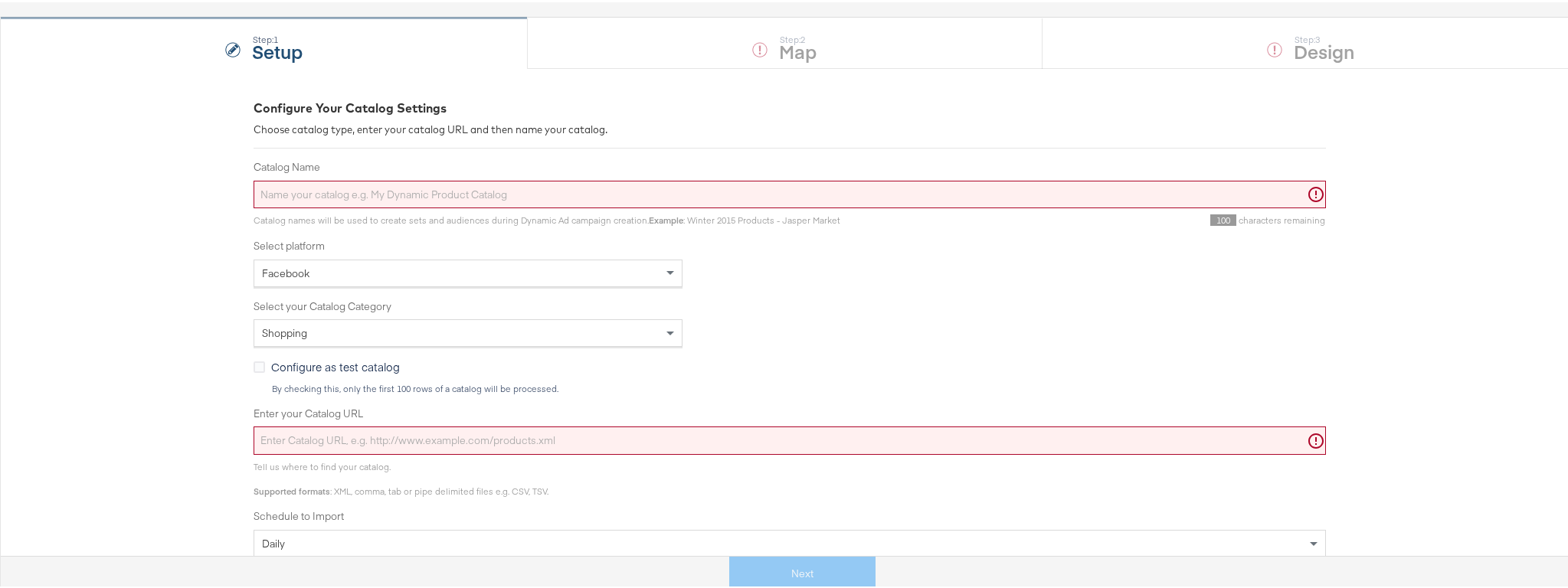
scroll to position [141, 0]
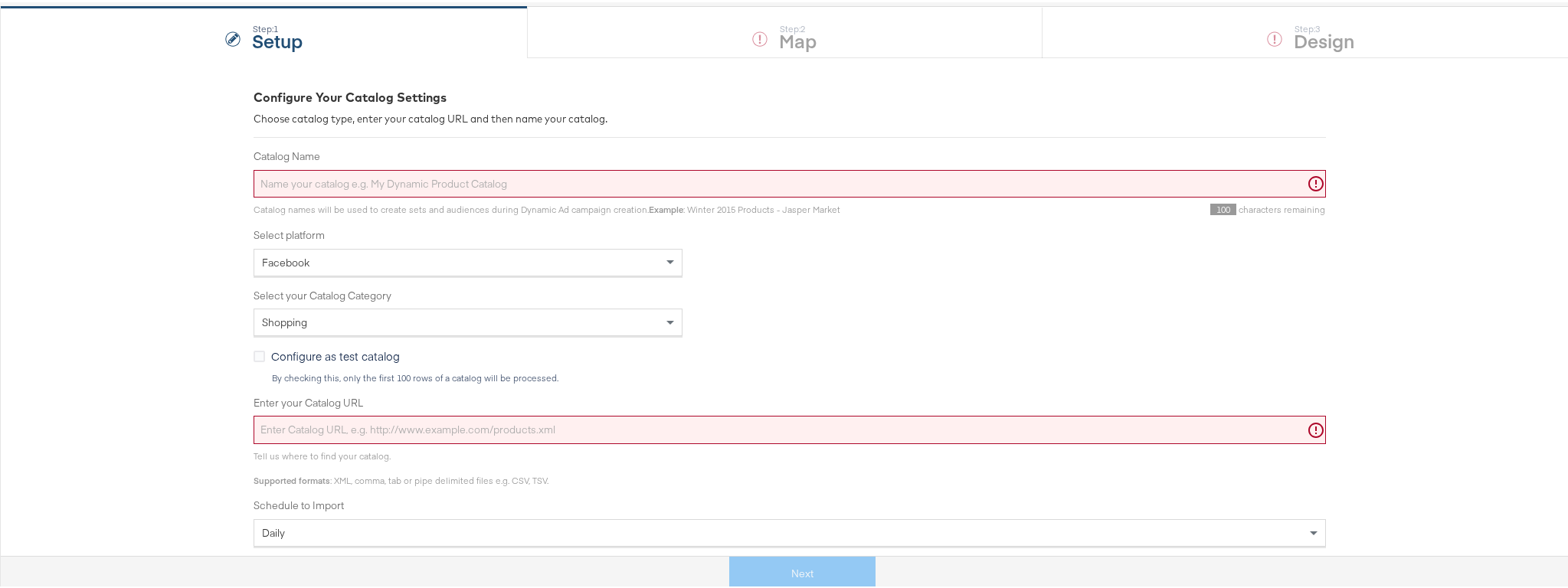
click at [375, 265] on div "Facebook" at bounding box center [468, 261] width 428 height 26
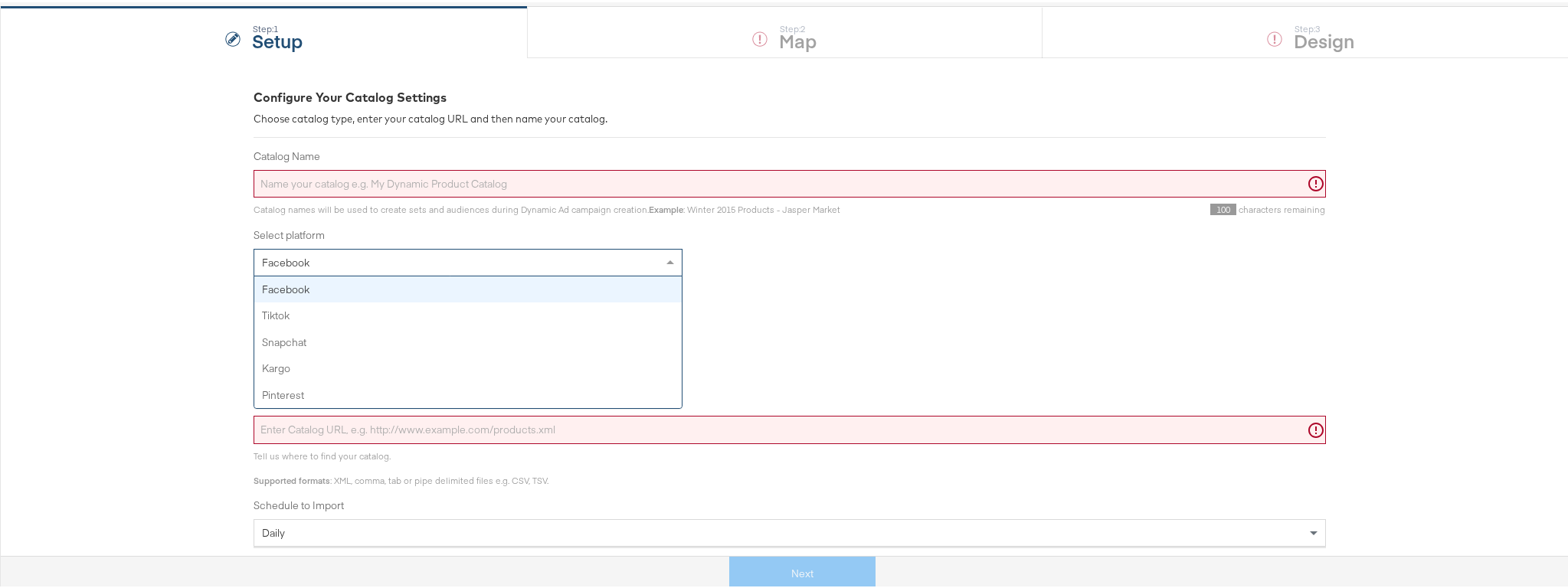
click at [375, 265] on div "Facebook" at bounding box center [468, 261] width 428 height 26
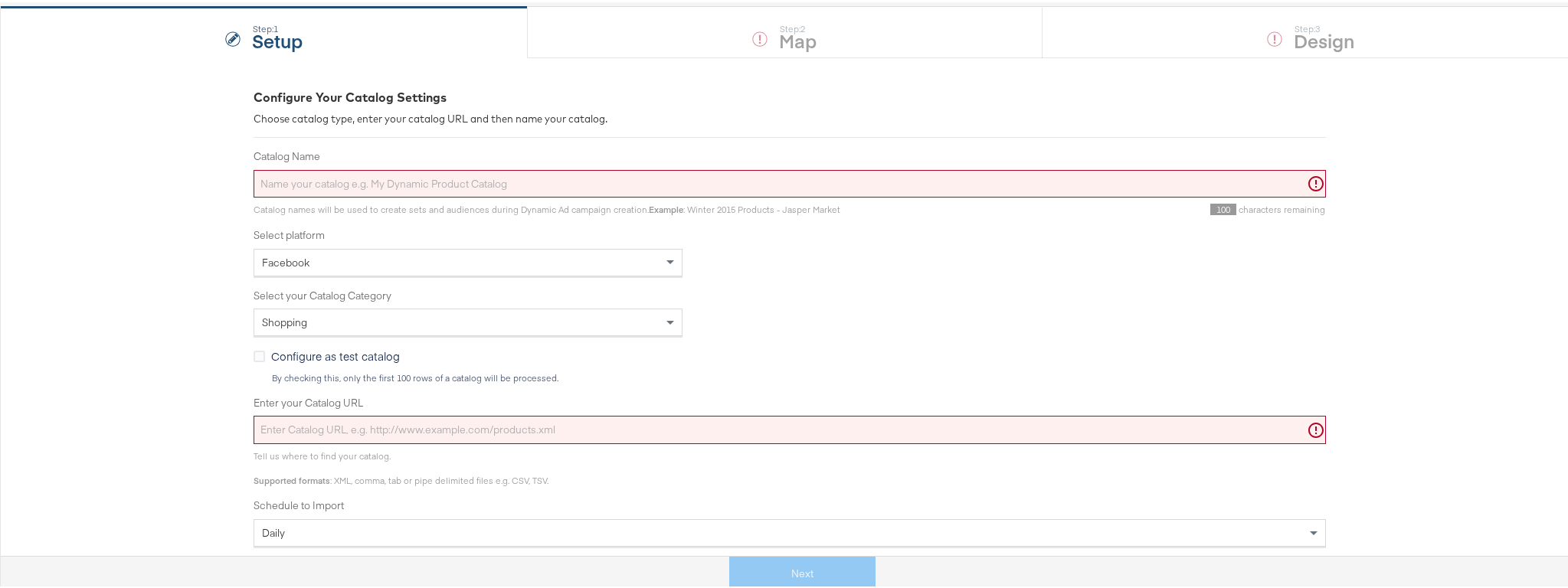
click at [190, 254] on div "Configure Your Catalog Settings Choose catalog type, enter your catalog URL and…" at bounding box center [790, 438] width 1580 height 768
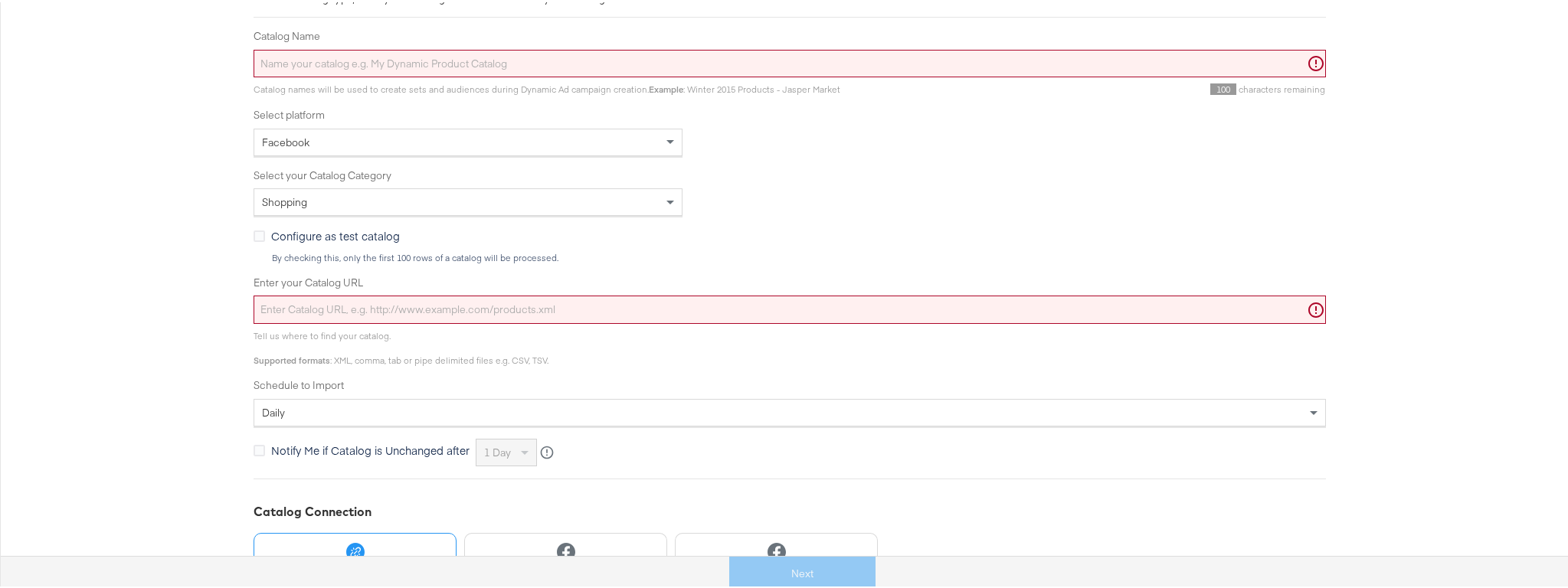
scroll to position [264, 0]
click at [334, 194] on div "Shopping" at bounding box center [468, 196] width 428 height 26
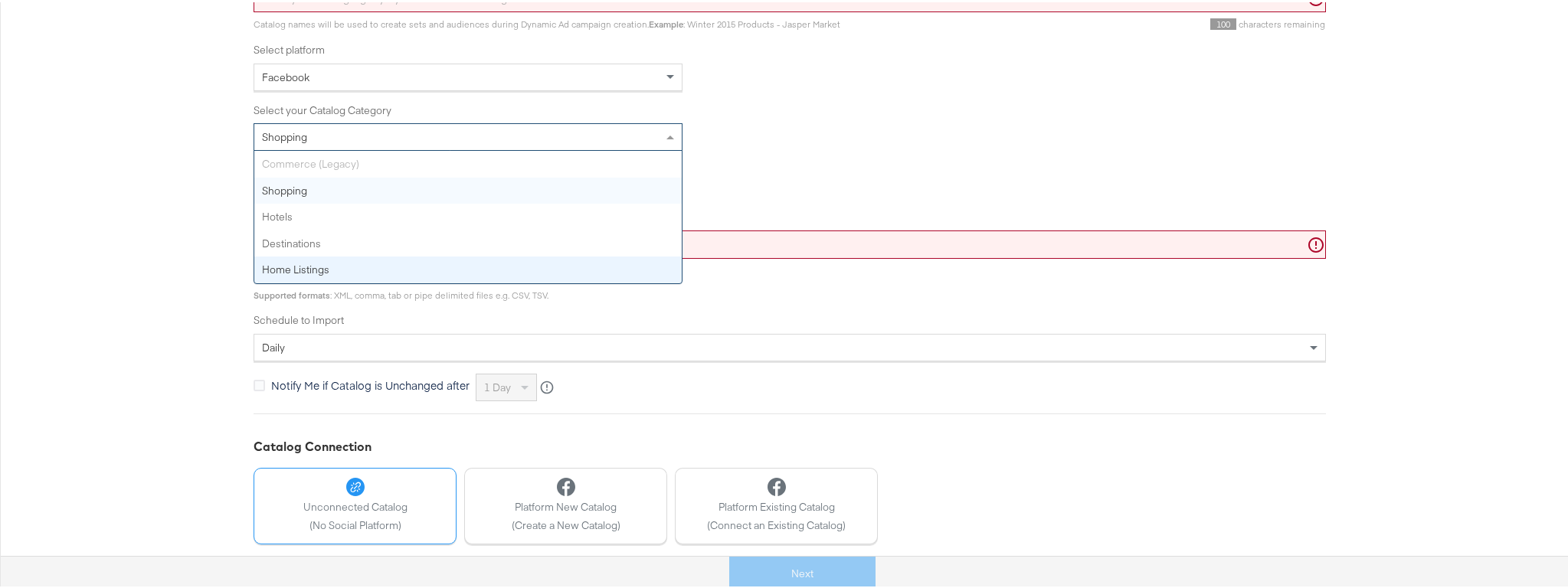
scroll to position [327, 0]
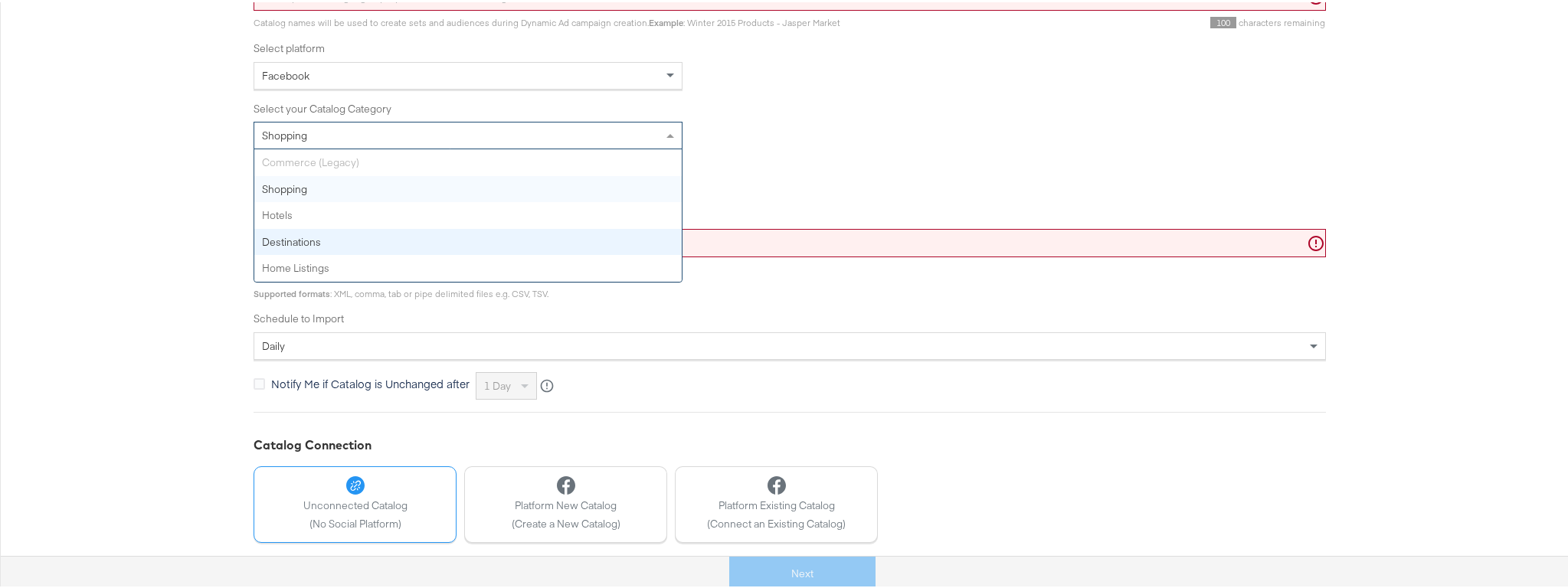
click at [220, 182] on div "Configure Your Catalog Settings Choose catalog type, enter your catalog URL and…" at bounding box center [790, 251] width 1580 height 768
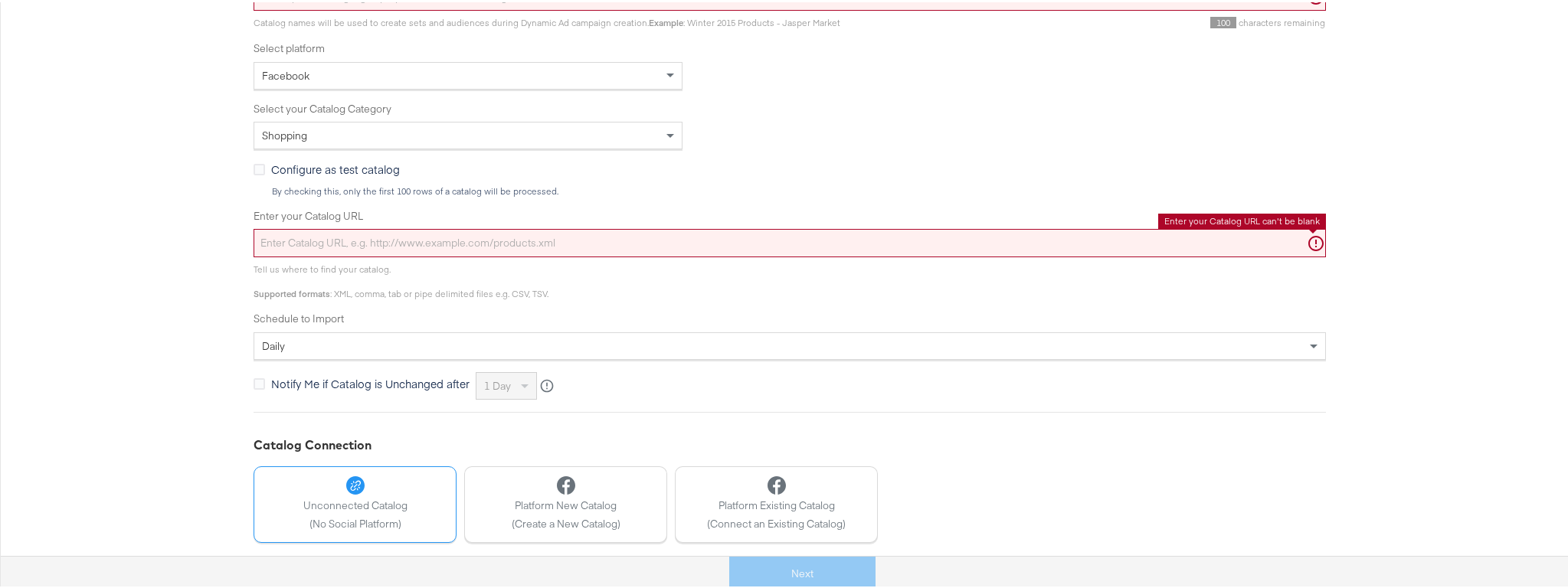
click at [360, 237] on input "Enter your Catalog URL" at bounding box center [789, 240] width 1073 height 28
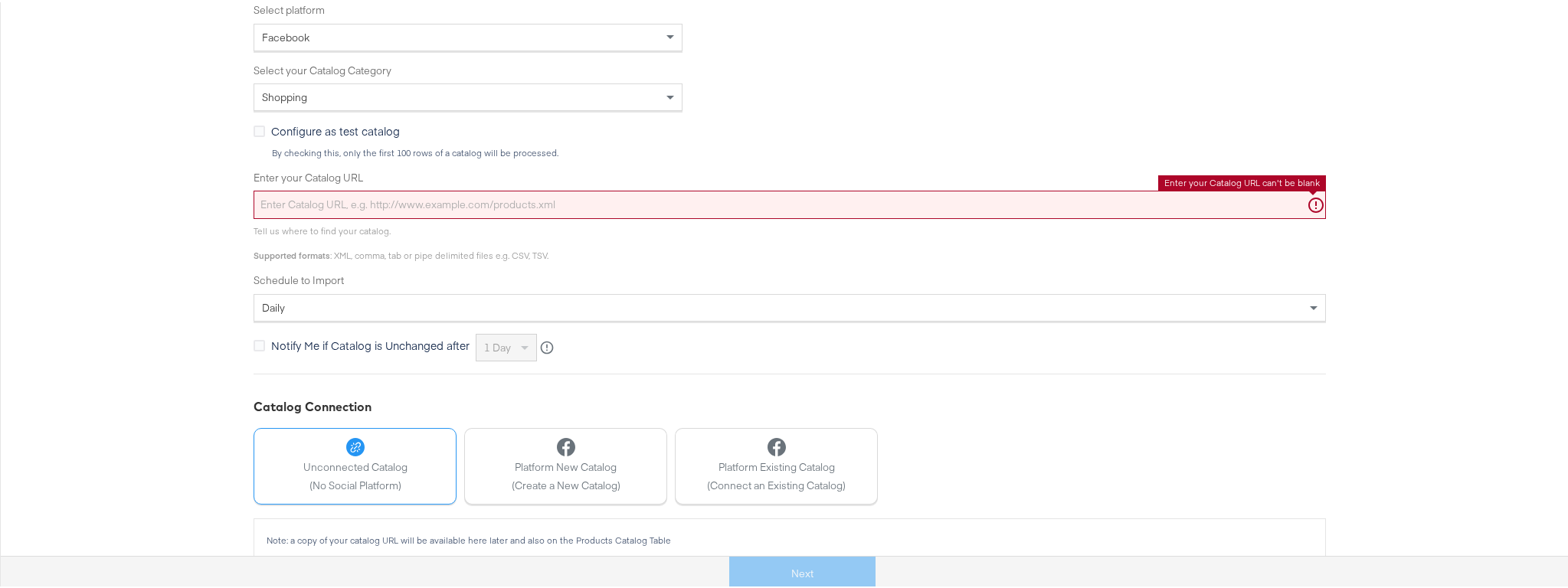
scroll to position [387, 0]
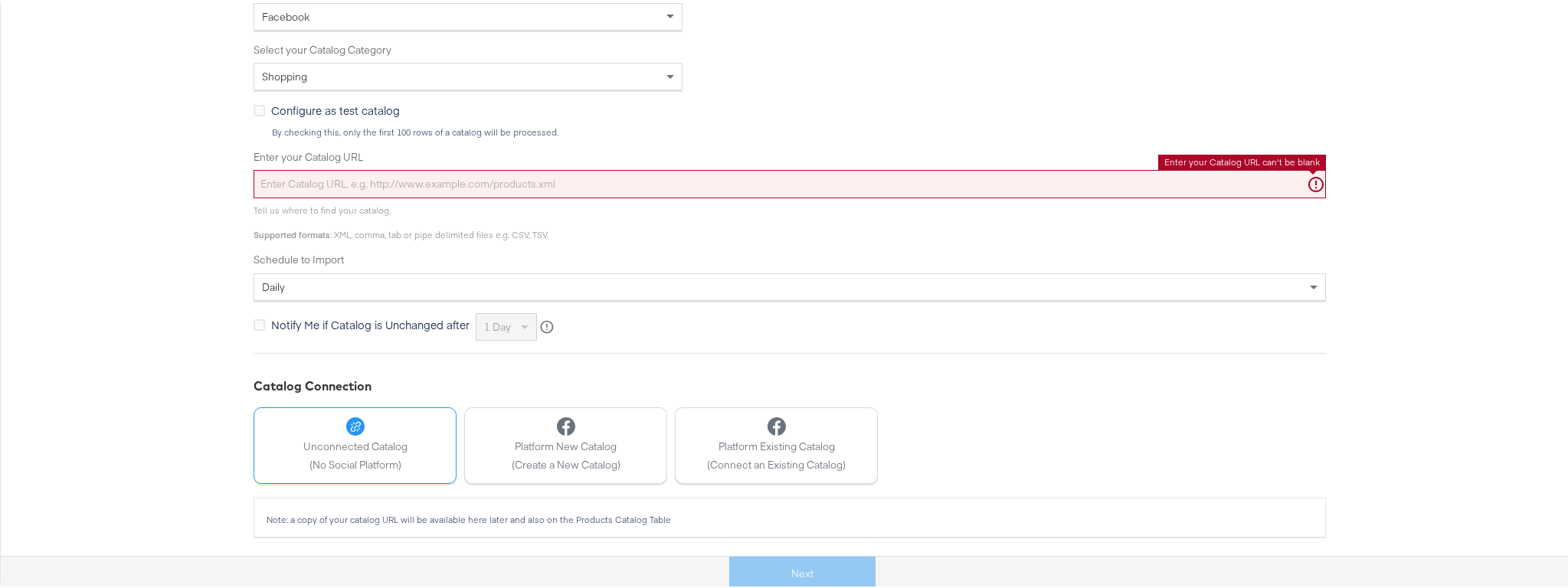
click at [299, 282] on div "daily" at bounding box center [789, 284] width 1071 height 26
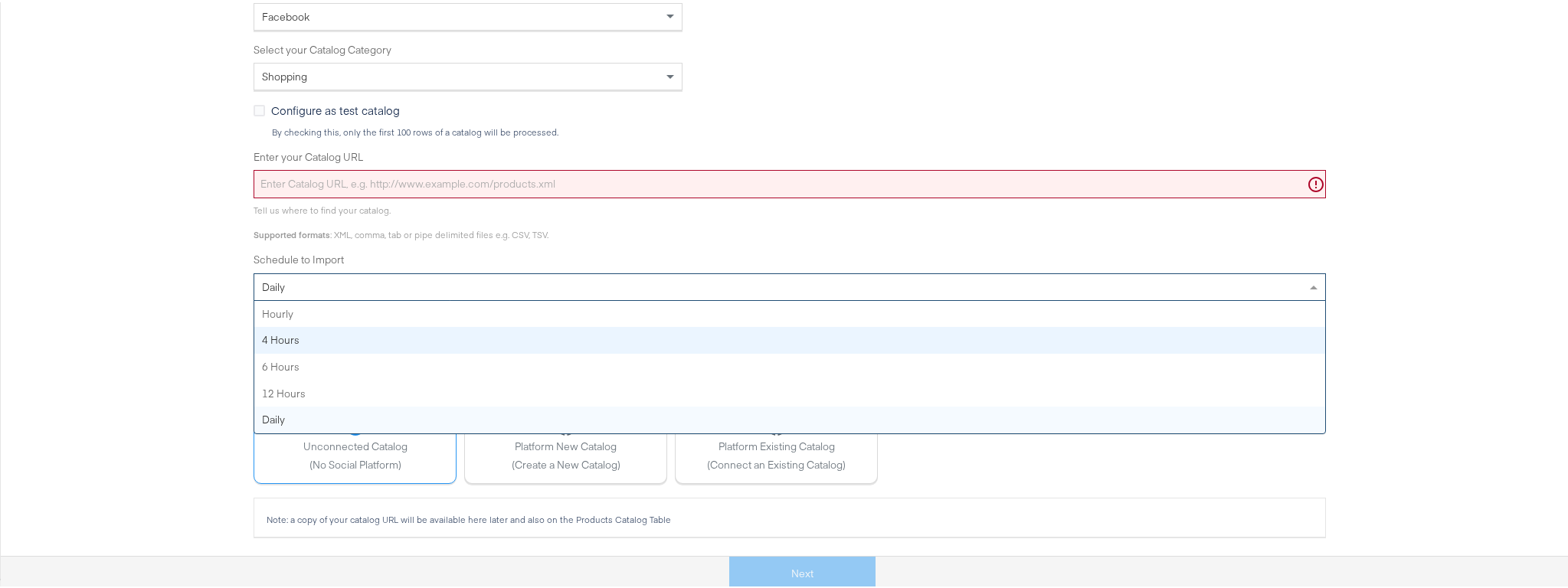
scroll to position [252, 0]
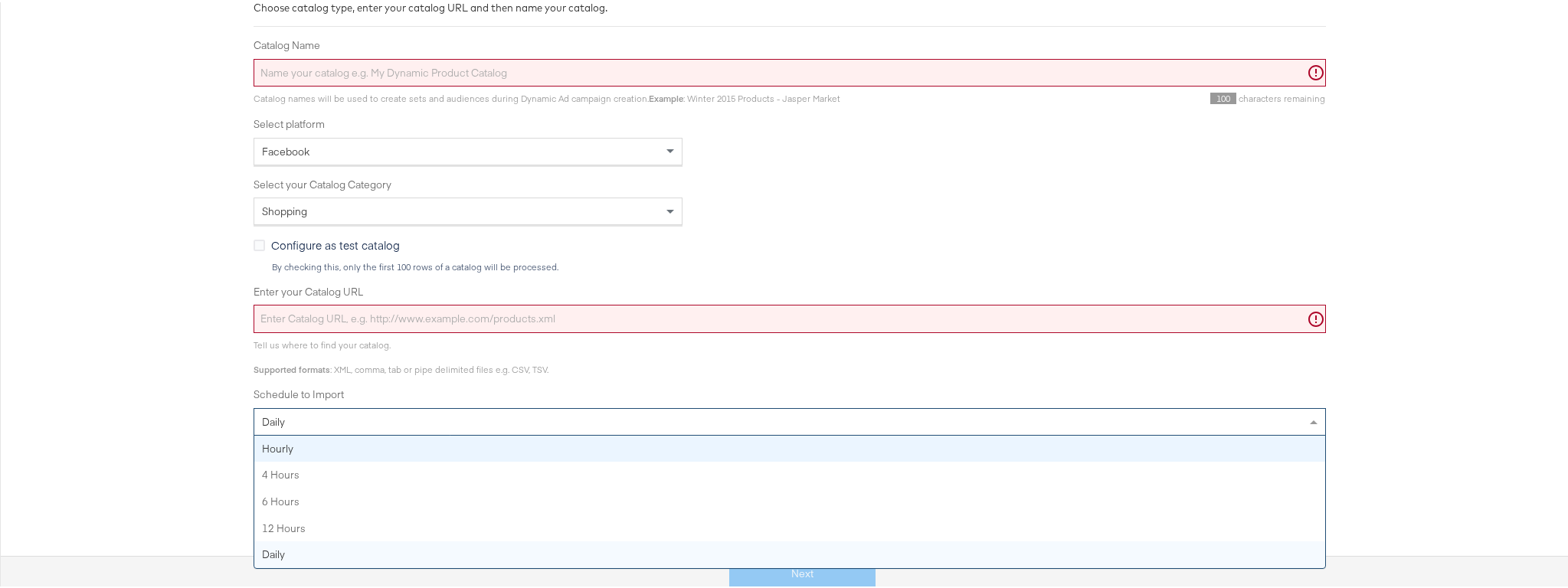
click at [194, 386] on div "Configure Your Catalog Settings Choose catalog type, enter your catalog URL and…" at bounding box center [790, 327] width 1580 height 768
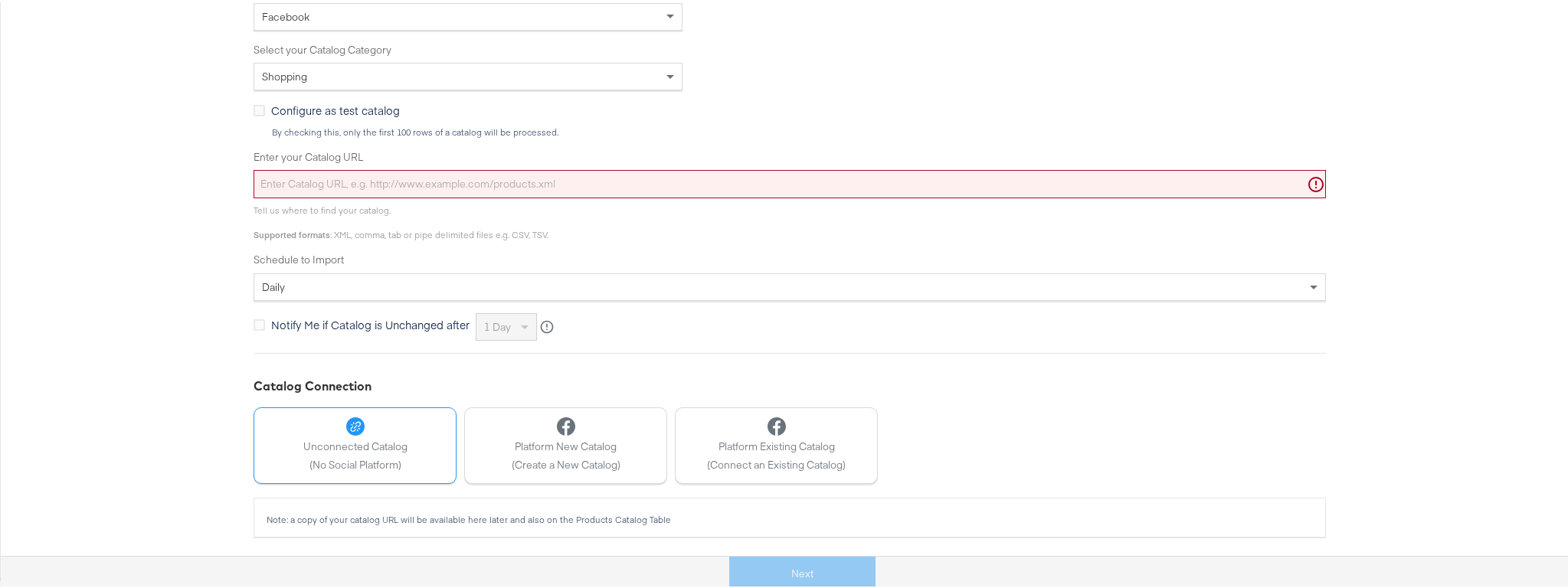
scroll to position [0, 0]
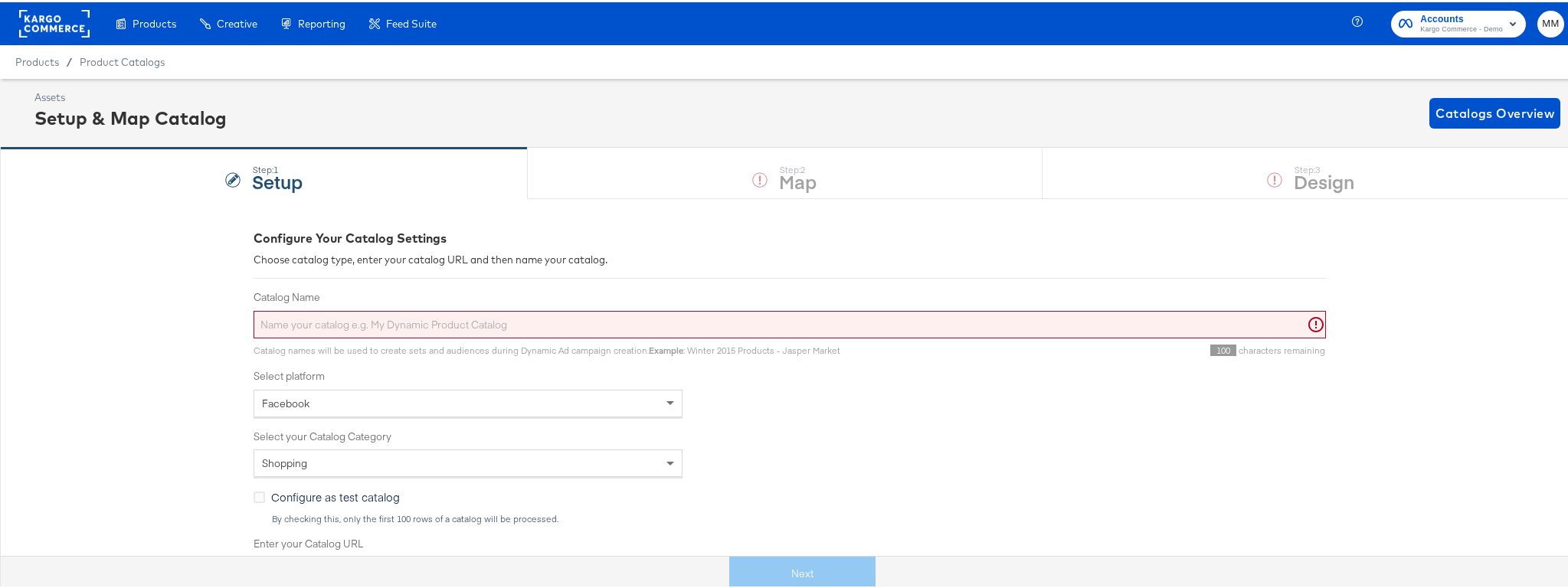
click at [1455, 22] on span "Kargo Commerce - Demo" at bounding box center [1462, 27] width 83 height 12
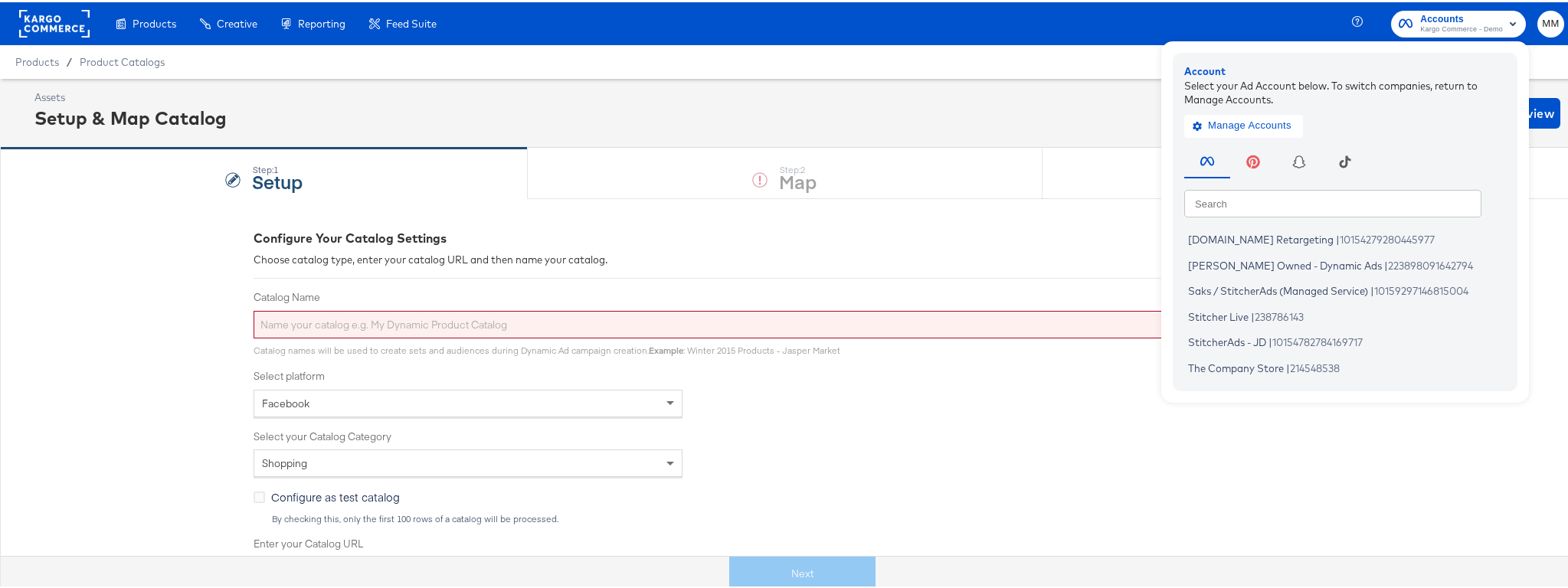
click at [1544, 16] on span "MM" at bounding box center [1551, 21] width 15 height 17
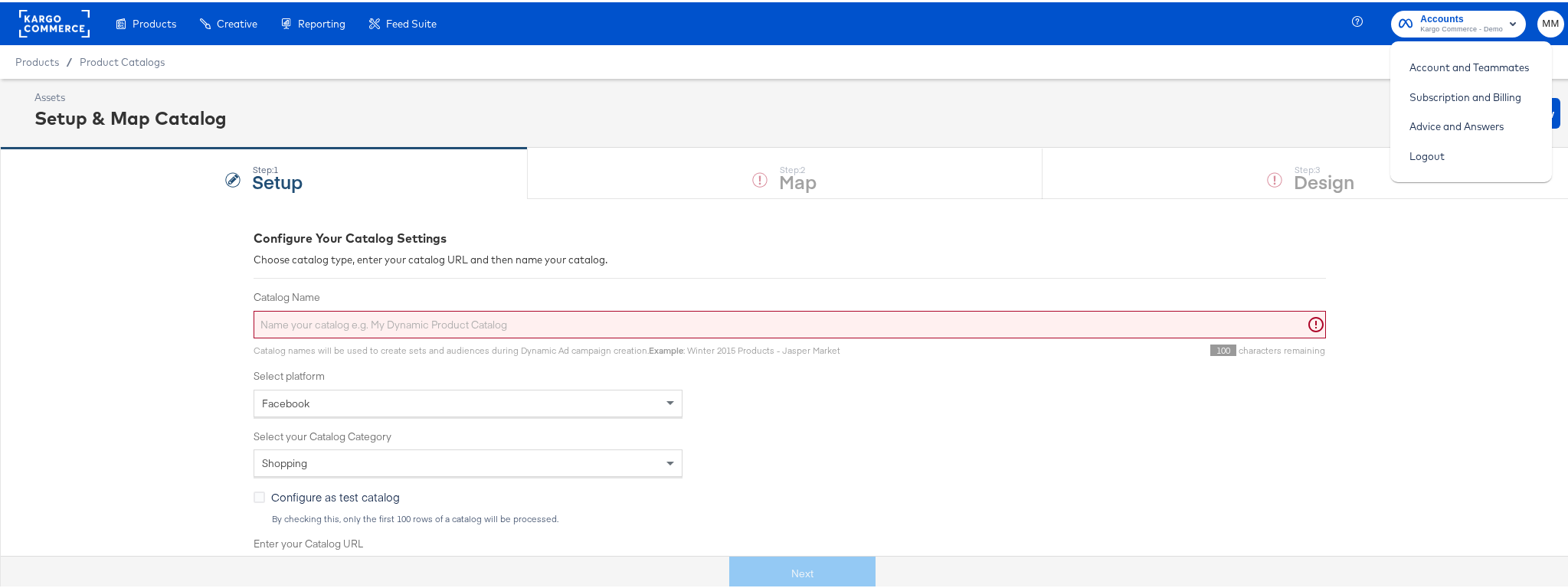
click at [550, 0] on div "Products Products Product Catalogs Enhance Your Product Catalog, Map Them to Pu…" at bounding box center [790, 21] width 1580 height 43
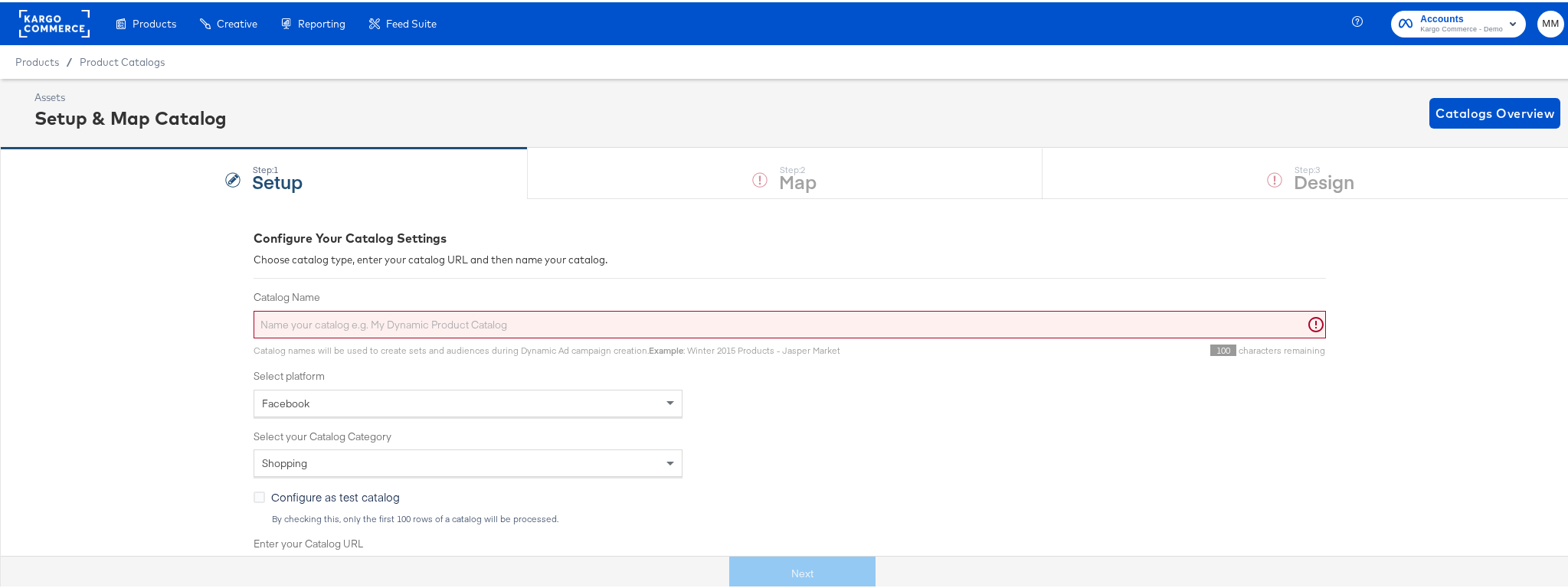
click at [1408, 22] on span "Accounts Kargo Commerce - Demo" at bounding box center [1459, 21] width 119 height 25
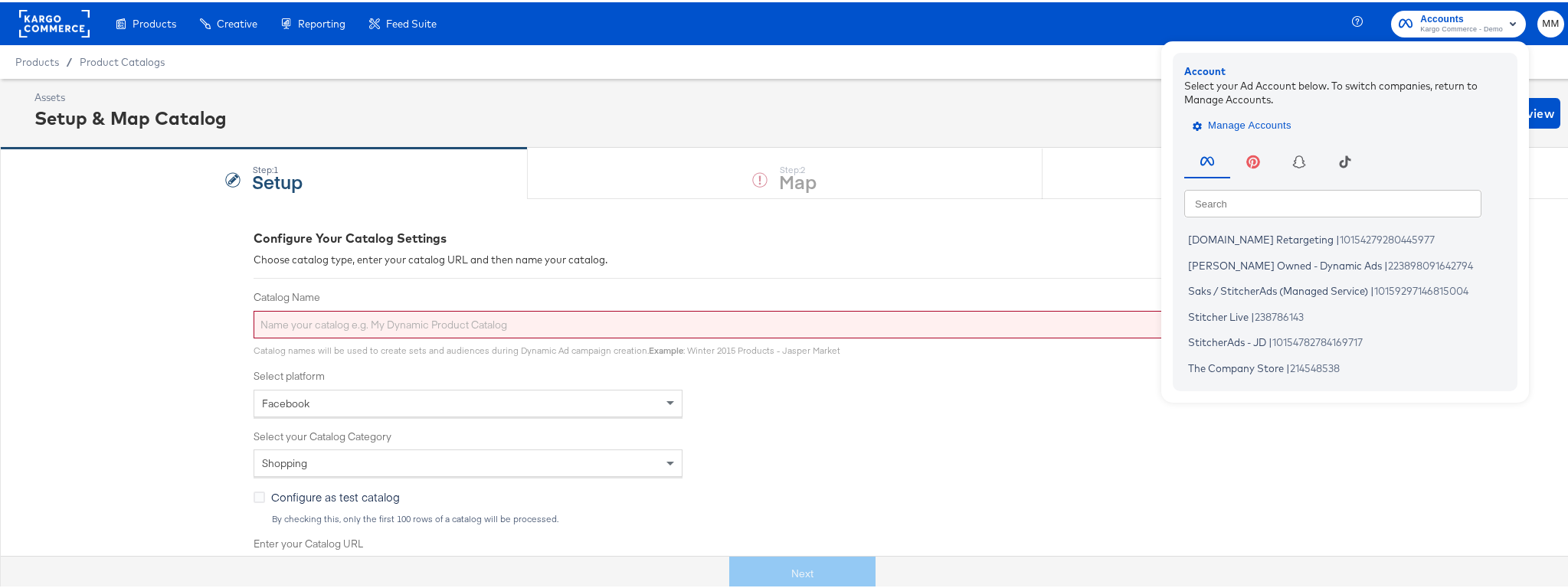
click at [1229, 116] on span "Manage Accounts" at bounding box center [1243, 123] width 95 height 17
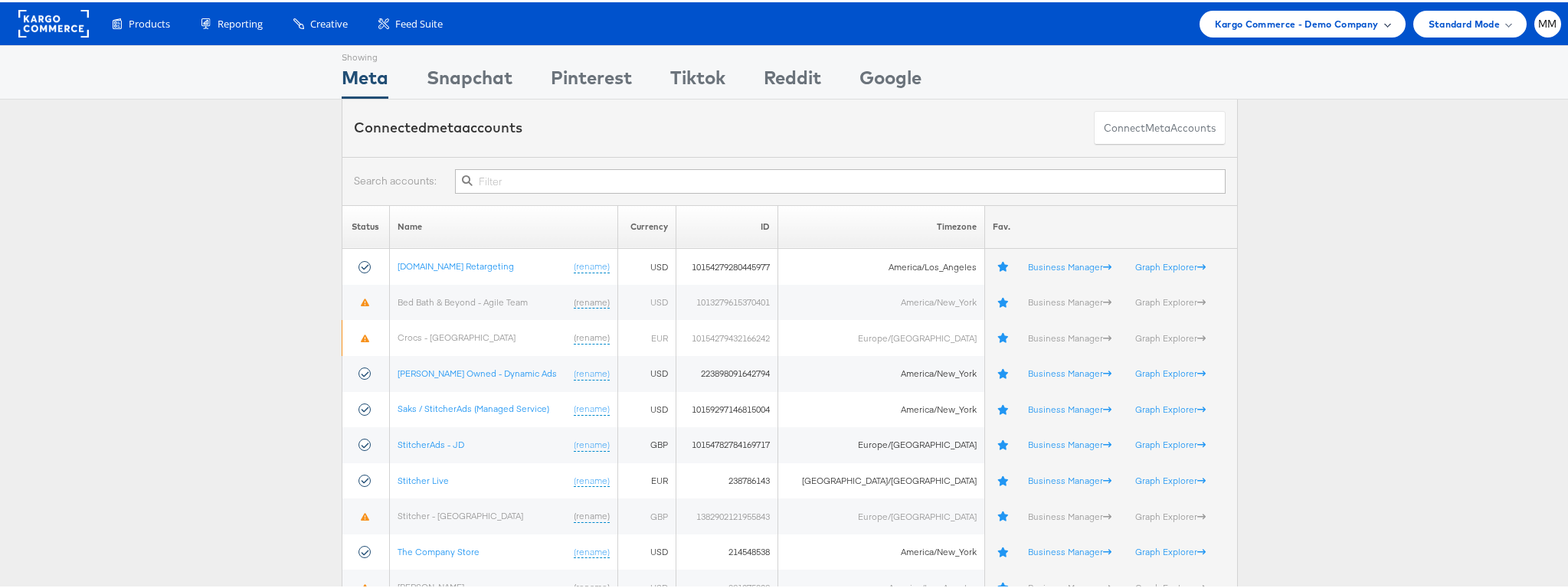
click at [1298, 21] on span "Kargo Commerce - Demo Company" at bounding box center [1296, 22] width 164 height 17
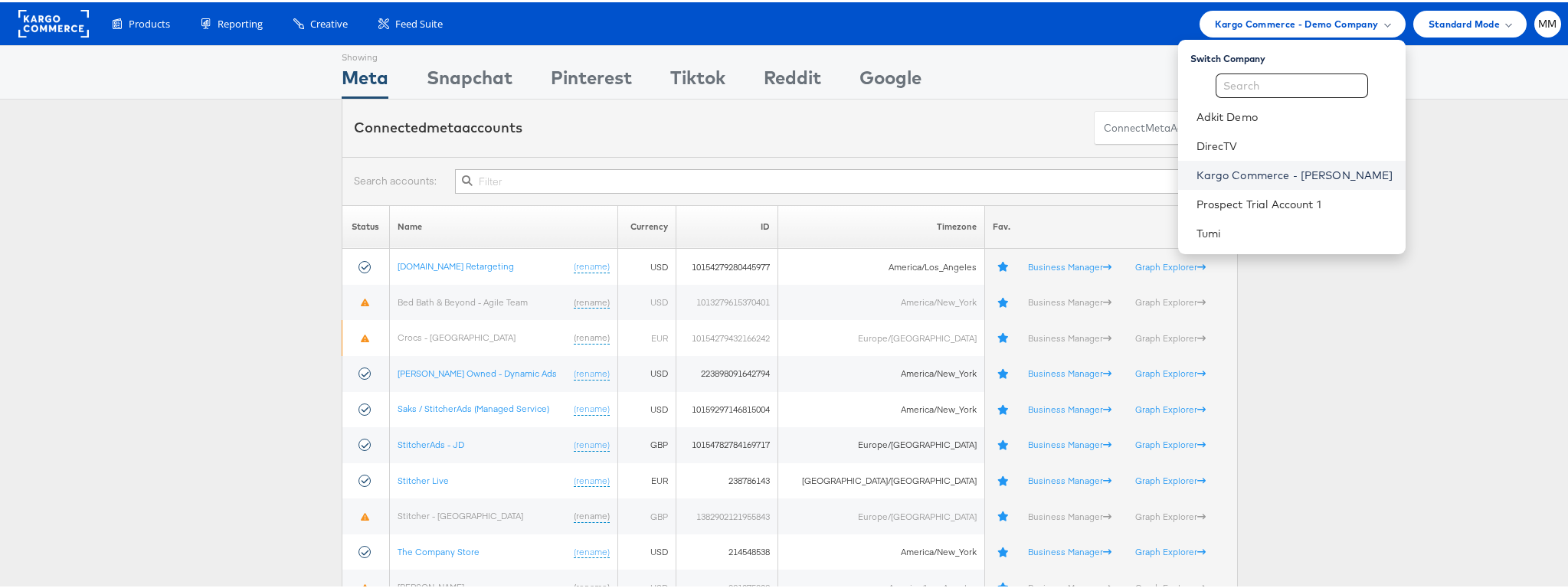
click at [1294, 172] on link "Kargo Commerce - [PERSON_NAME]" at bounding box center [1295, 172] width 197 height 16
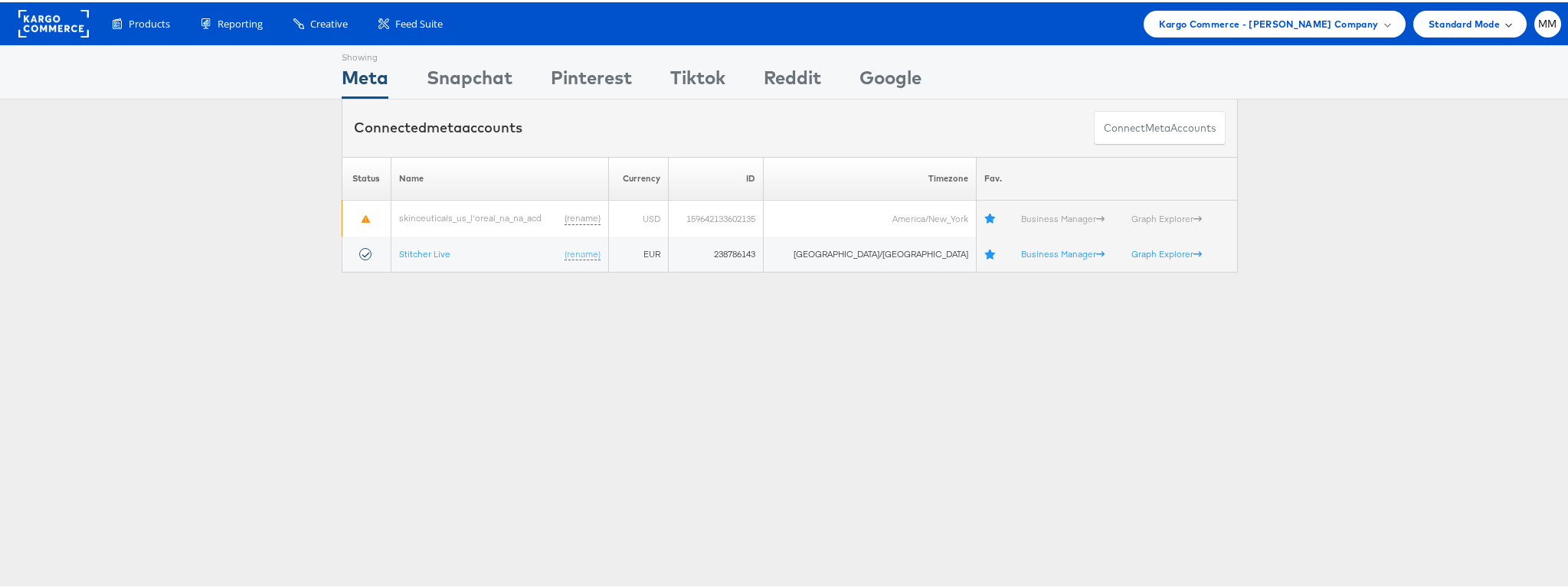
click at [1477, 27] on span "Standard Mode" at bounding box center [1464, 22] width 72 height 17
click at [1543, 35] on div "Products Product Catalogs Enhance Your Product Catalog, Map Them to Publishers,…" at bounding box center [790, 21] width 1580 height 43
click at [1546, 21] on div "MM" at bounding box center [1548, 21] width 27 height 27
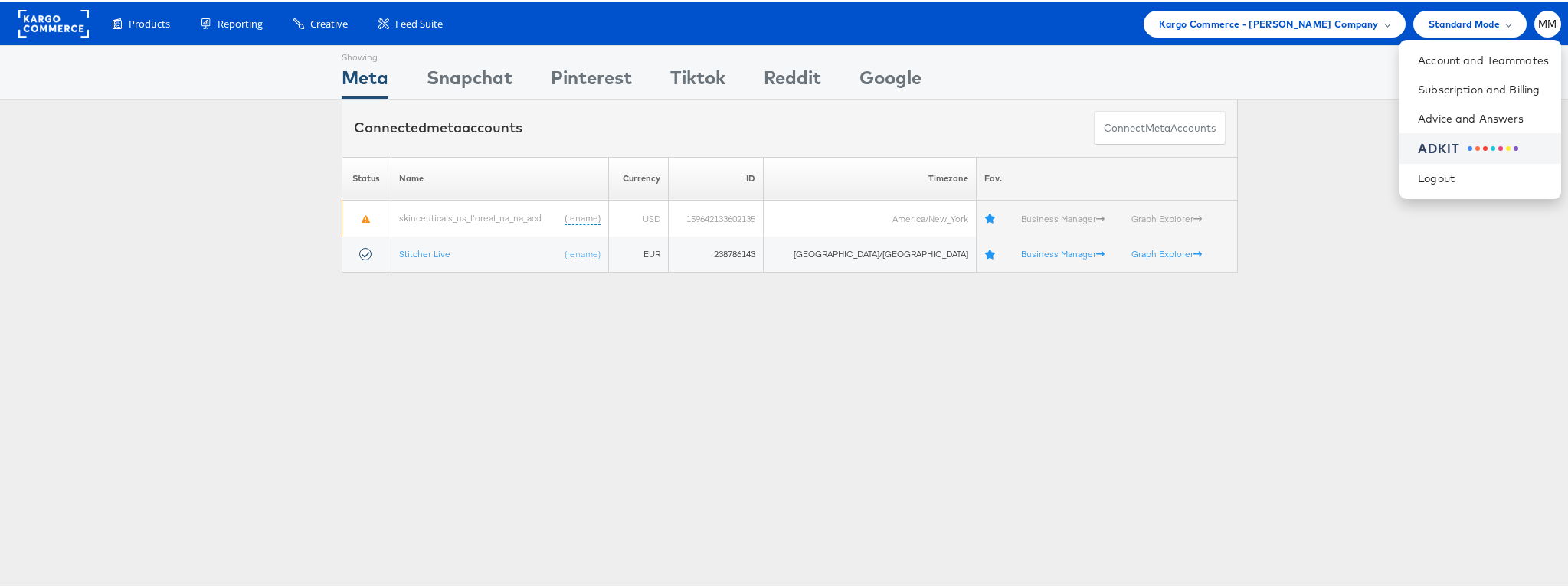
click at [1483, 150] on div "ADKIT" at bounding box center [1484, 146] width 131 height 17
click at [1473, 419] on div "Showing Meta Showing Snapchat Showing Pinterest Showing Tiktok Showing Reddit S…" at bounding box center [790, 426] width 1580 height 766
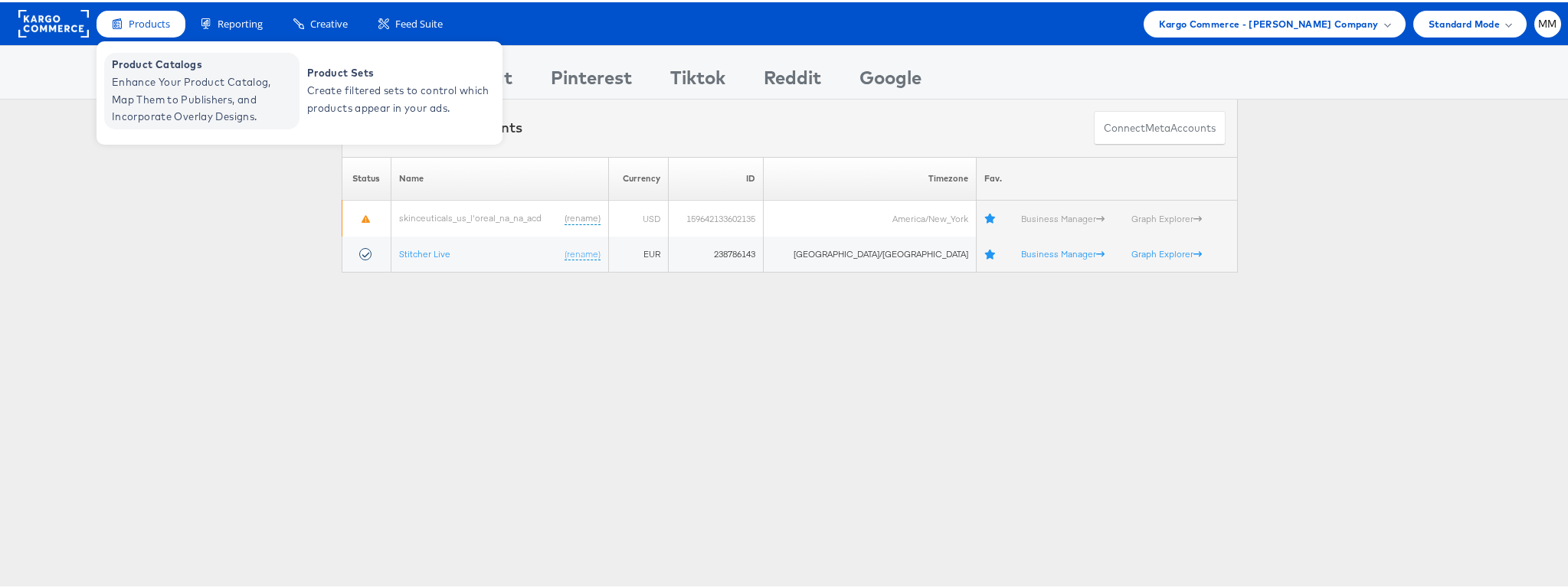
click at [161, 78] on span "Enhance Your Product Catalog, Map Them to Publishers, and Incorporate Overlay D…" at bounding box center [204, 97] width 183 height 52
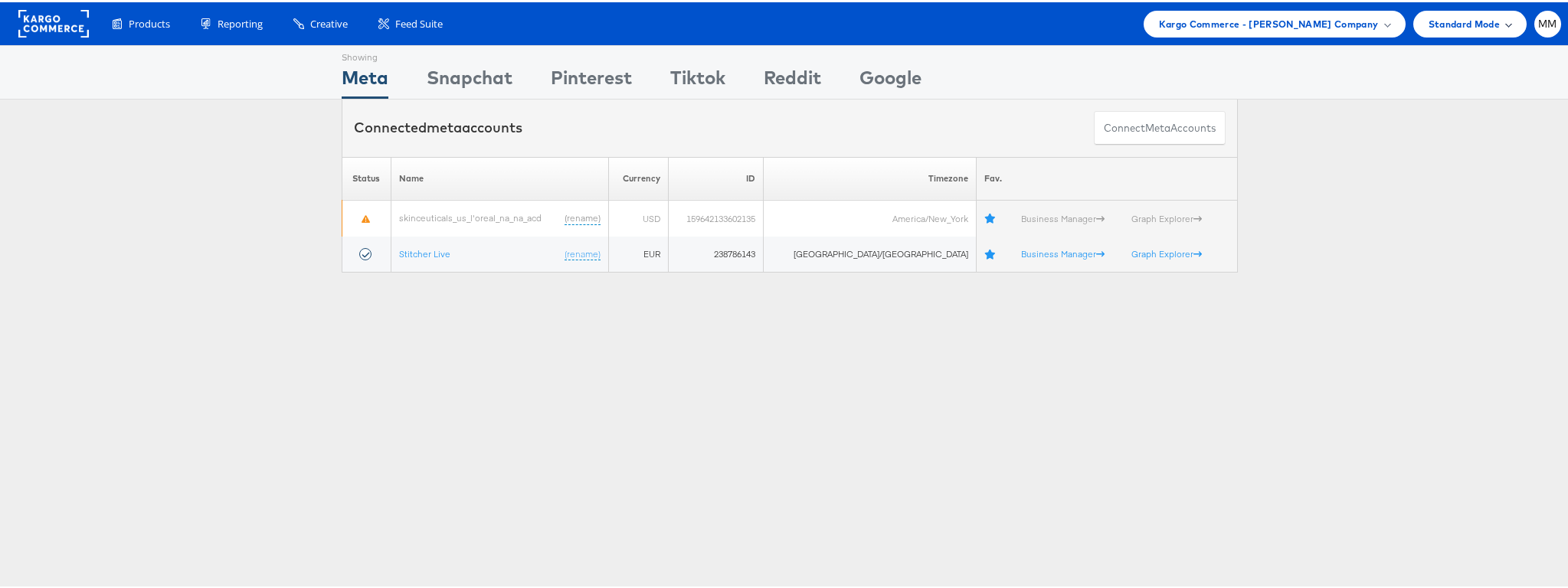
click at [1418, 12] on div "Standard Mode" at bounding box center [1471, 21] width 114 height 27
click at [1272, 17] on span "Kargo Commerce - Michelle Munera Company" at bounding box center [1269, 22] width 220 height 17
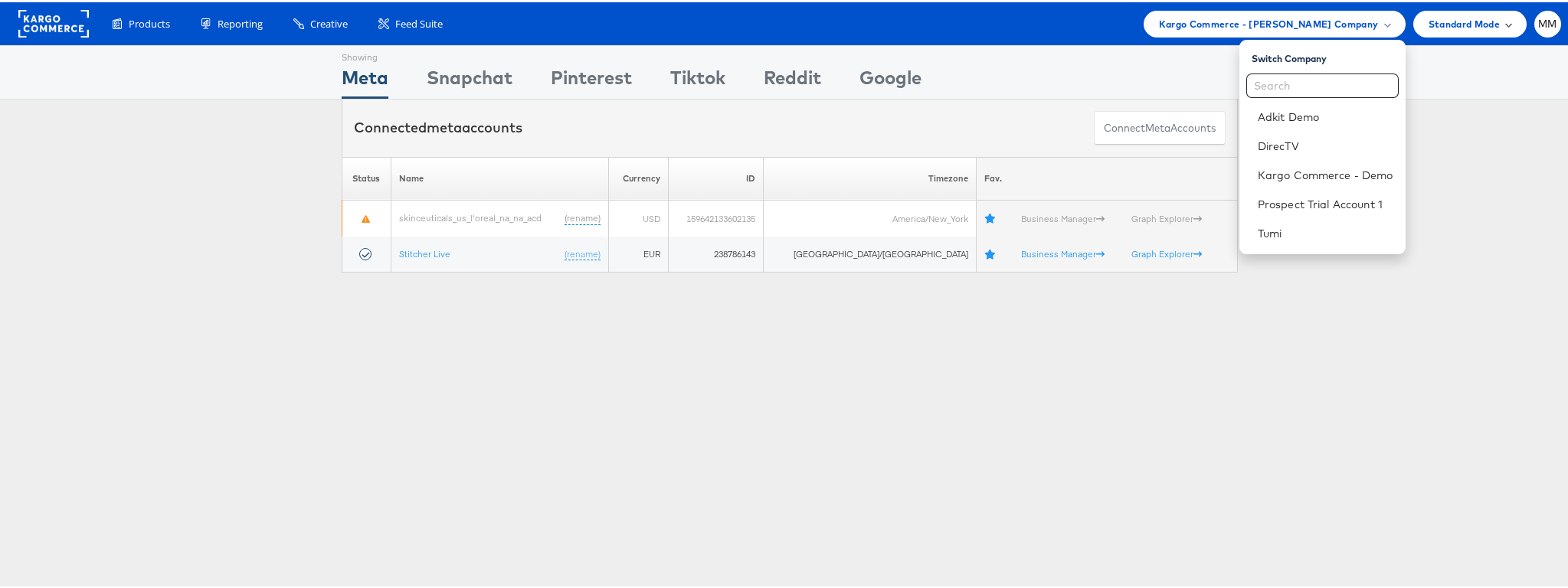
click at [1445, 22] on span "Standard Mode" at bounding box center [1464, 22] width 72 height 17
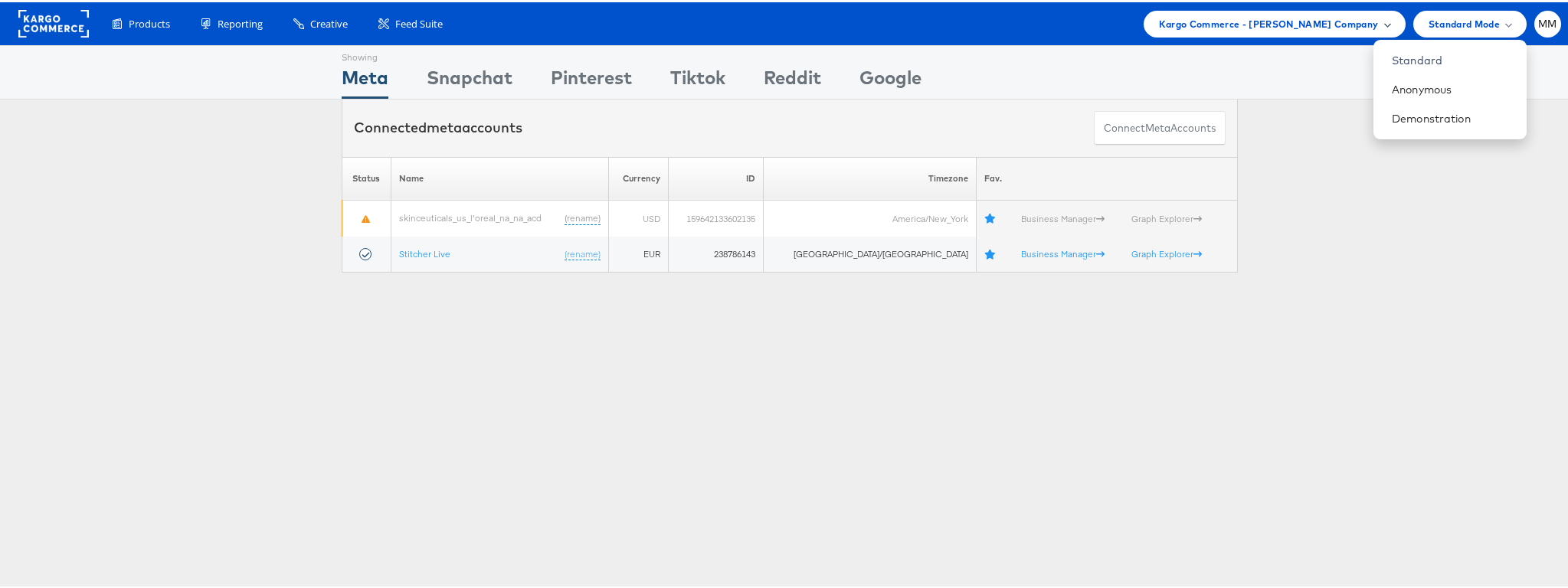
click at [1247, 25] on span "Kargo Commerce - Michelle Munera Company" at bounding box center [1269, 22] width 220 height 17
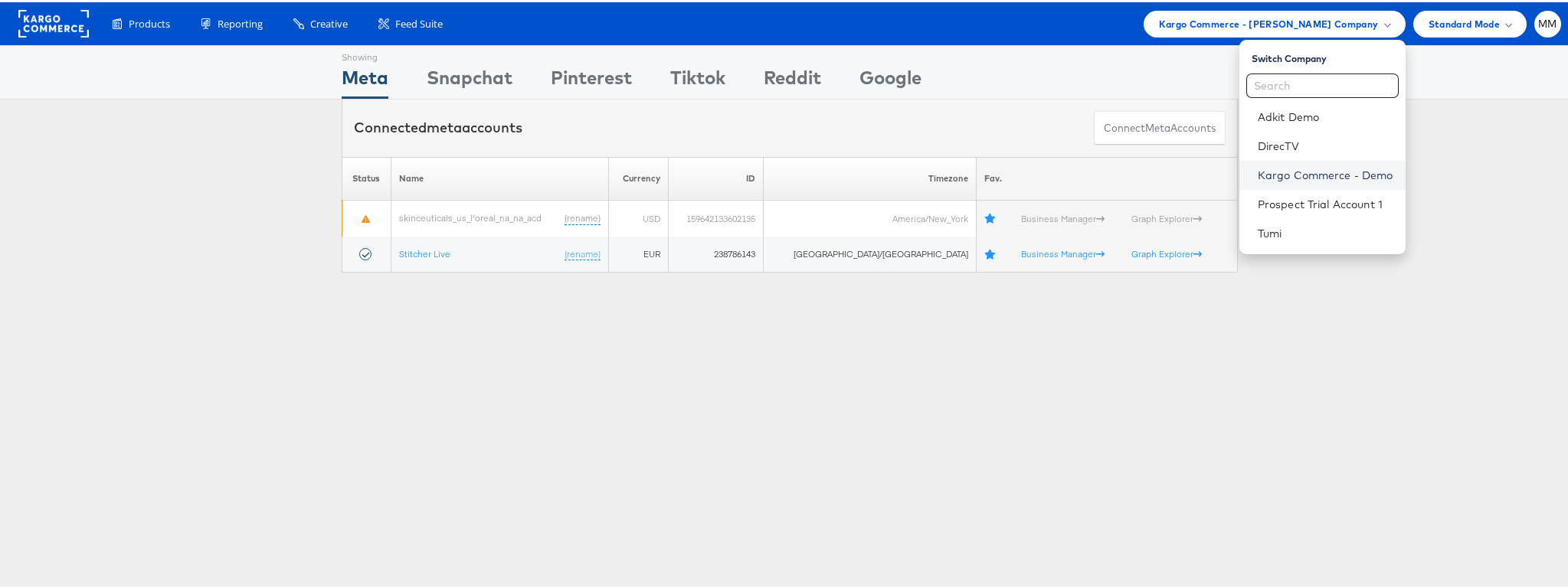
click at [1272, 176] on link "Kargo Commerce - Demo" at bounding box center [1326, 172] width 136 height 16
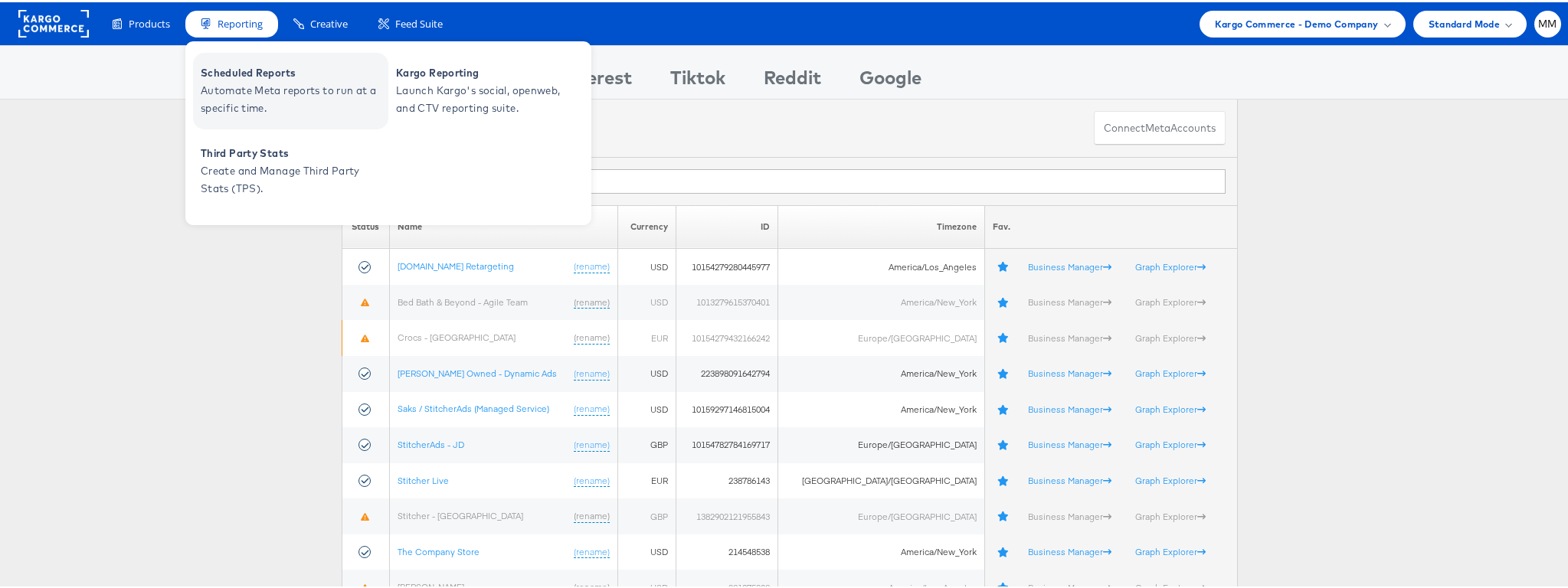
click at [249, 81] on span "Automate Meta reports to run at a specific time." at bounding box center [293, 97] width 183 height 35
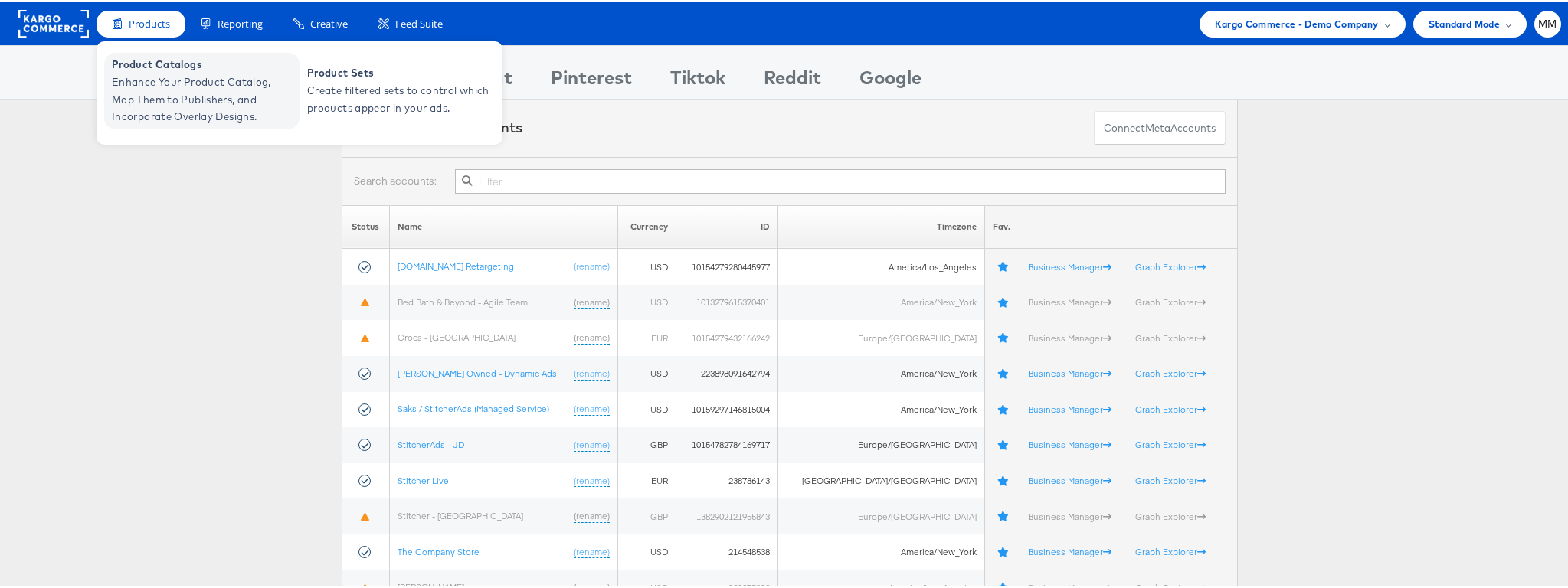
click at [147, 67] on span "Product Catalogs" at bounding box center [204, 61] width 183 height 17
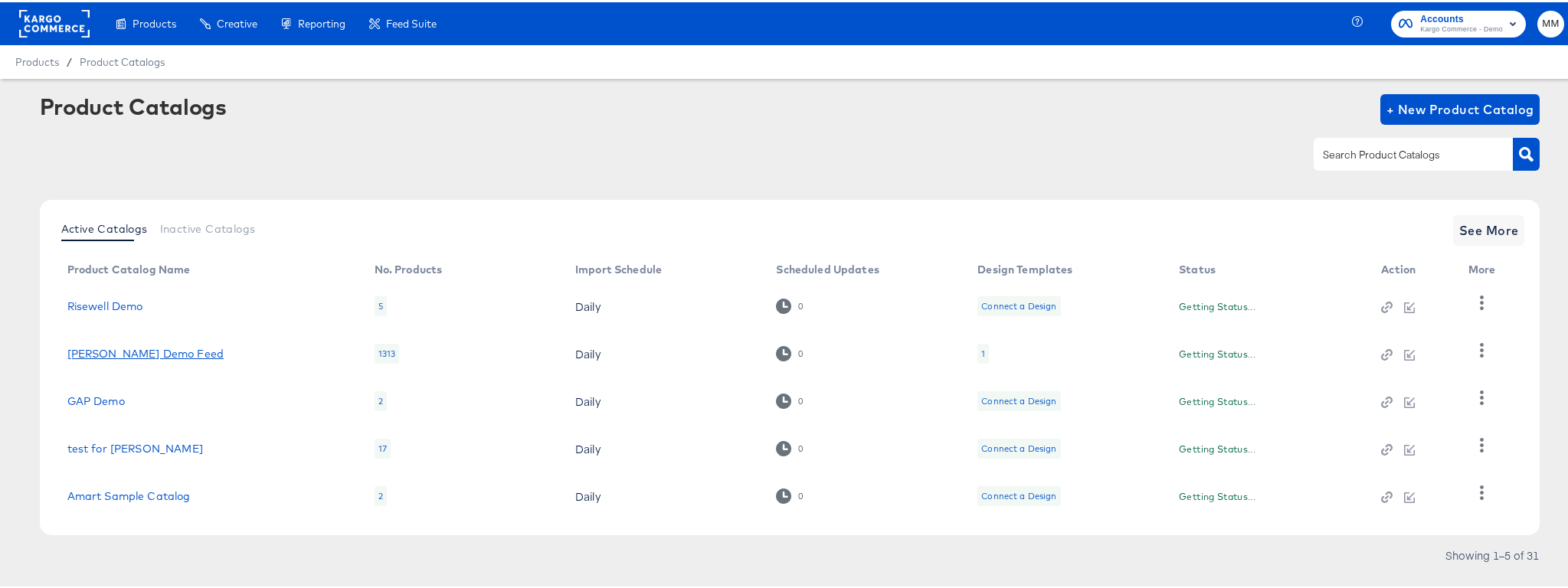
click at [102, 355] on link "Clipp Demo Feed" at bounding box center [145, 351] width 156 height 12
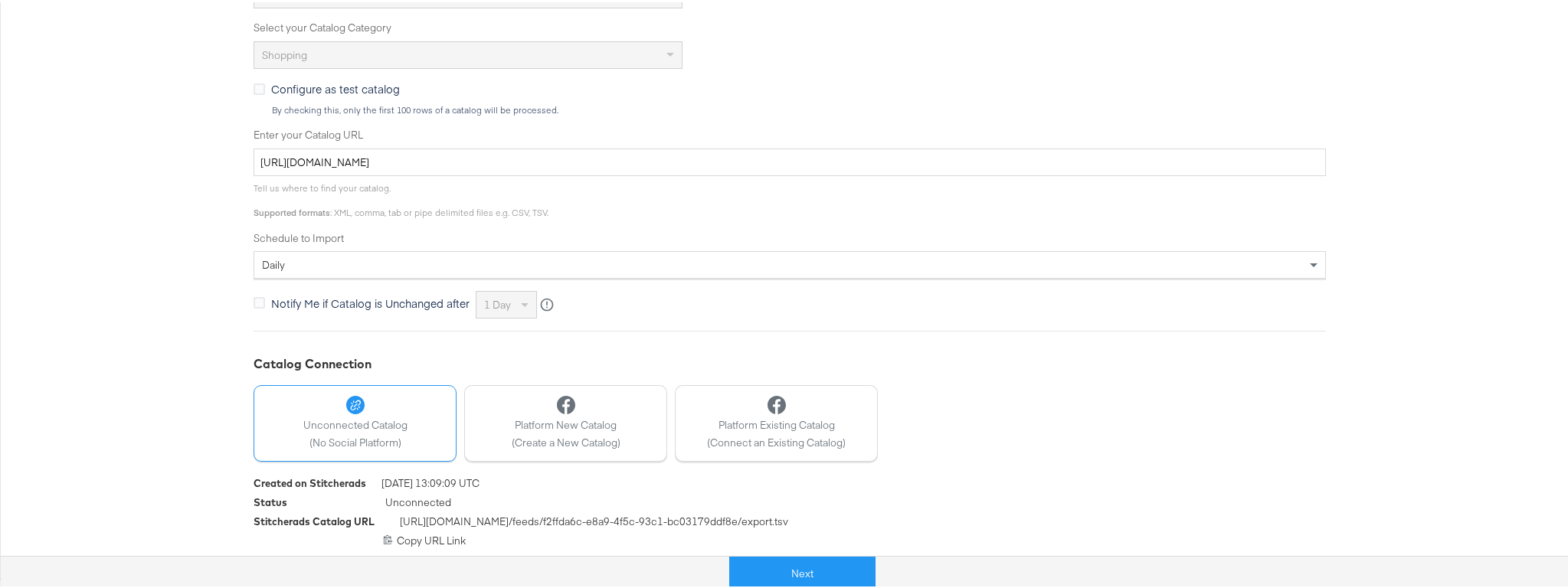
scroll to position [440, 0]
click at [814, 581] on button "Next" at bounding box center [802, 572] width 146 height 35
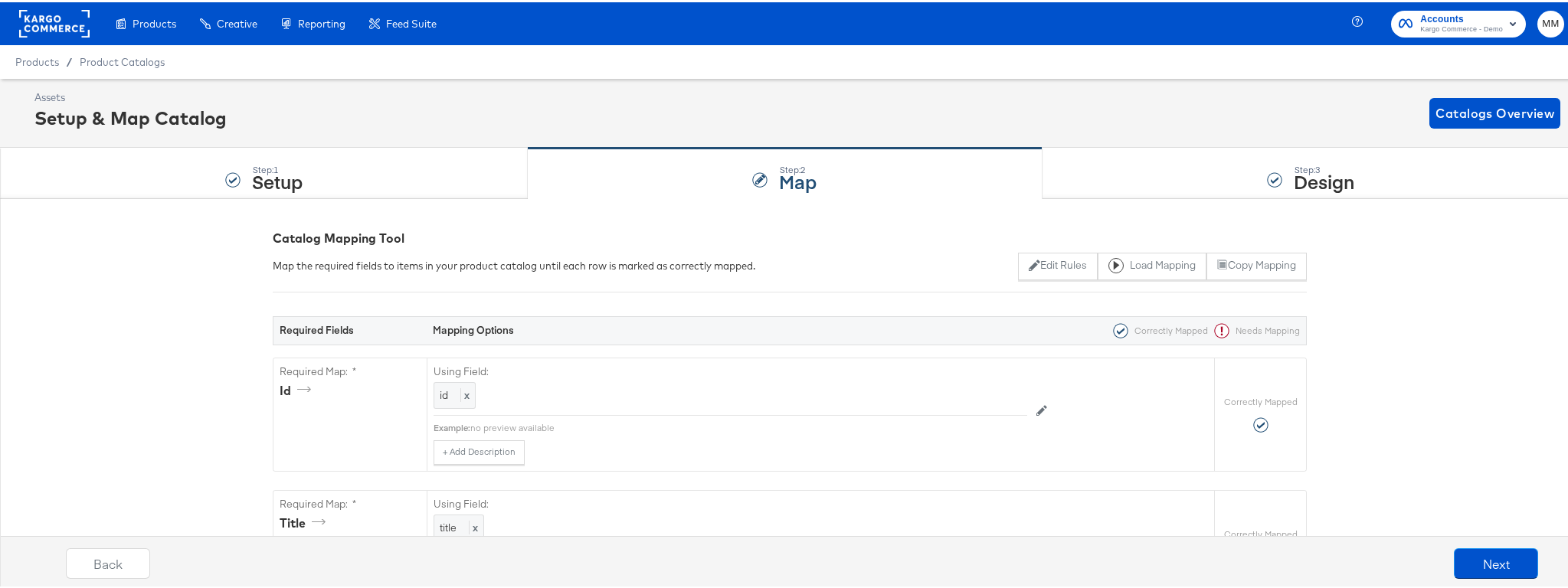
scroll to position [1697, 0]
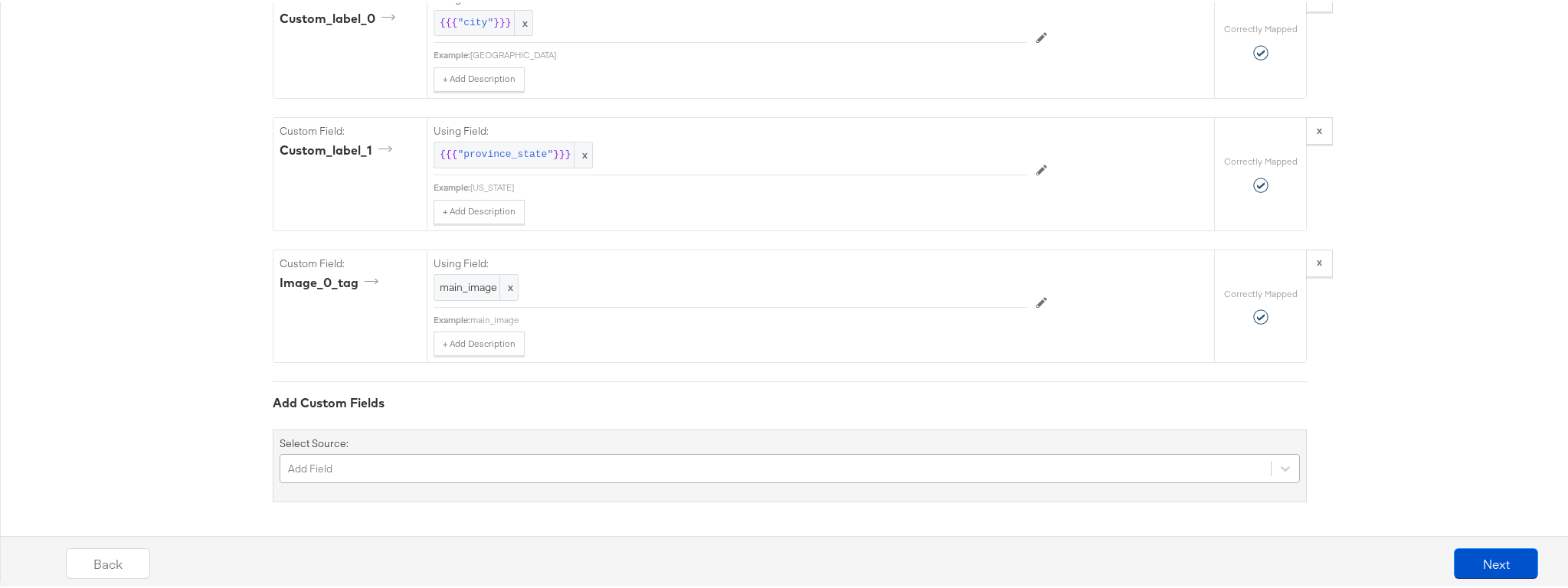
click at [378, 467] on div "Add Field" at bounding box center [790, 467] width 1020 height 29
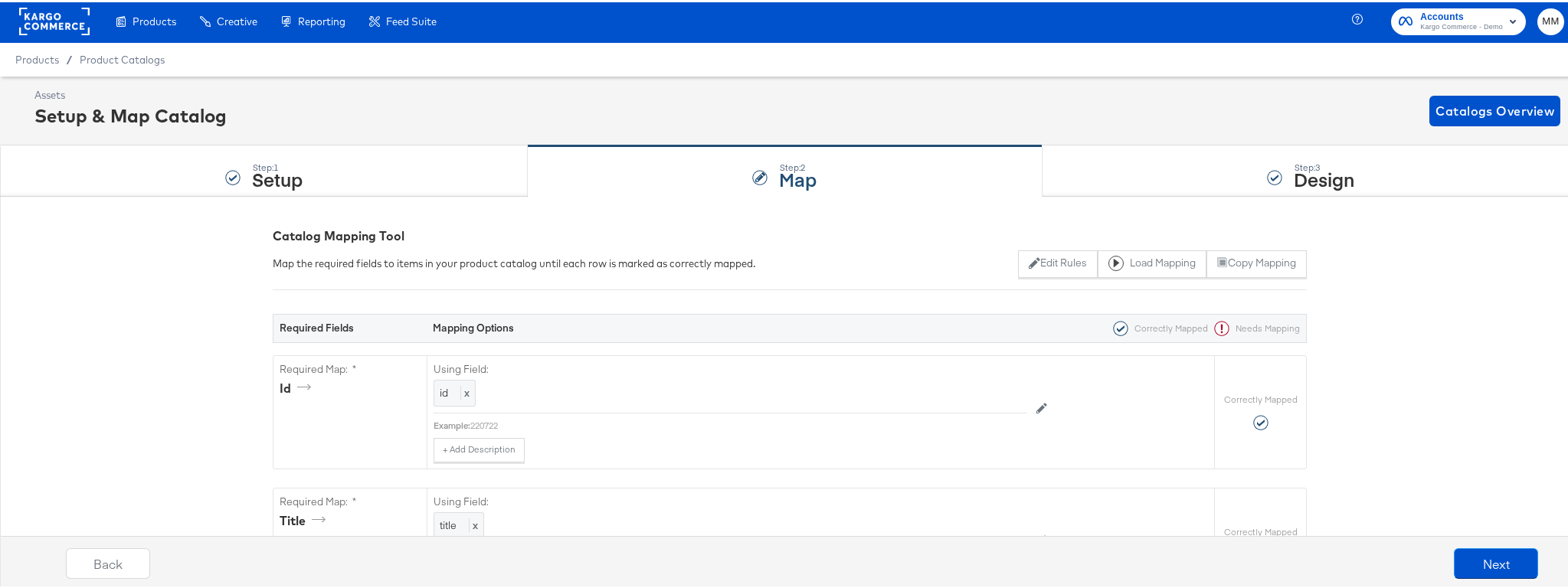
scroll to position [0, 0]
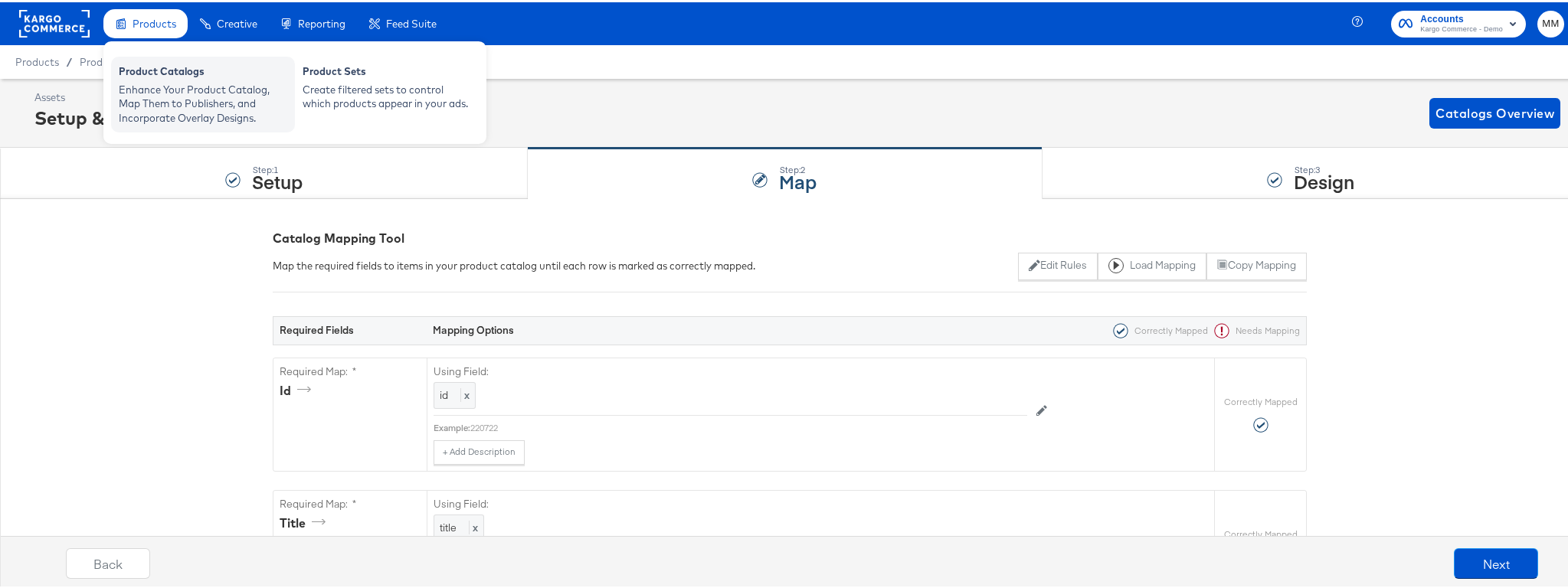
click at [164, 76] on div "Product Catalogs" at bounding box center [203, 72] width 169 height 18
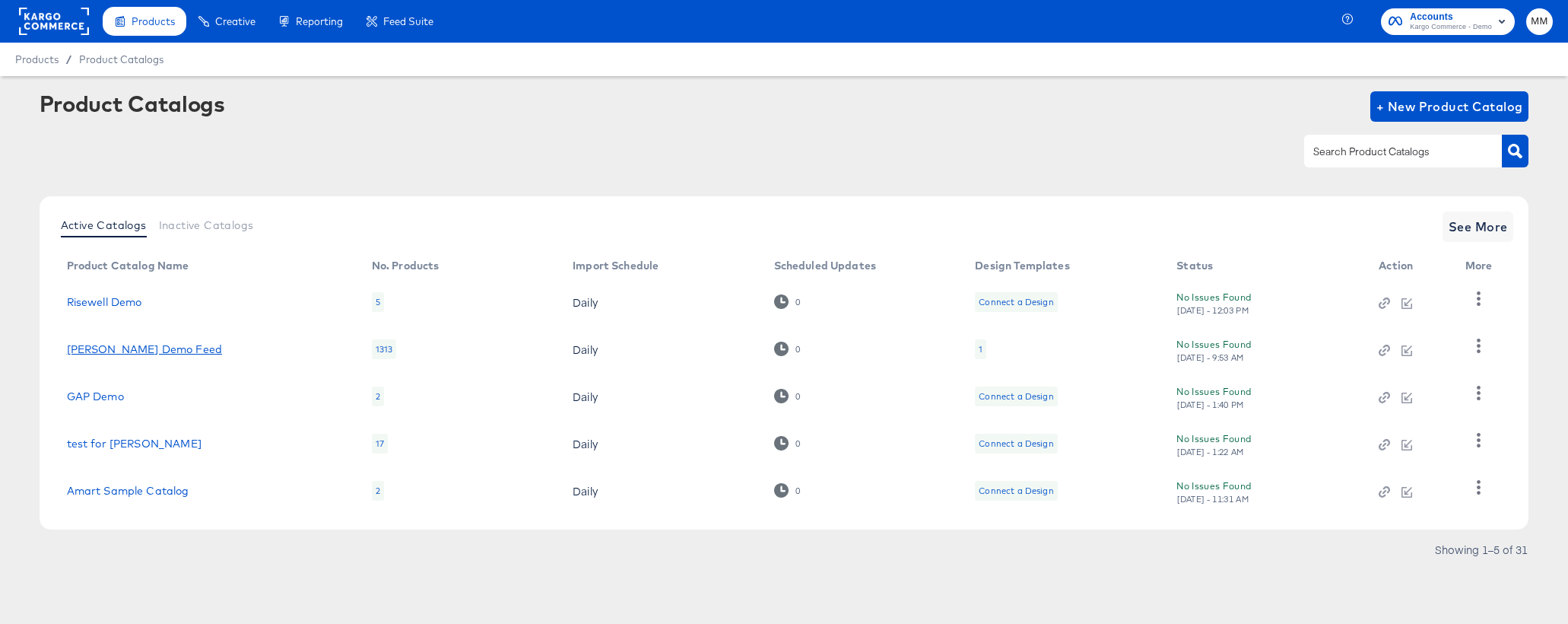
click at [113, 343] on link "Clipp Demo Feed" at bounding box center [144, 349] width 155 height 12
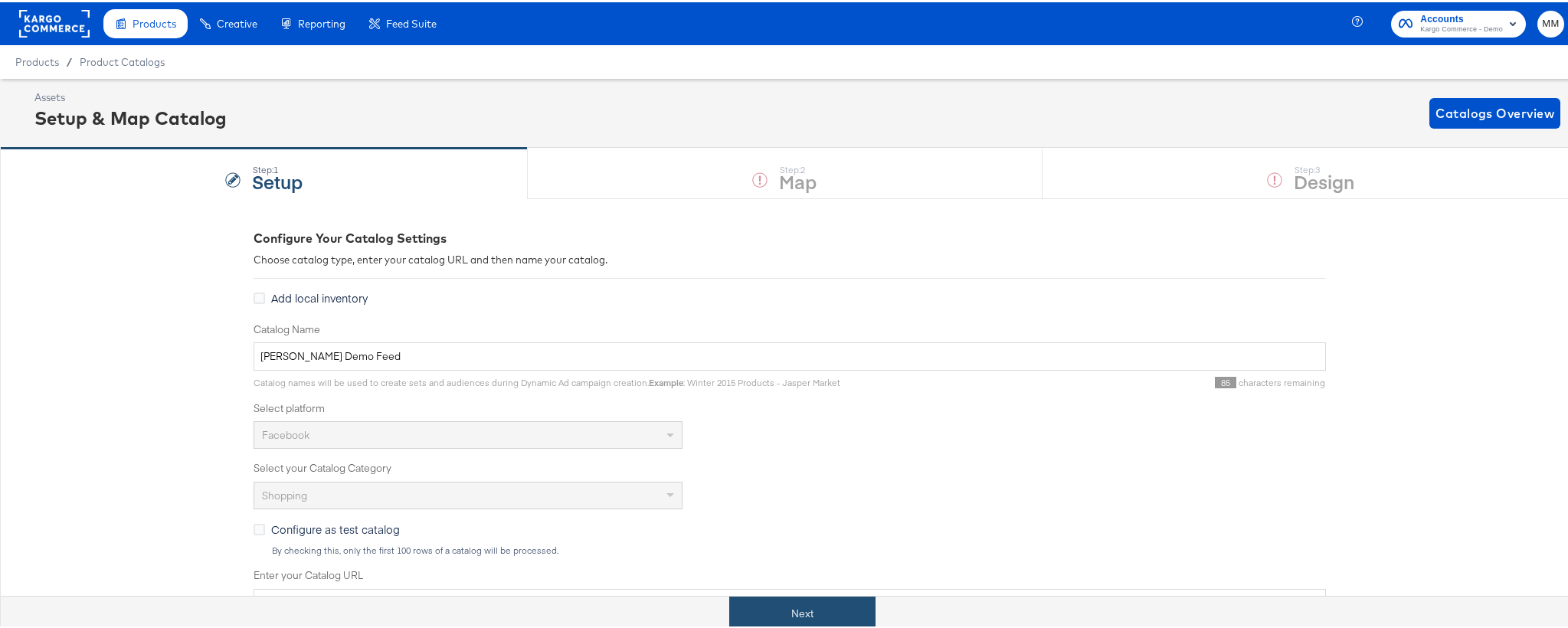
click at [801, 587] on button "Next" at bounding box center [802, 611] width 146 height 35
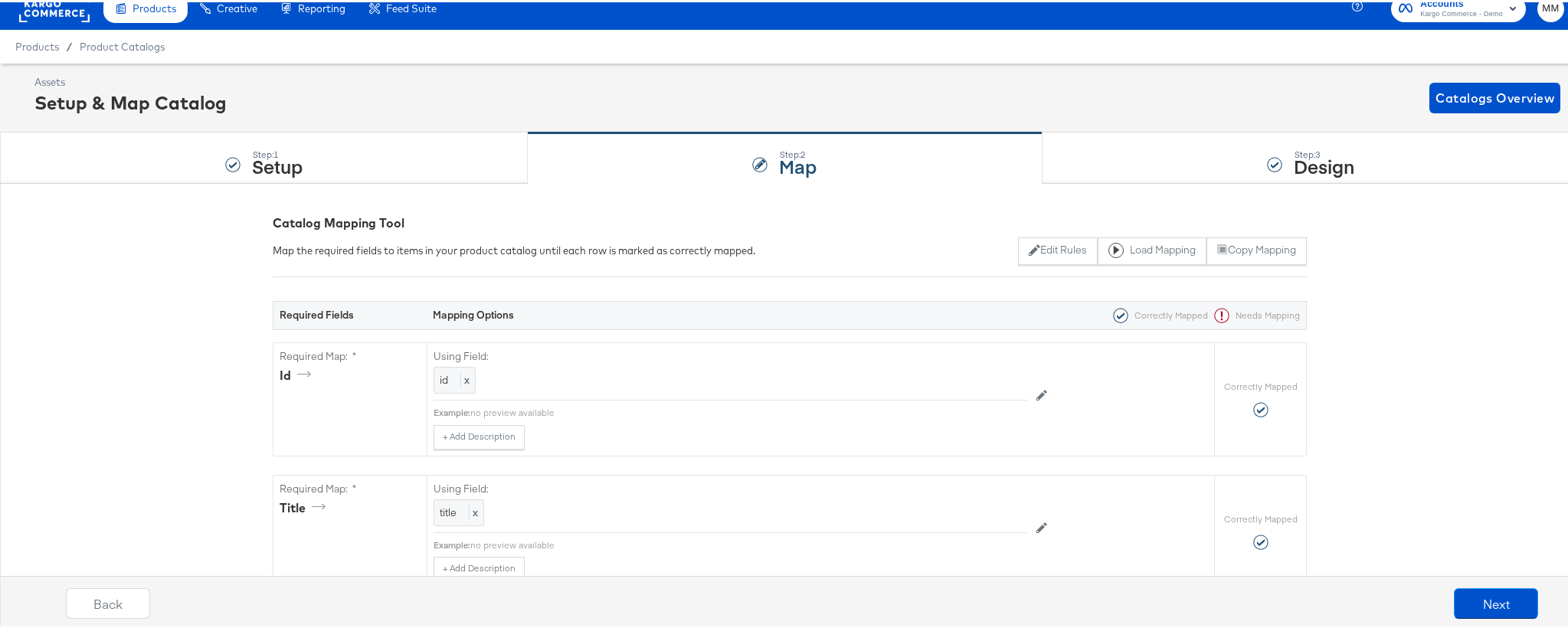
scroll to position [28, 0]
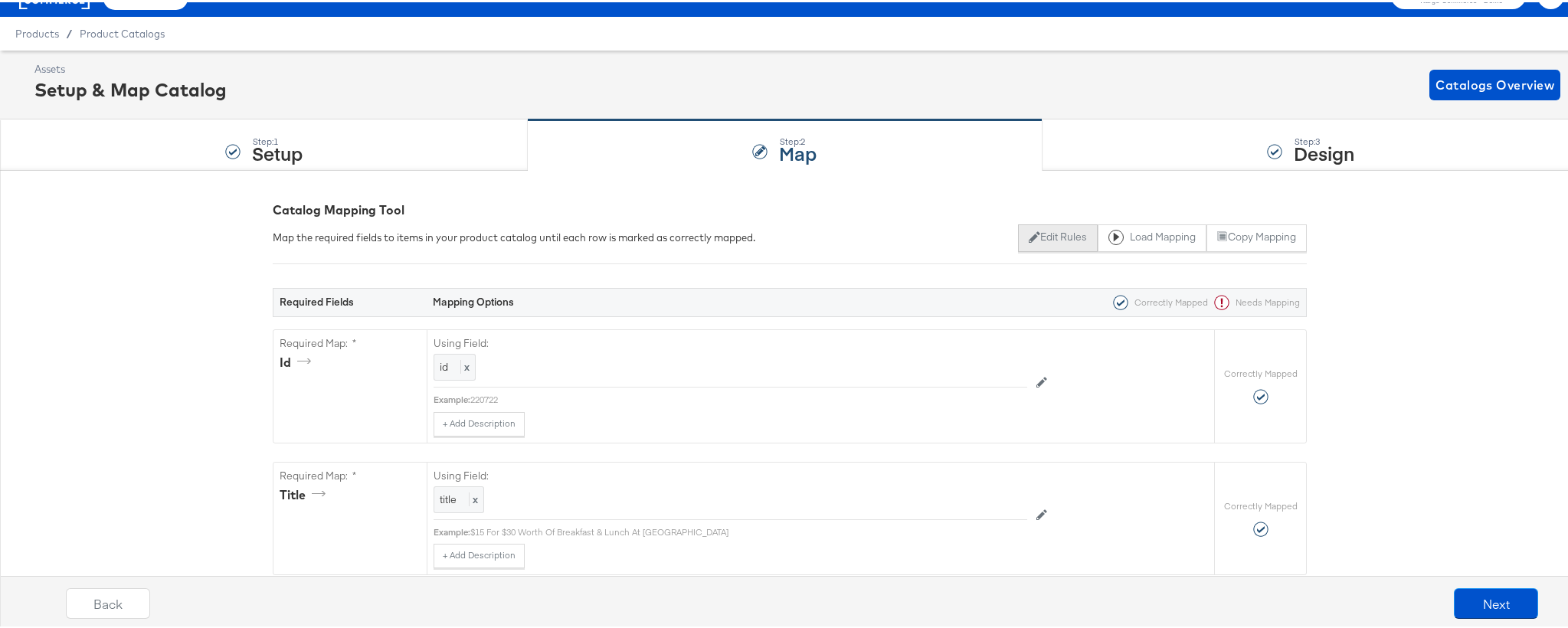
click at [1047, 237] on button "Edit Rules" at bounding box center [1058, 236] width 79 height 28
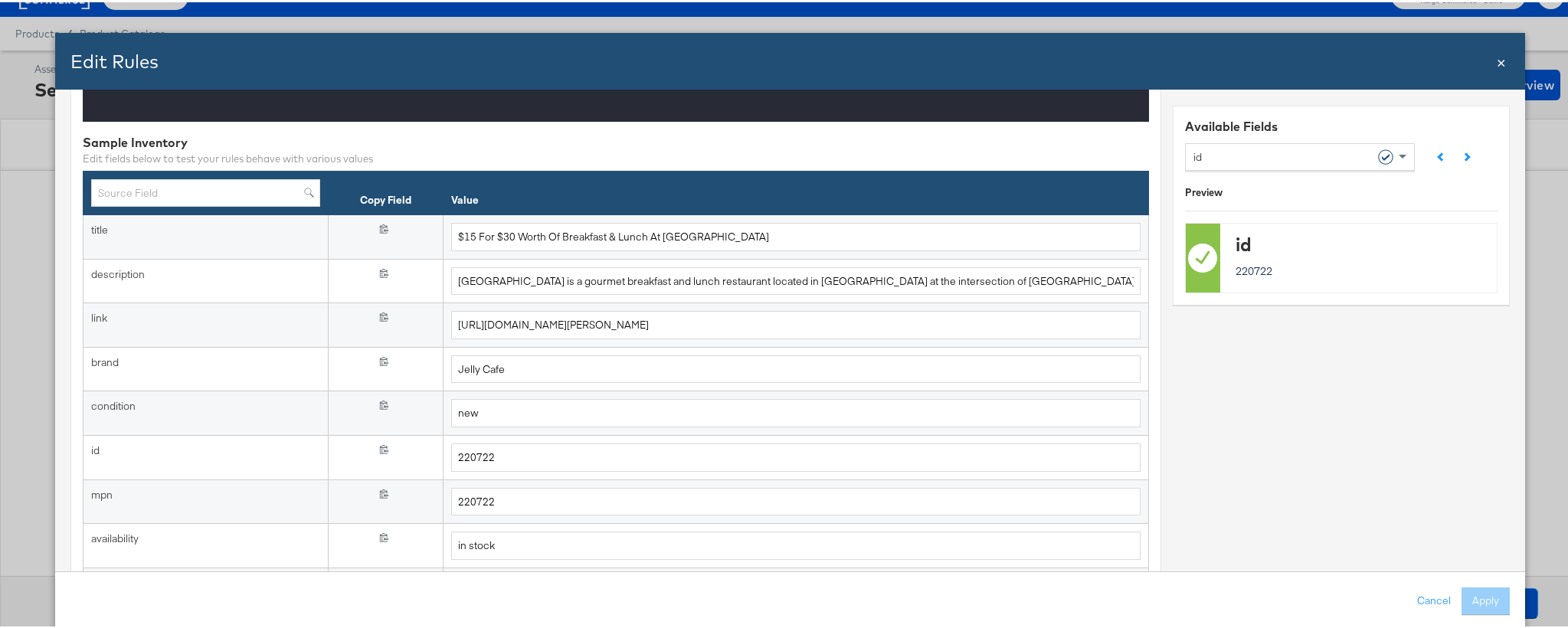
scroll to position [391, 0]
click at [1496, 62] on span "×" at bounding box center [1501, 59] width 9 height 21
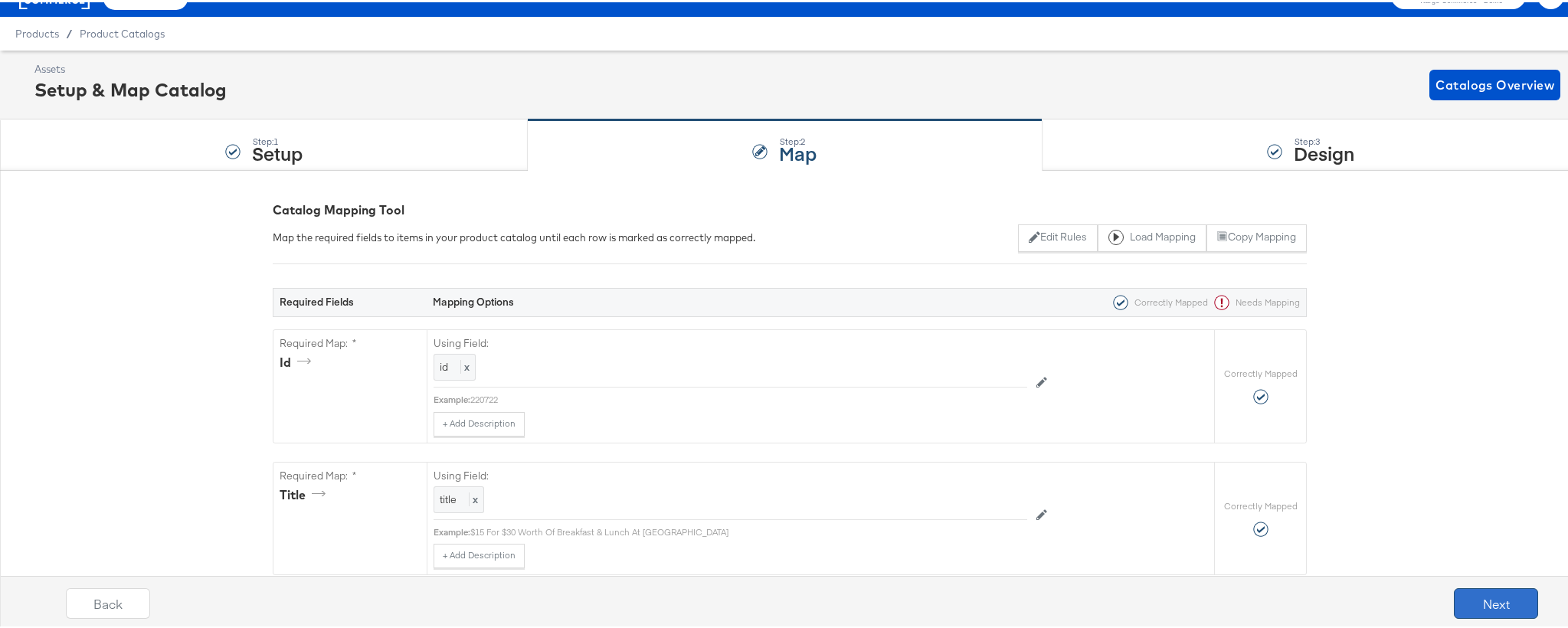
click at [1484, 587] on button "Next" at bounding box center [1496, 600] width 84 height 30
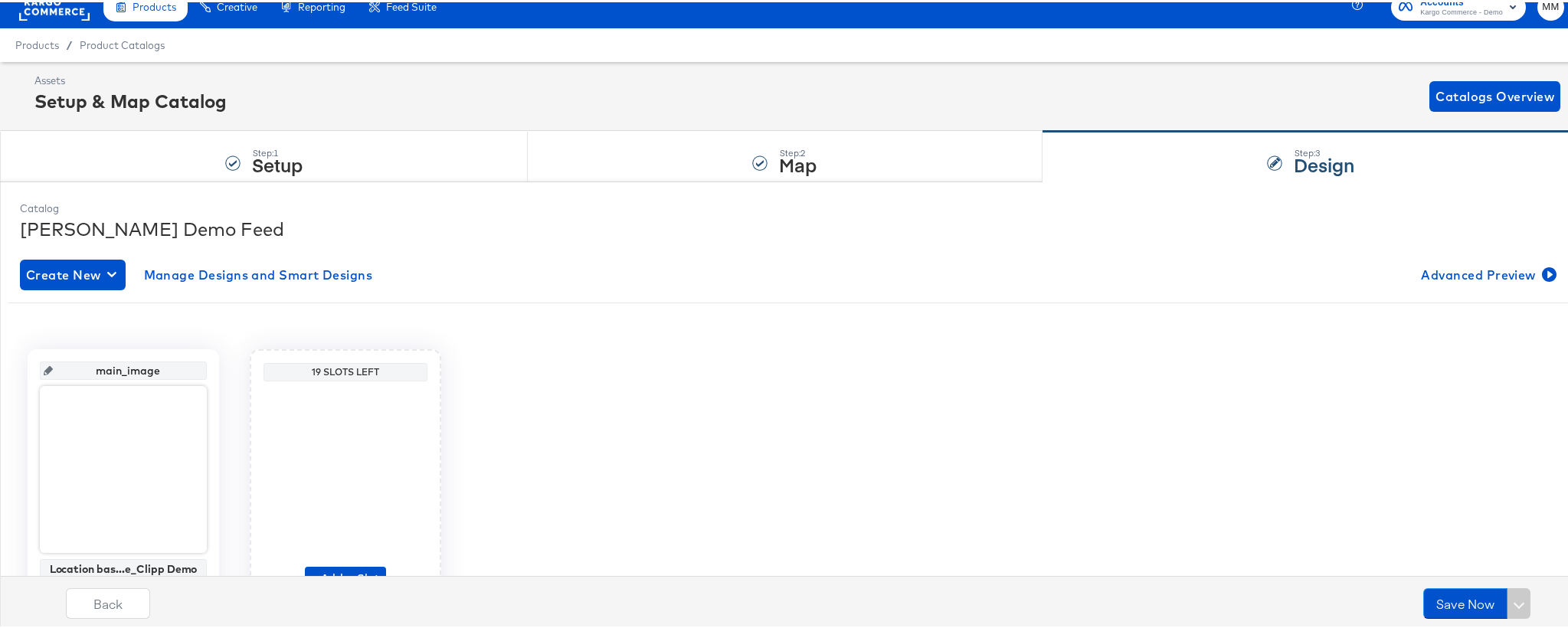
scroll to position [28, 0]
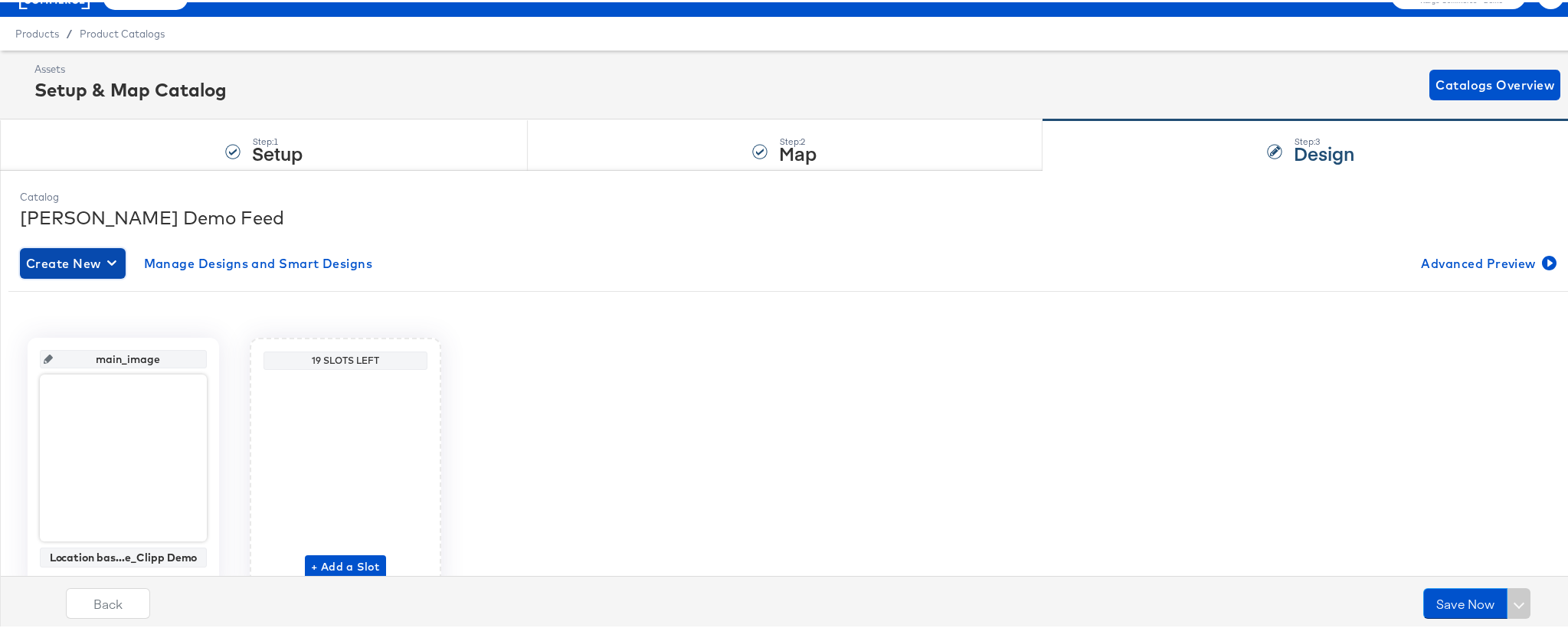
click at [106, 268] on span "Create New" at bounding box center [72, 260] width 94 height 21
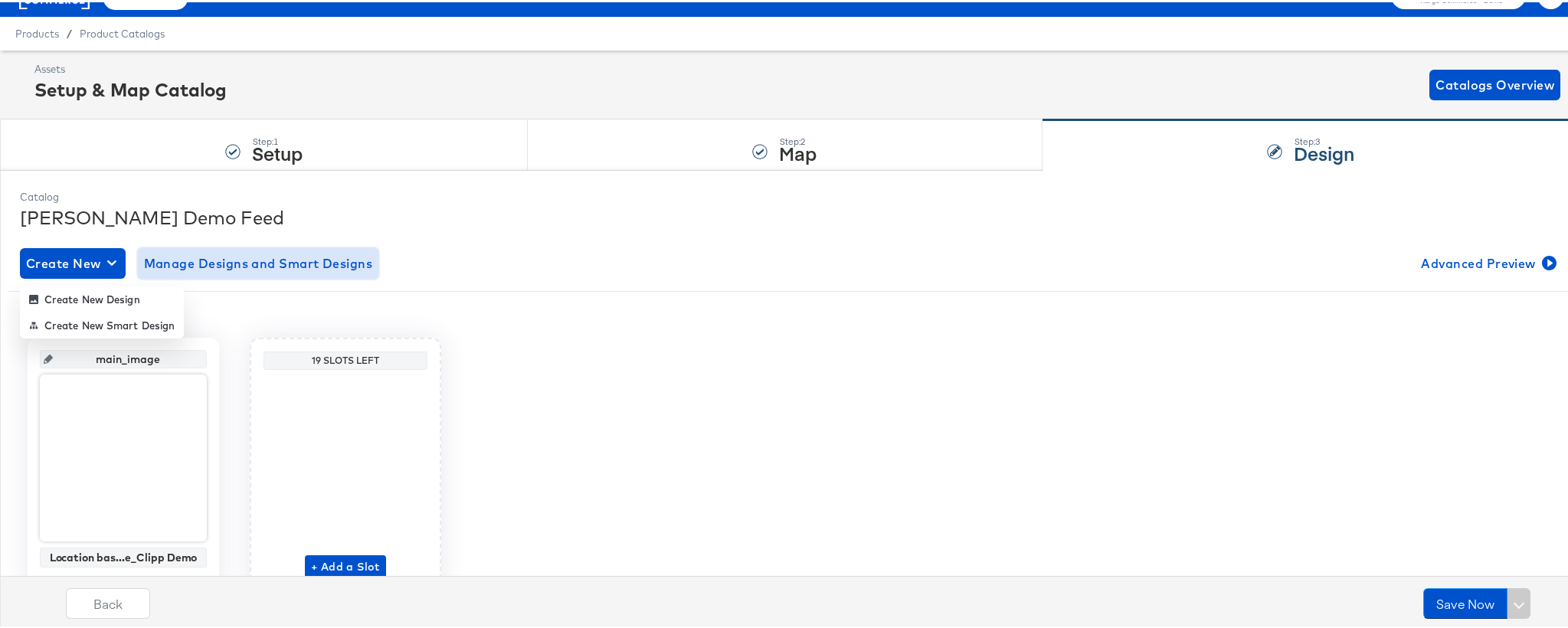
click at [250, 261] on span "Manage Designs and Smart Designs" at bounding box center [259, 260] width 229 height 21
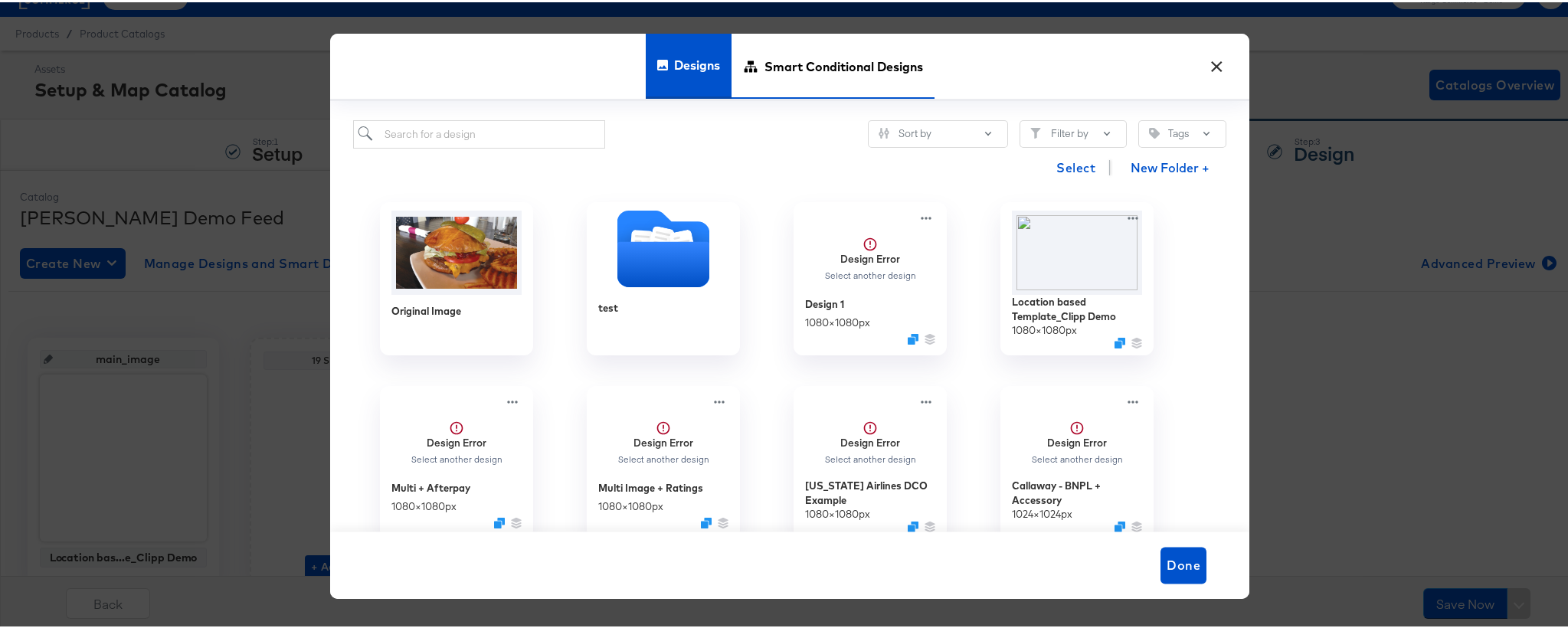
click at [820, 56] on span "Smart Conditional Designs" at bounding box center [843, 63] width 159 height 67
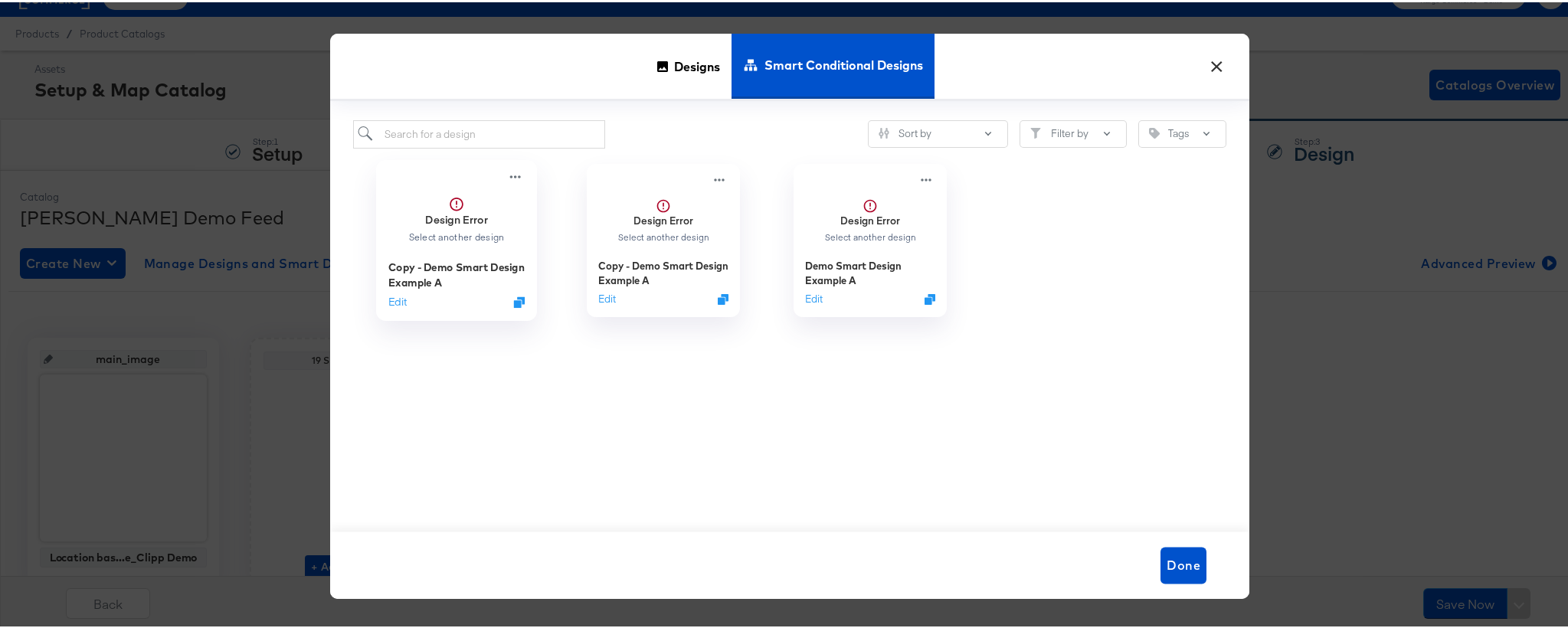
click at [406, 304] on div "Edit" at bounding box center [456, 299] width 137 height 15
click at [365, 301] on div "Design Error Select another design Copy - Demo Smart Design Example A Edit" at bounding box center [456, 237] width 206 height 183
click at [396, 300] on button "Edit" at bounding box center [397, 299] width 18 height 15
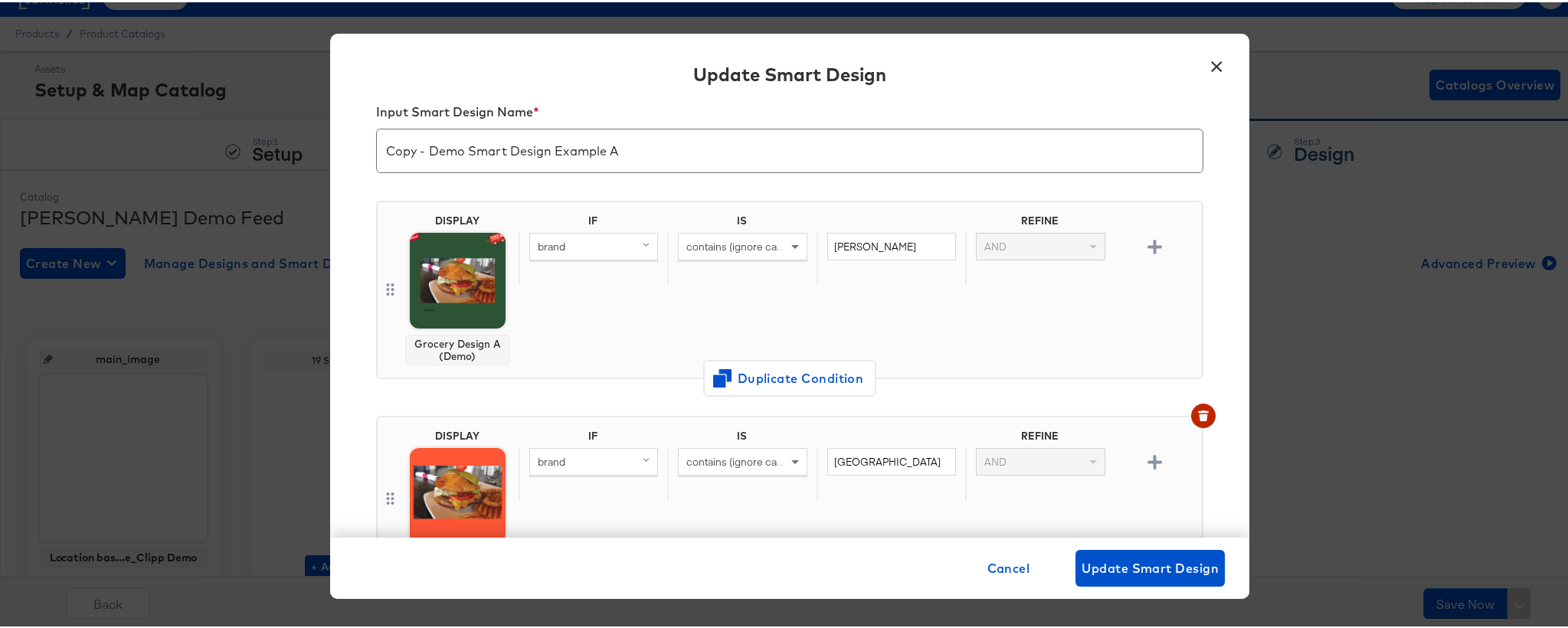
scroll to position [0, 0]
